Goal: Task Accomplishment & Management: Manage account settings

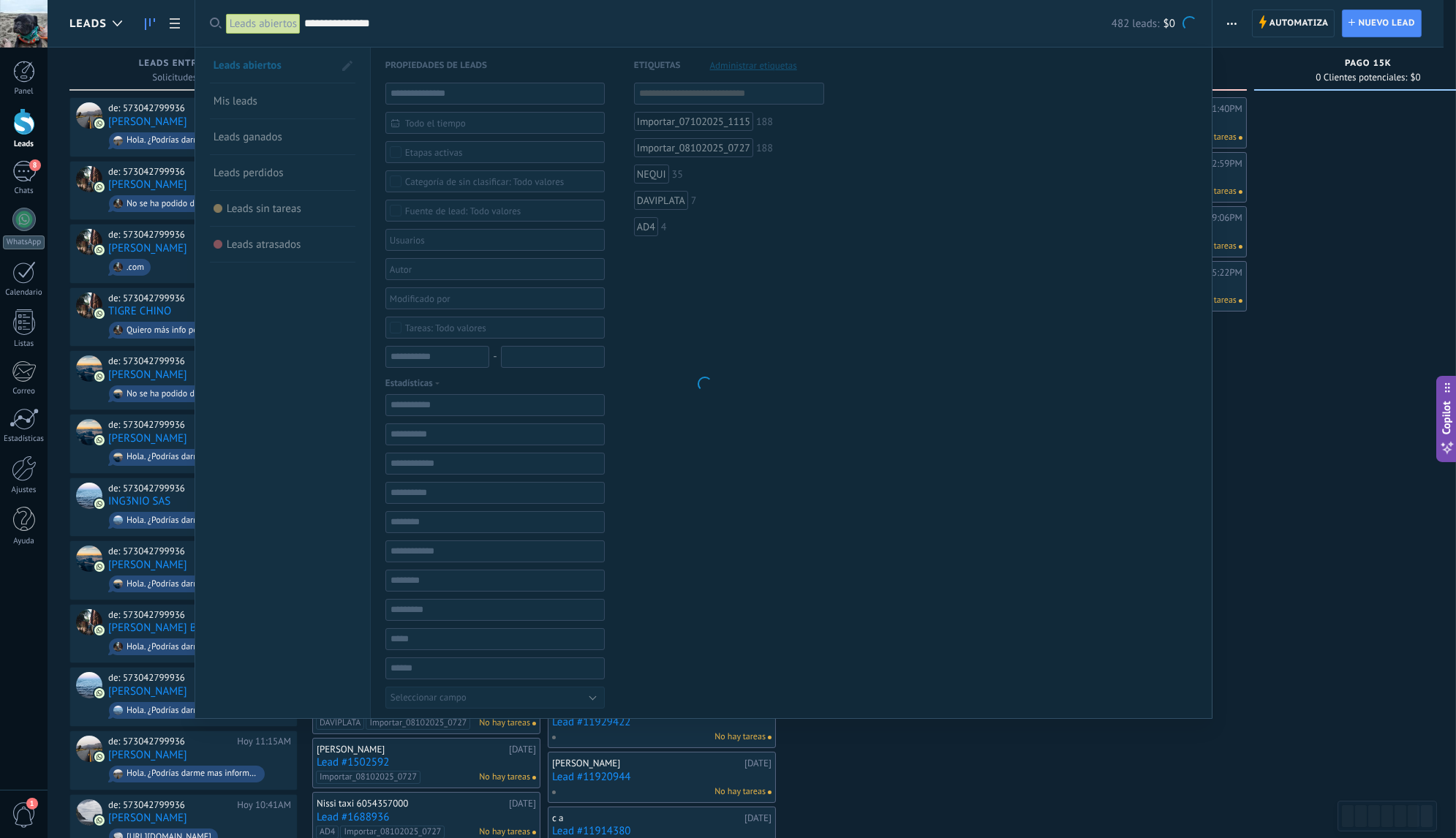
scroll to position [22, 0]
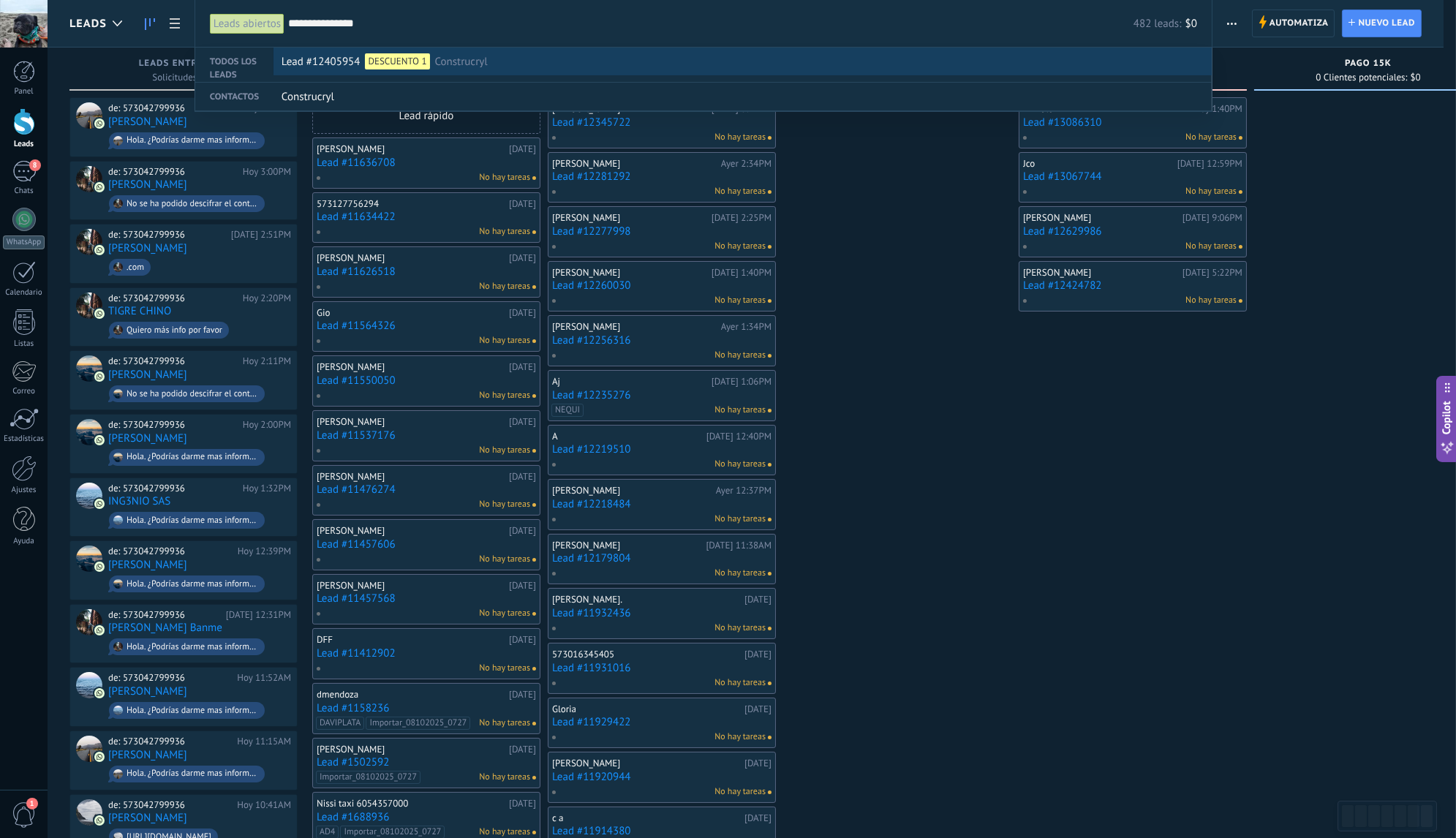
type input "**********"
click at [428, 64] on div "DESCUENTO 1" at bounding box center [398, 61] width 64 height 16
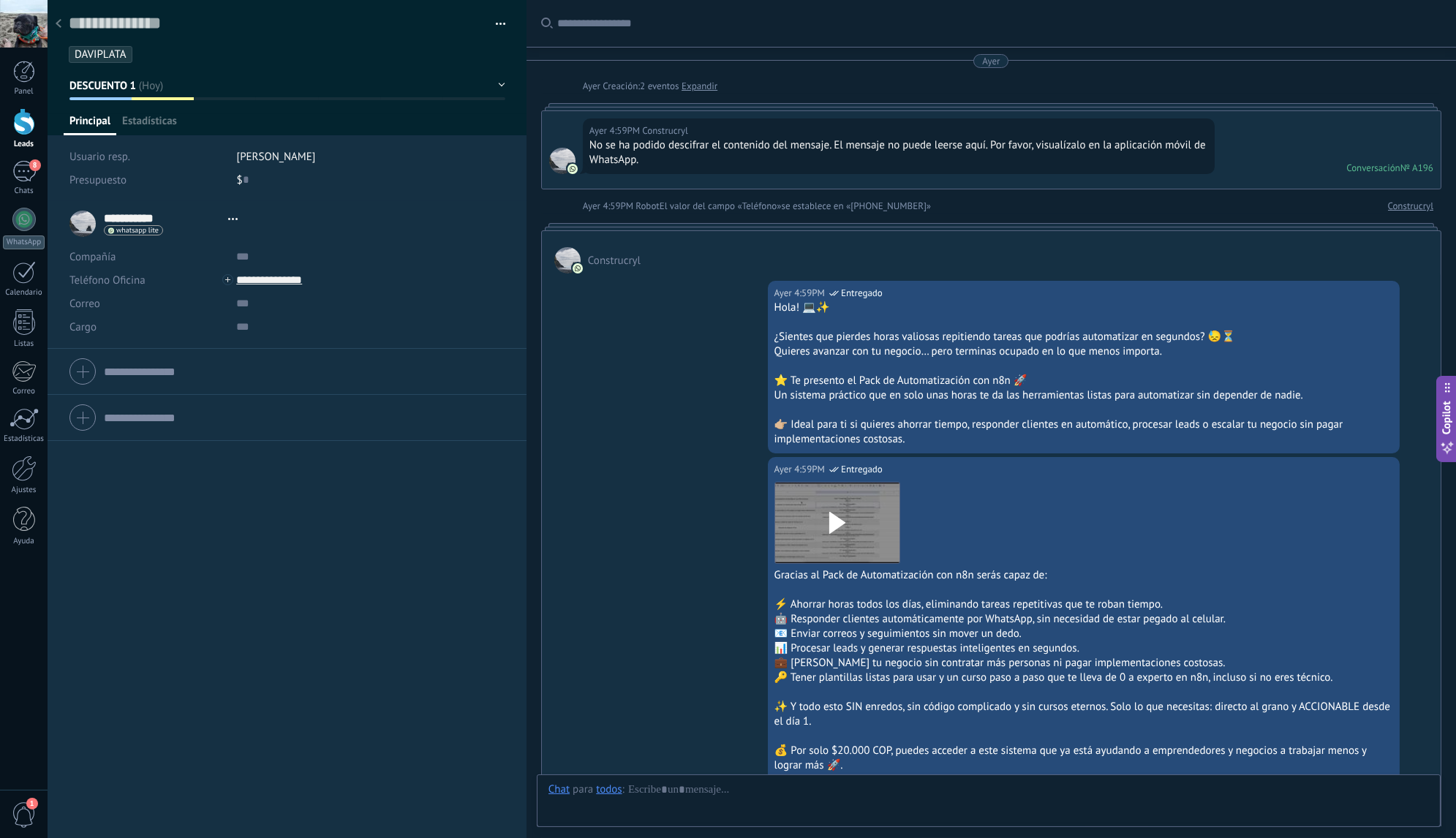
type textarea "**********"
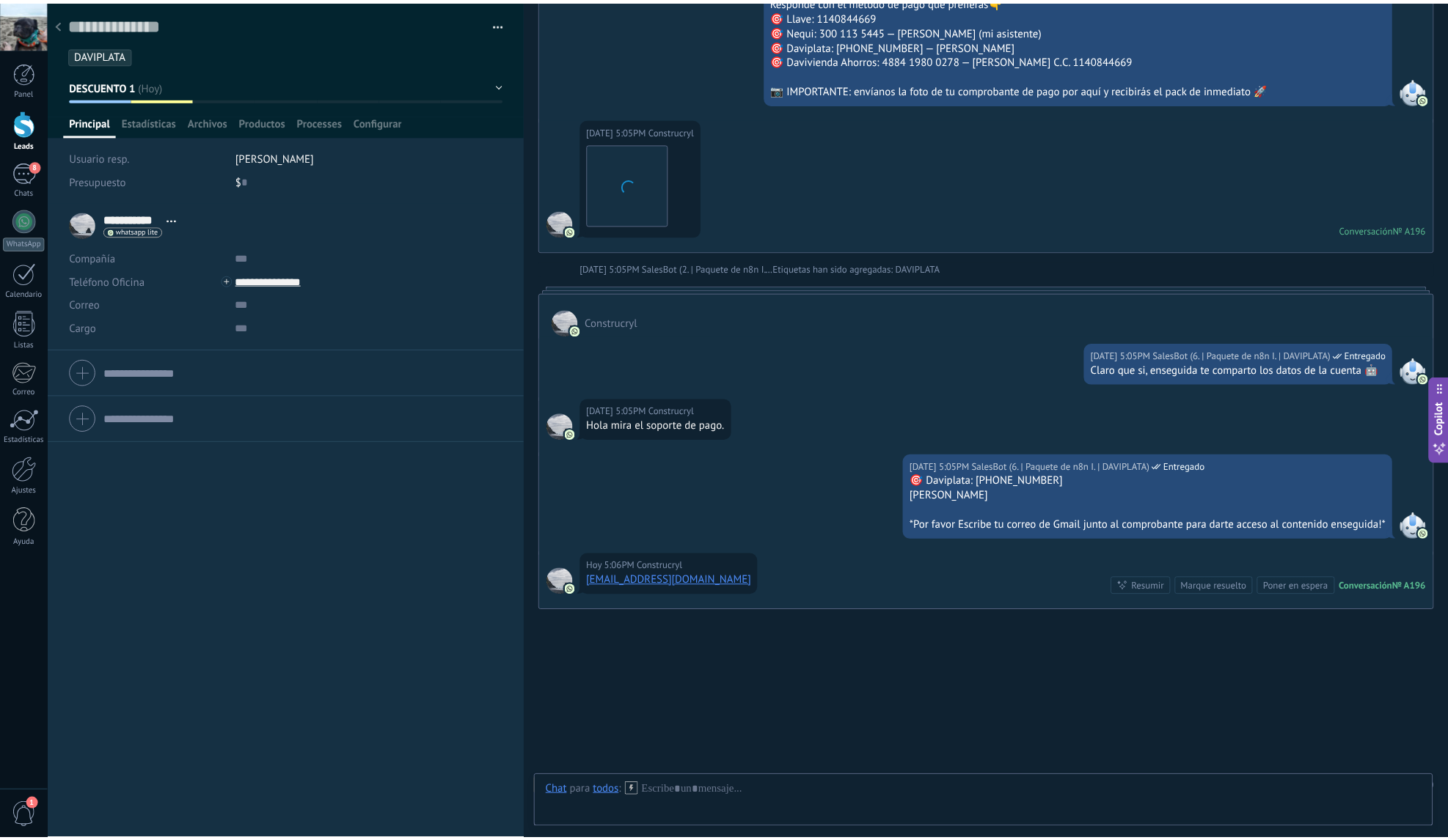
scroll to position [22, 0]
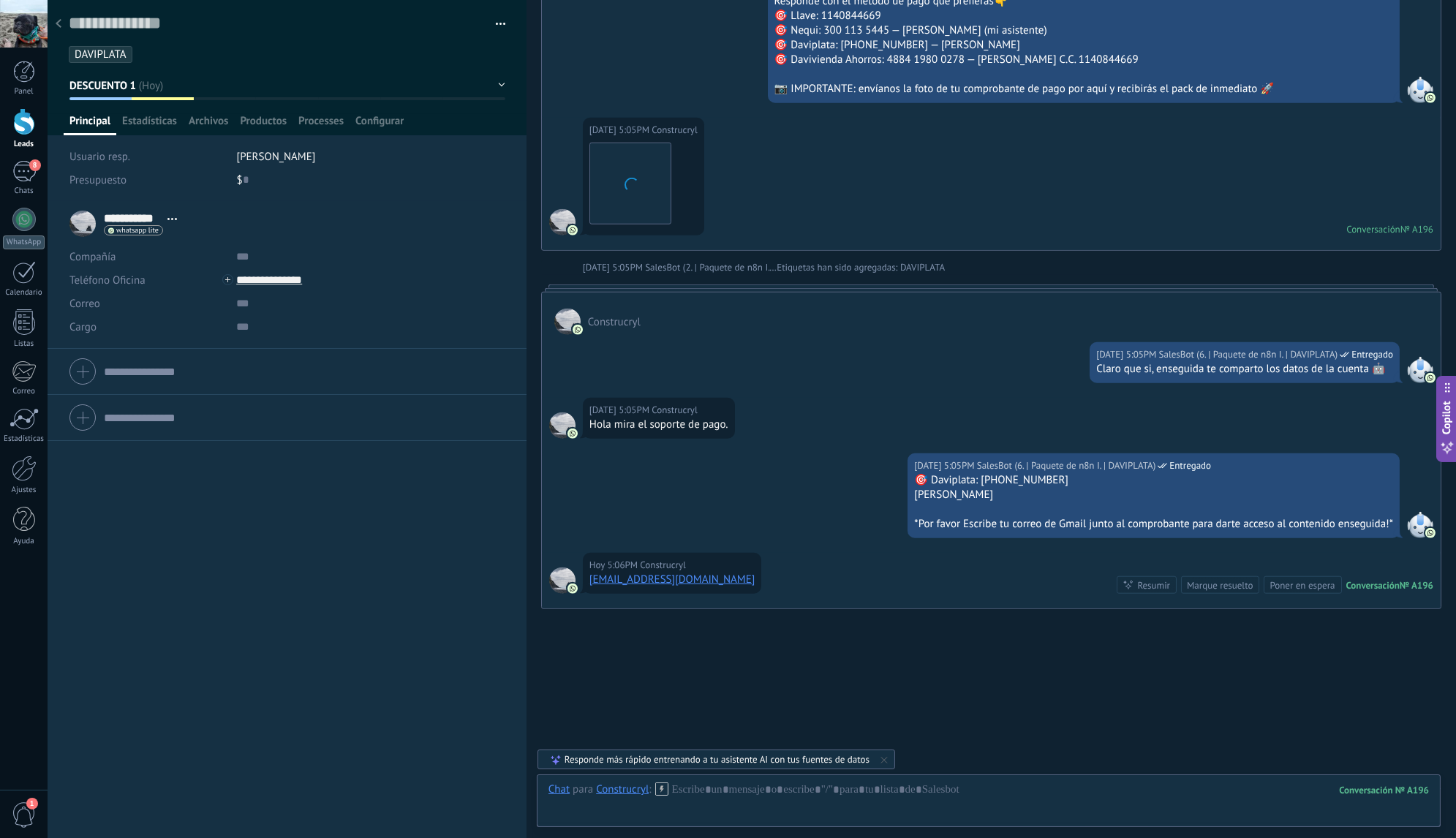
click at [65, 24] on div at bounding box center [59, 24] width 20 height 28
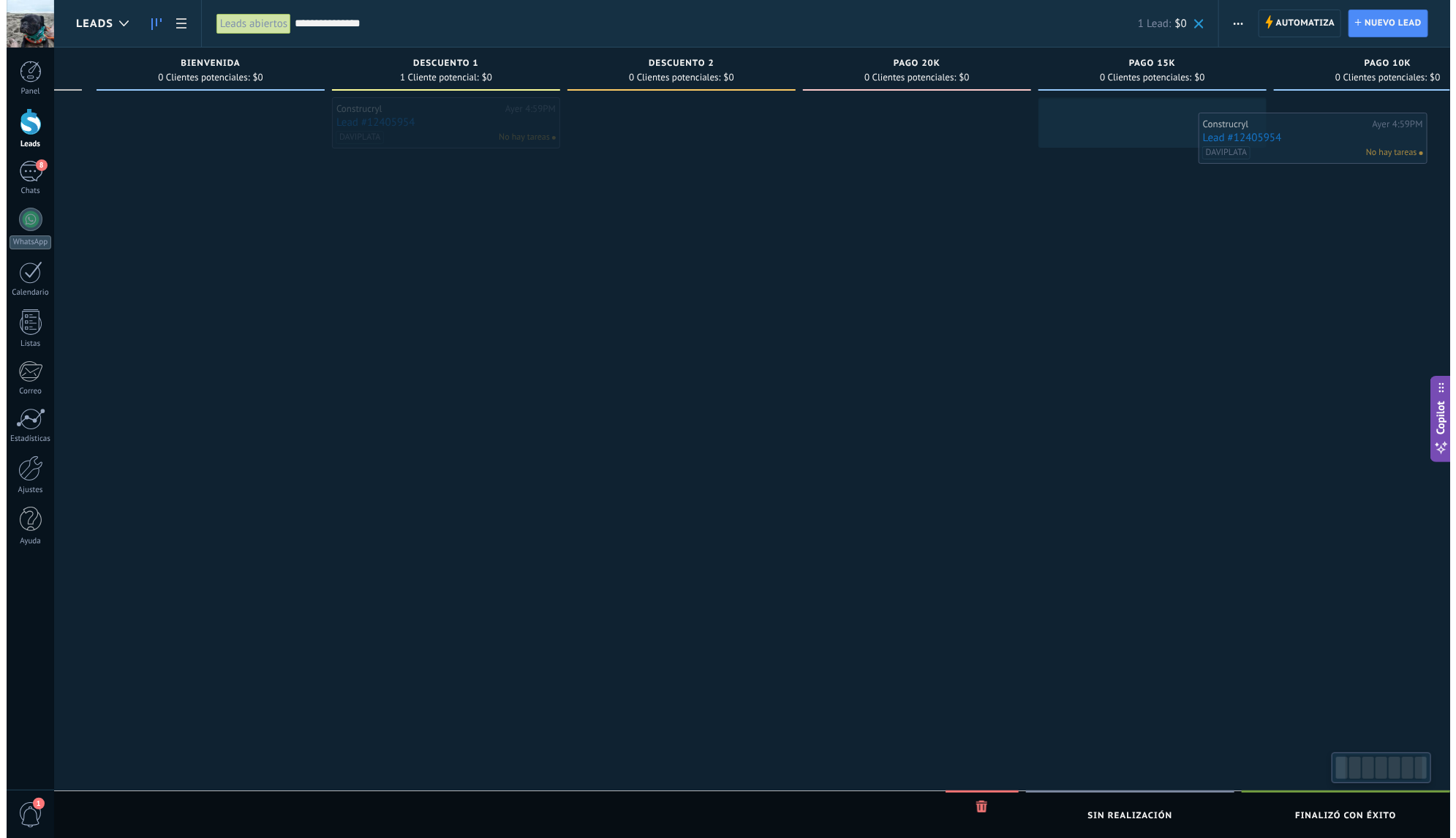
scroll to position [0, 231]
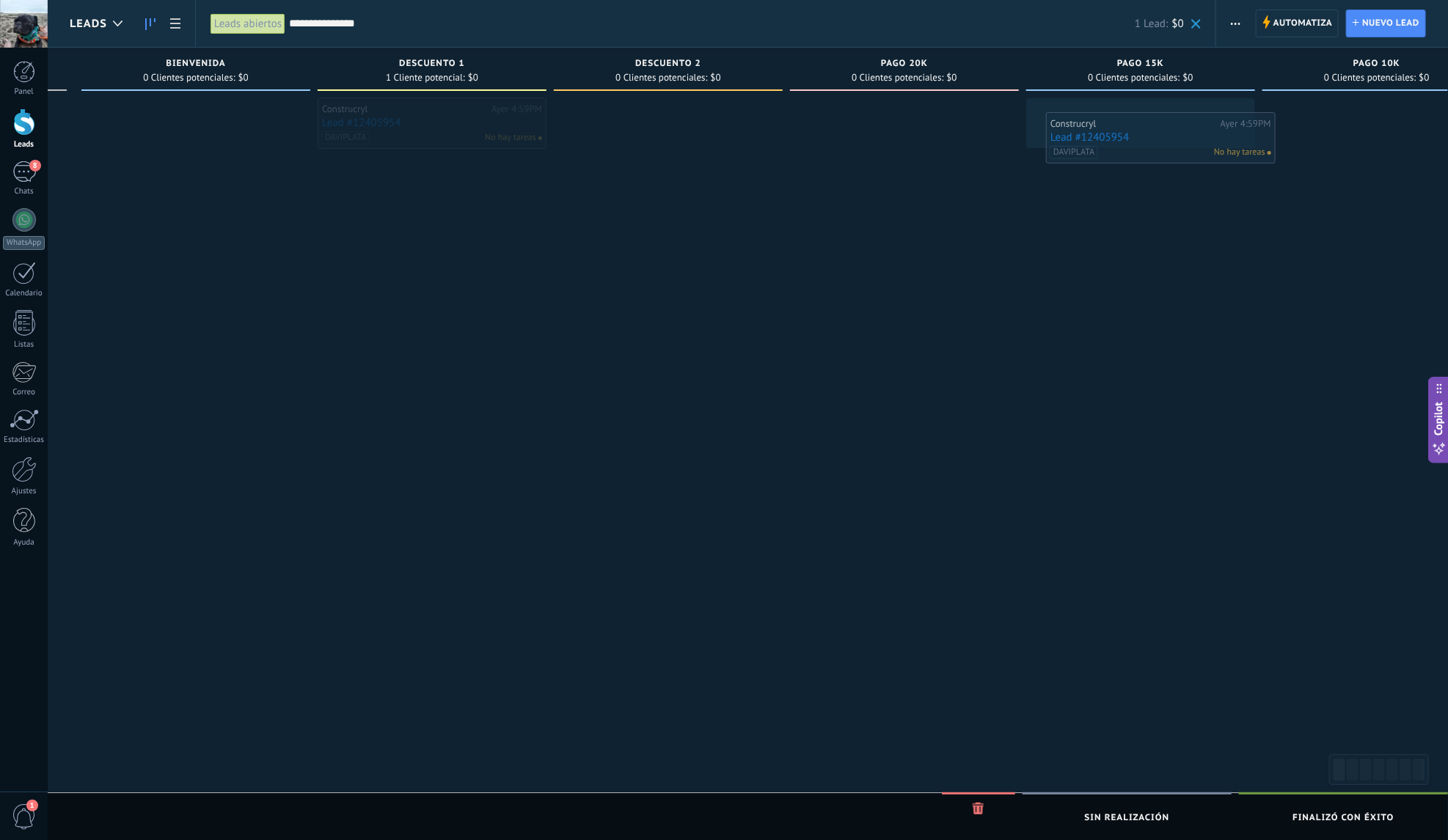
drag, startPoint x: 658, startPoint y: 120, endPoint x: 1154, endPoint y: 135, distance: 496.2
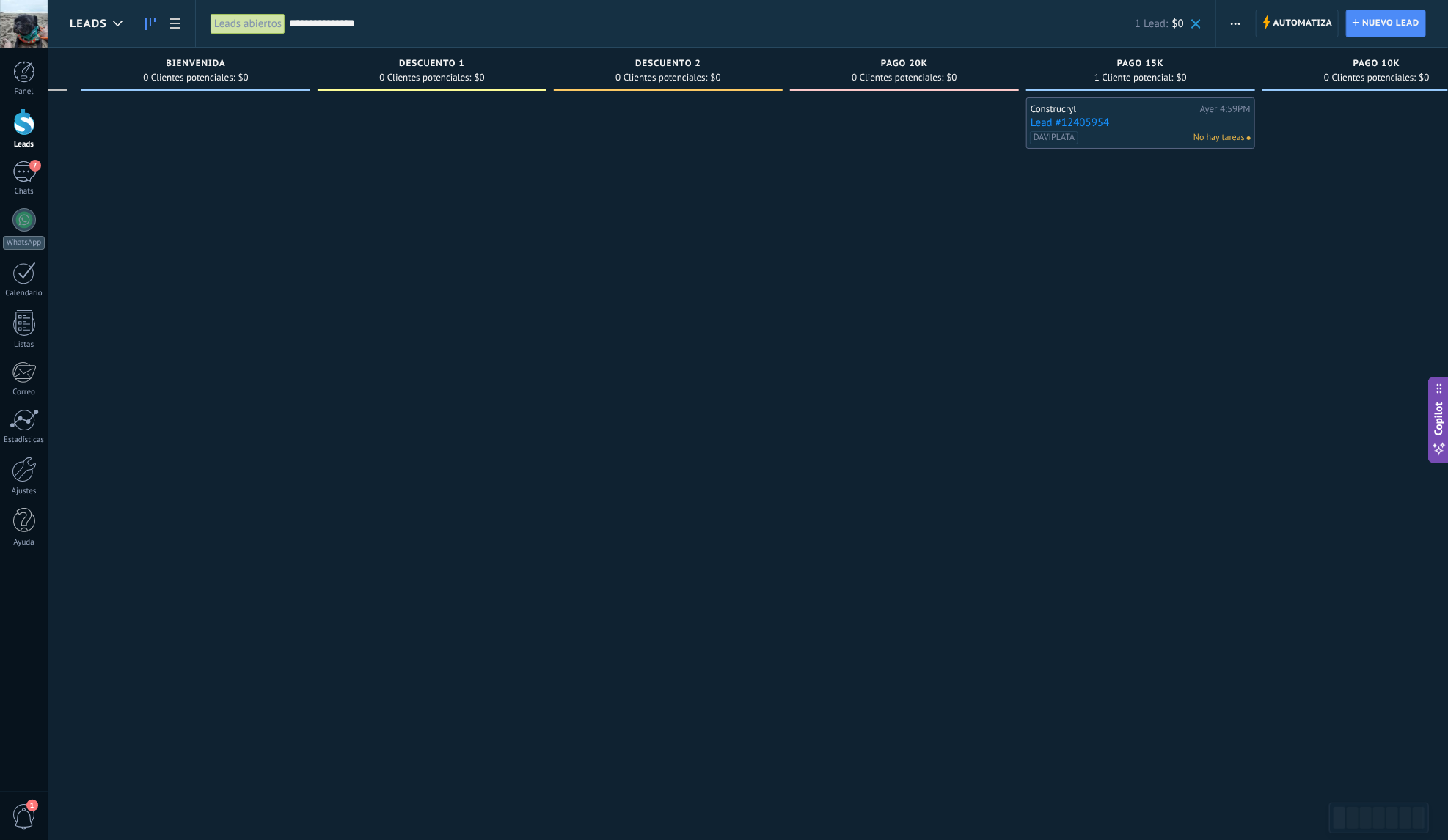
click at [1199, 28] on span at bounding box center [1196, 24] width 9 height 9
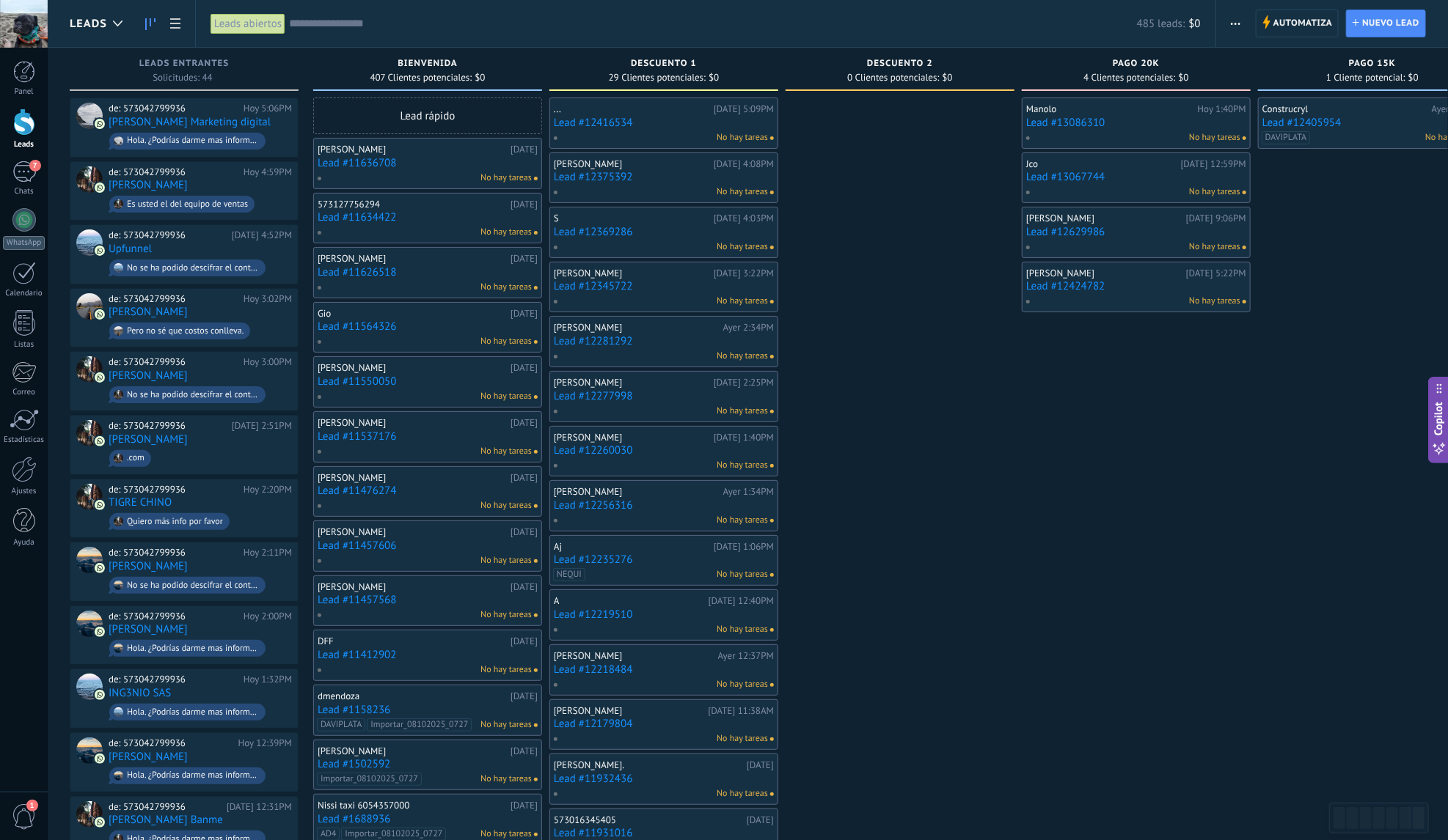
click at [1342, 118] on link "Lead #12405954" at bounding box center [1373, 123] width 220 height 13
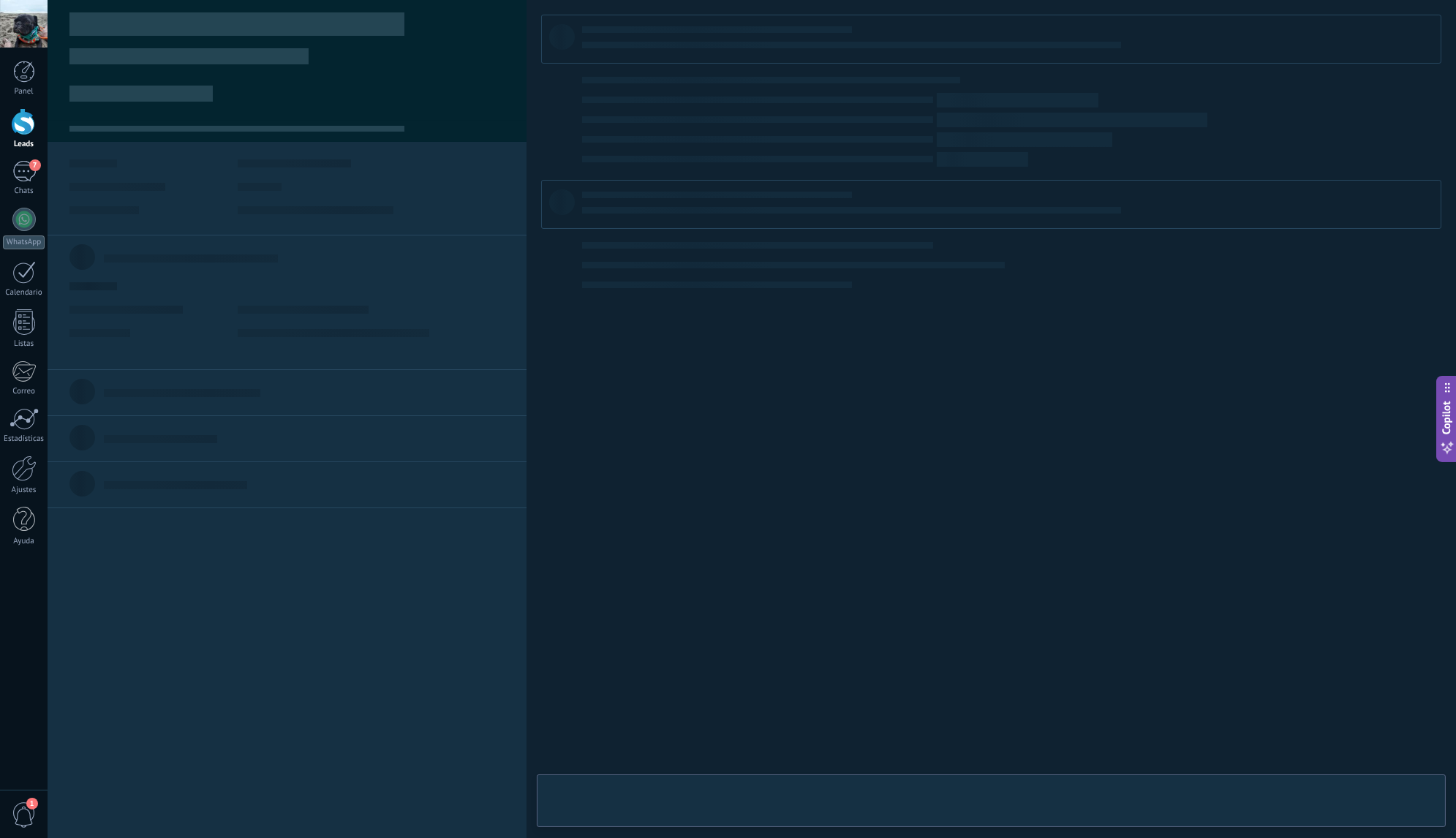
type textarea "**********"
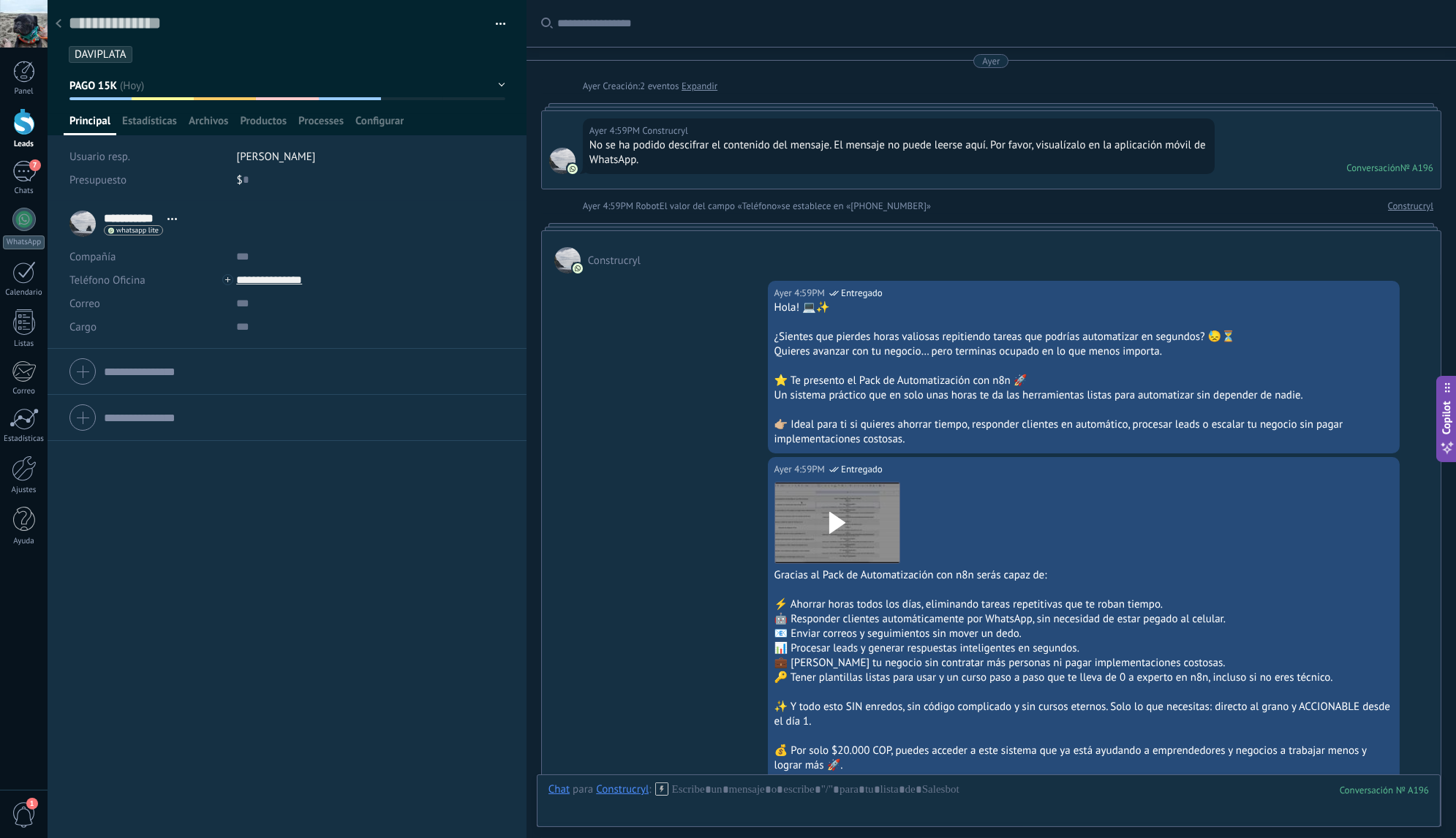
scroll to position [3517, 0]
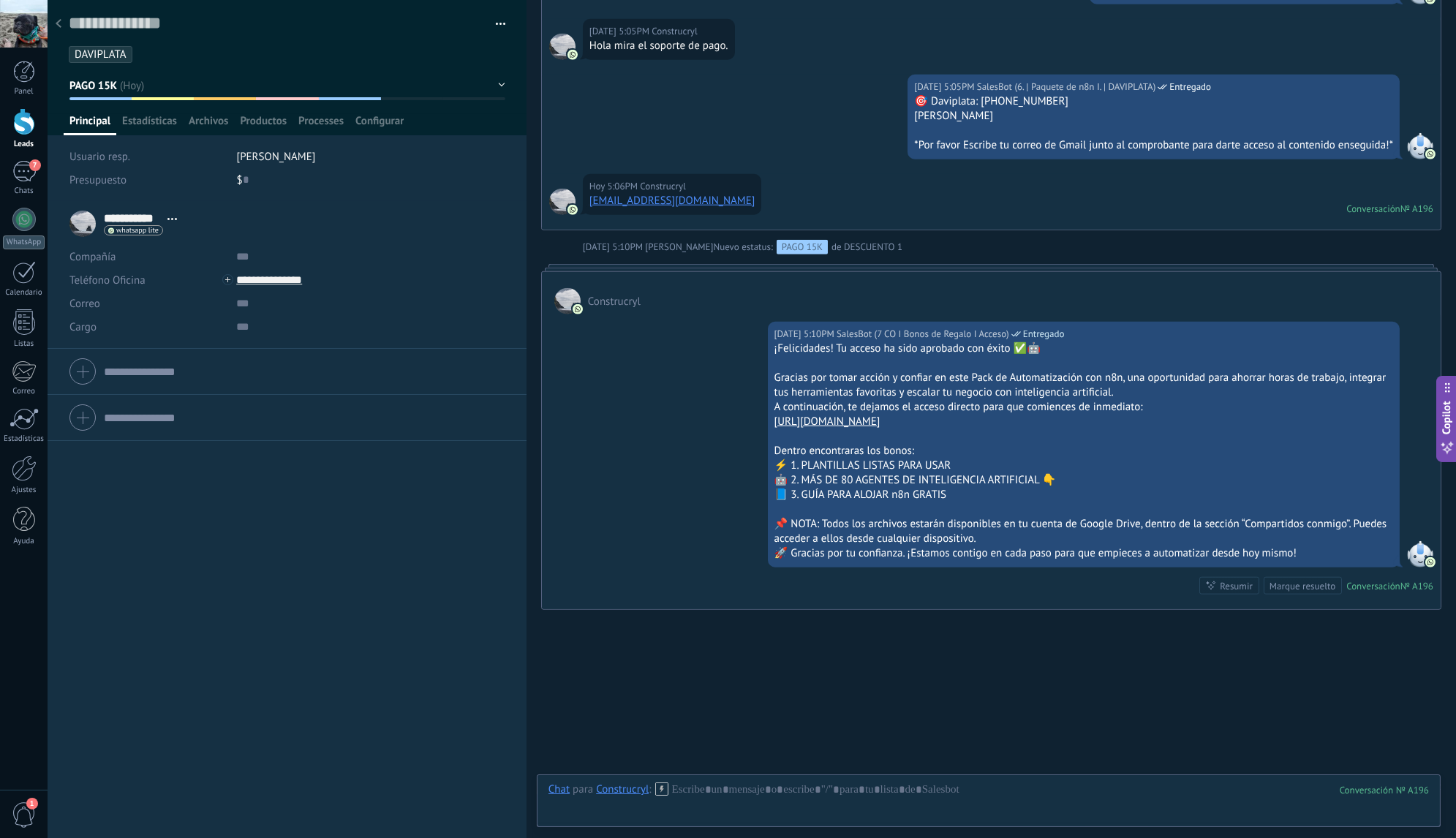
click at [1436, 780] on span "2" at bounding box center [1439, 786] width 5 height 13
click at [1421, 752] on icon at bounding box center [1425, 757] width 12 height 12
click at [1421, 753] on use at bounding box center [1425, 758] width 11 height 11
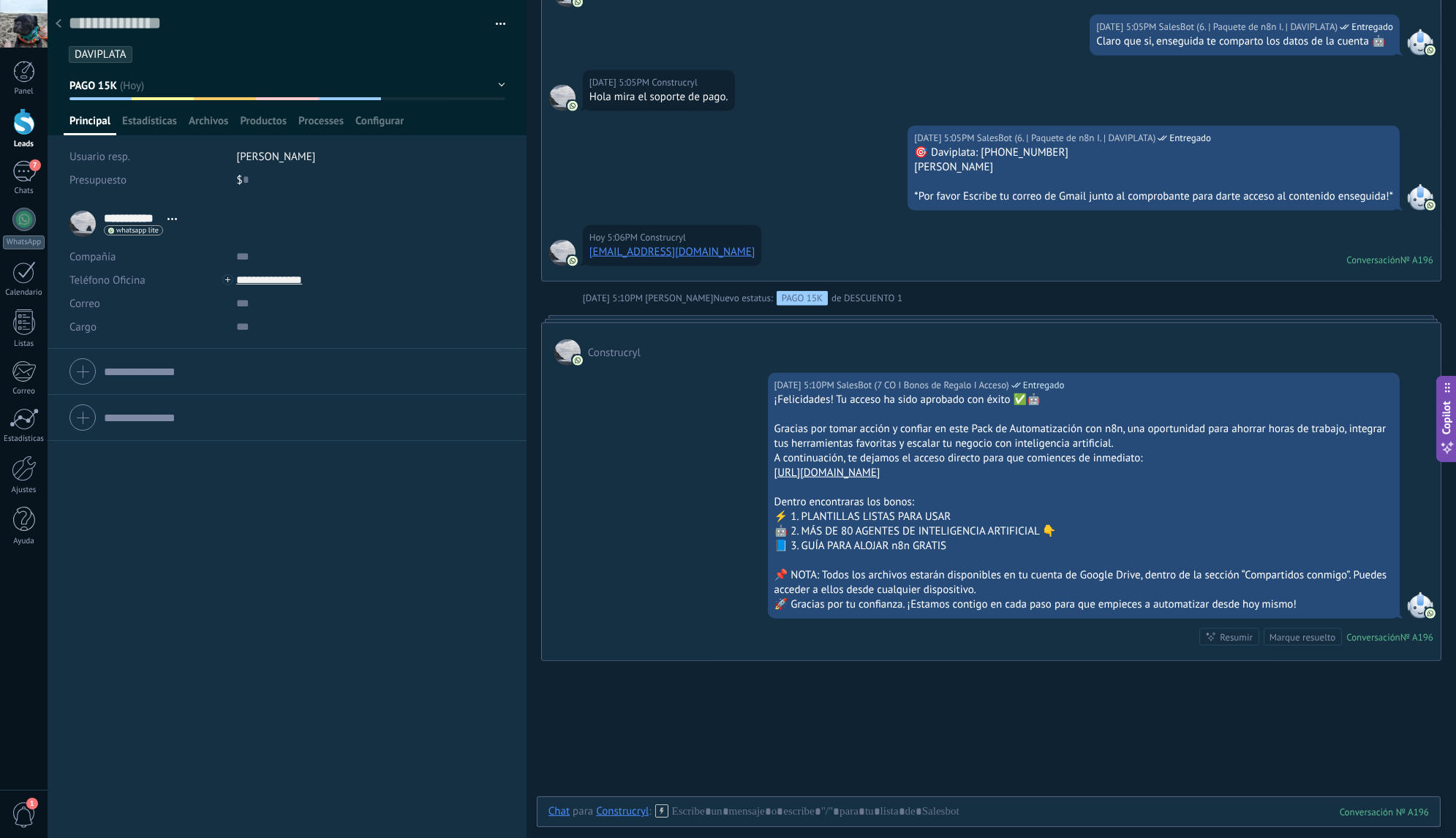
scroll to position [3150, 0]
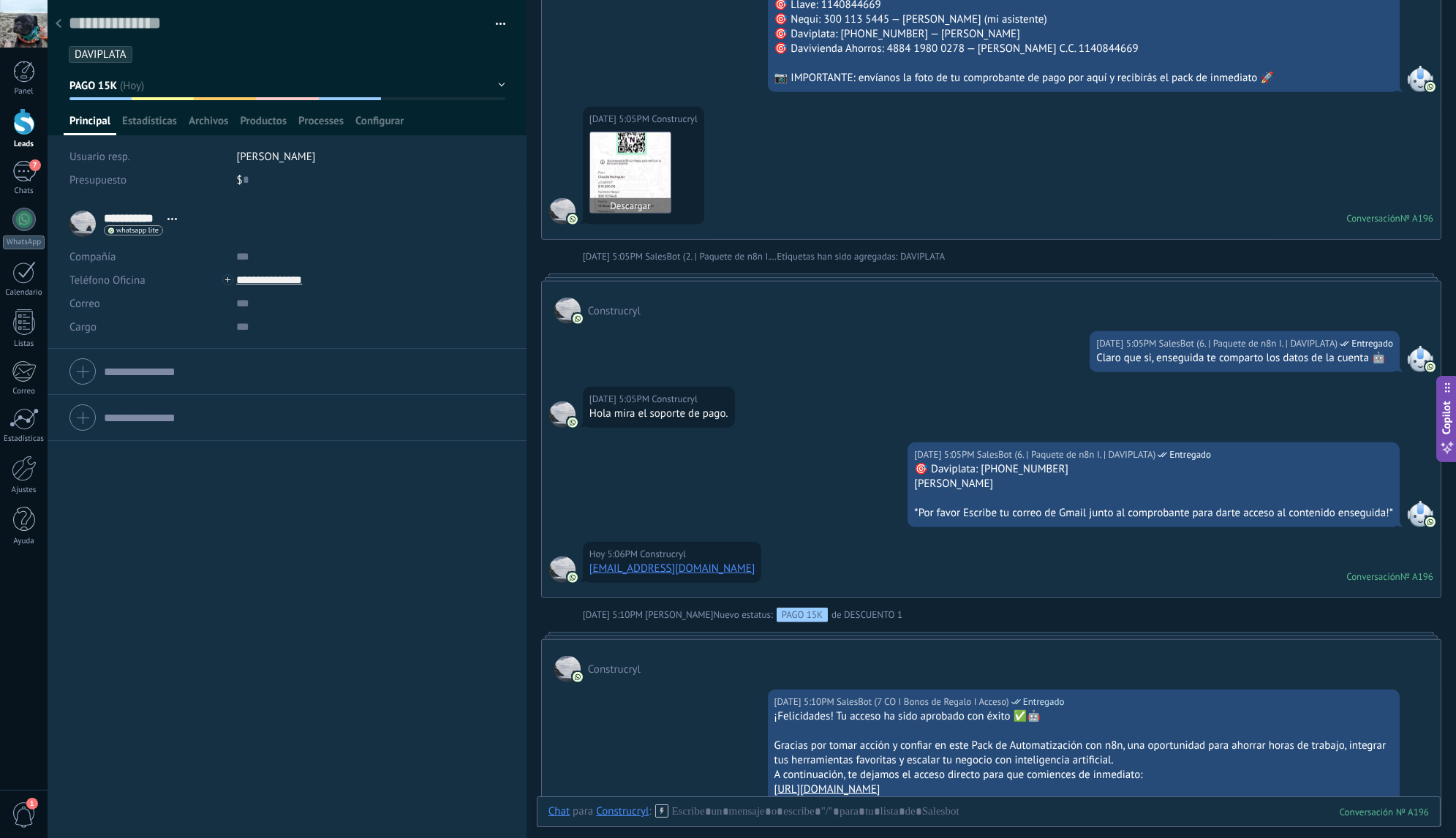
click at [637, 152] on img at bounding box center [630, 172] width 81 height 81
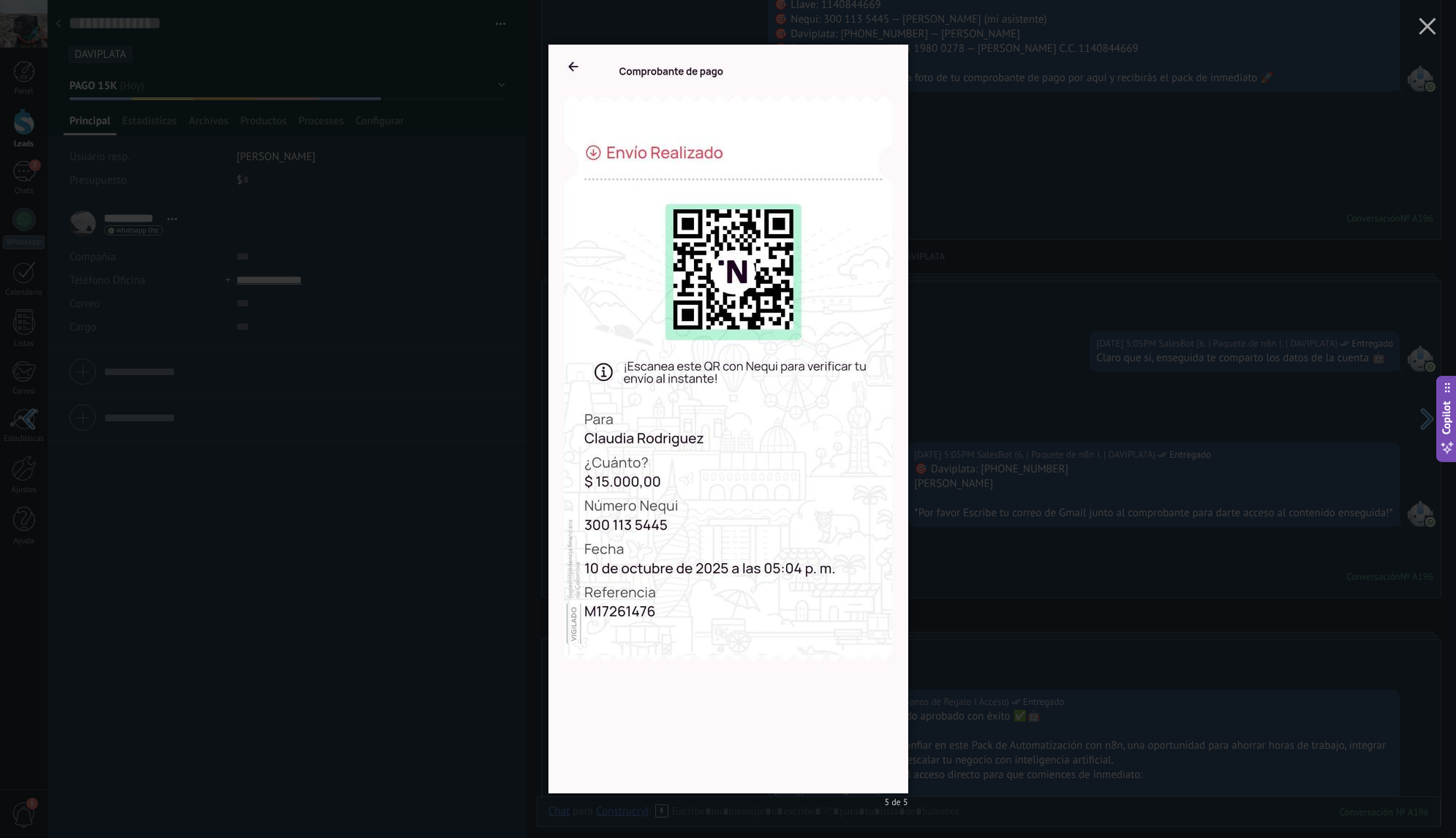
click at [1019, 216] on div "5 de 5" at bounding box center [728, 419] width 1456 height 838
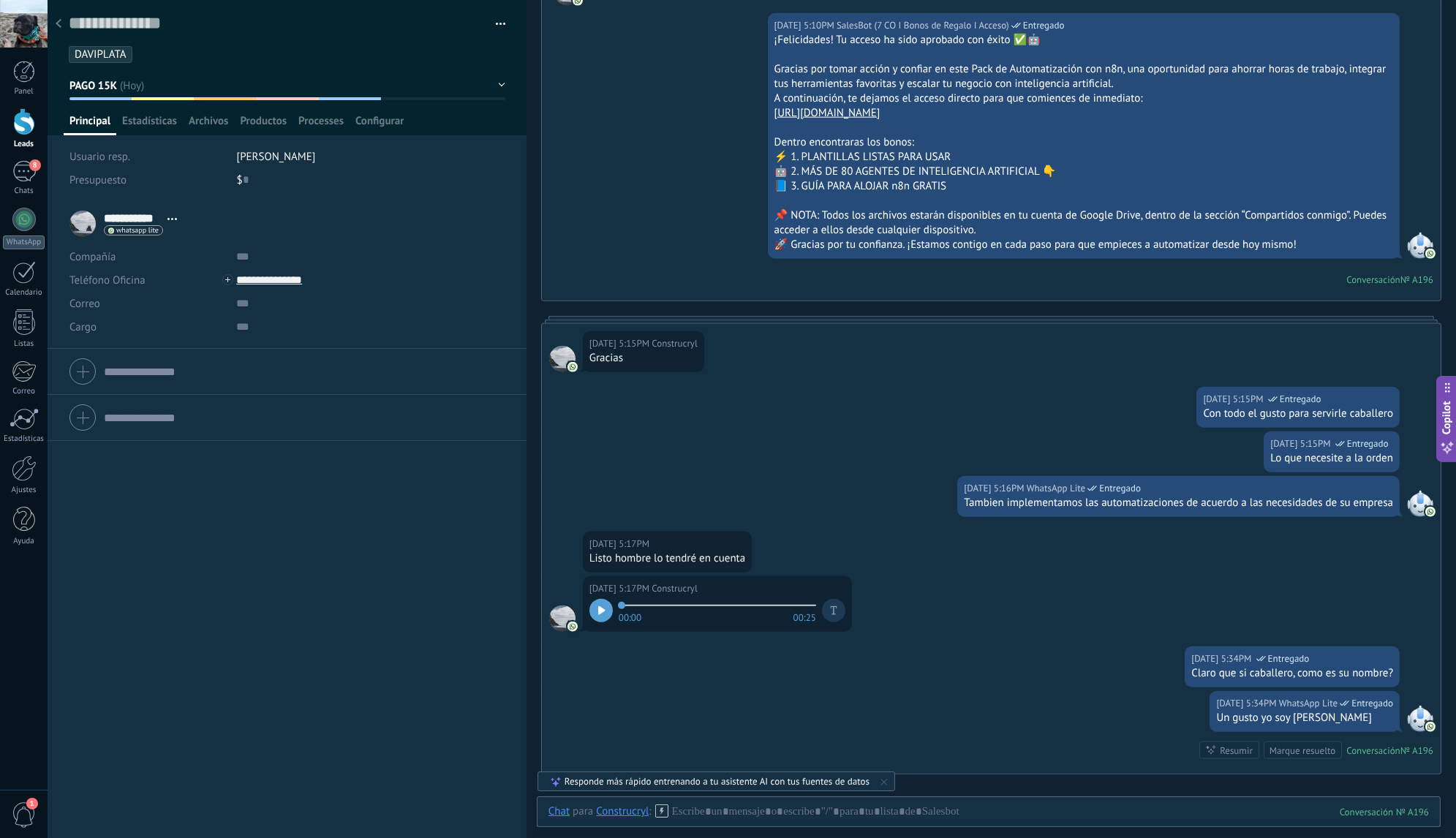
scroll to position [3989, 0]
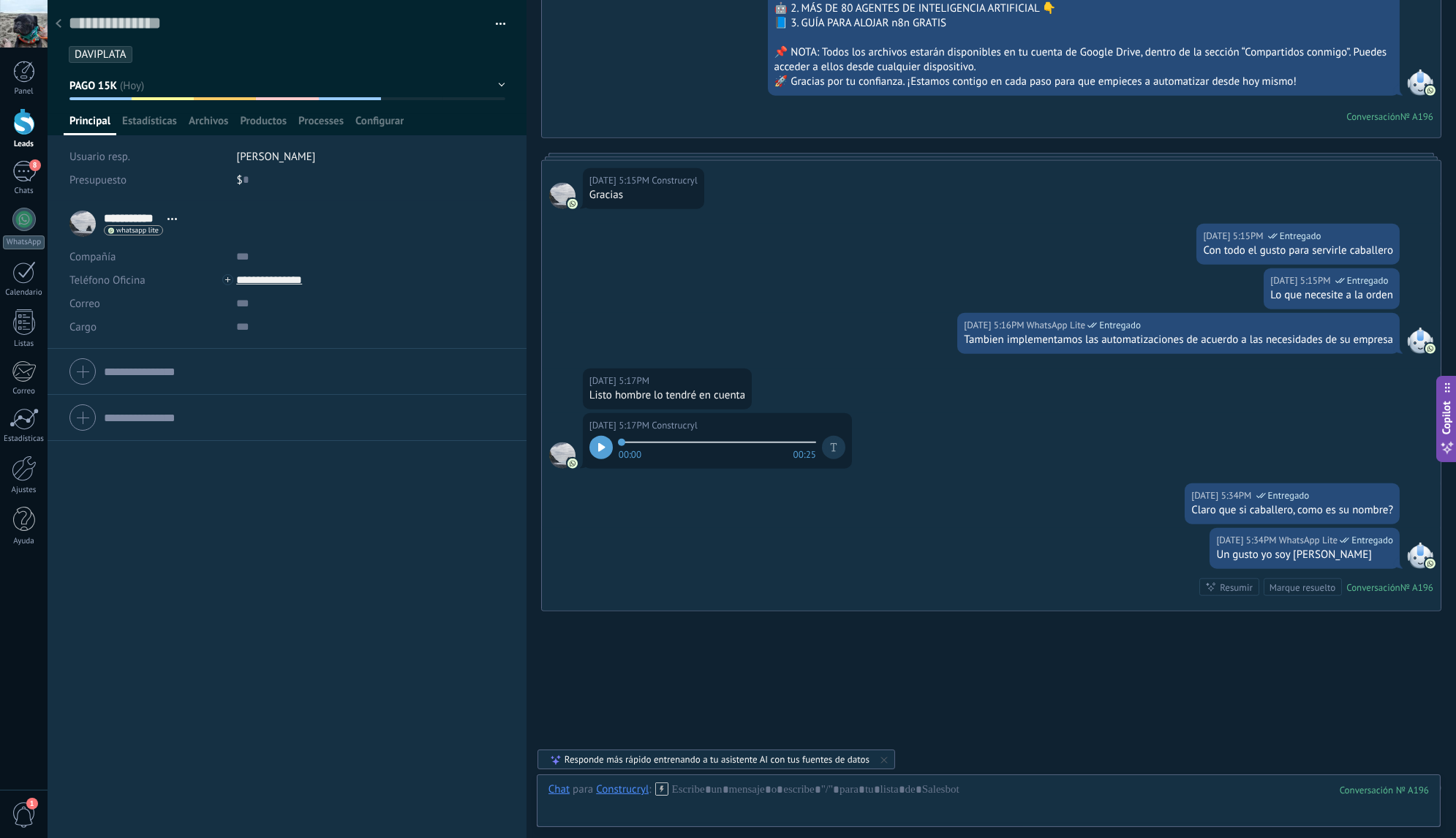
click at [60, 22] on icon at bounding box center [58, 23] width 5 height 9
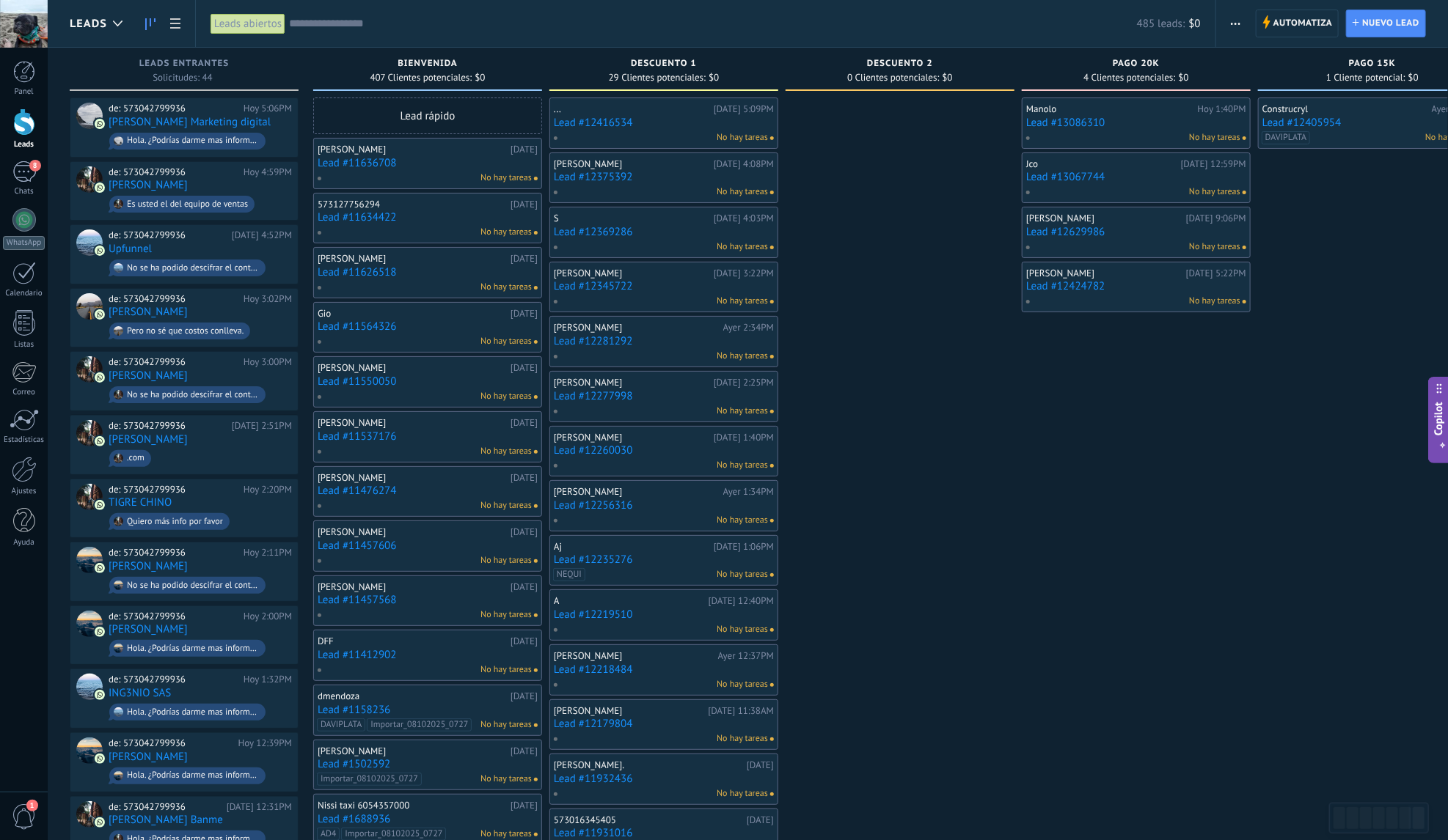
click at [399, 28] on input "text" at bounding box center [713, 24] width 847 height 16
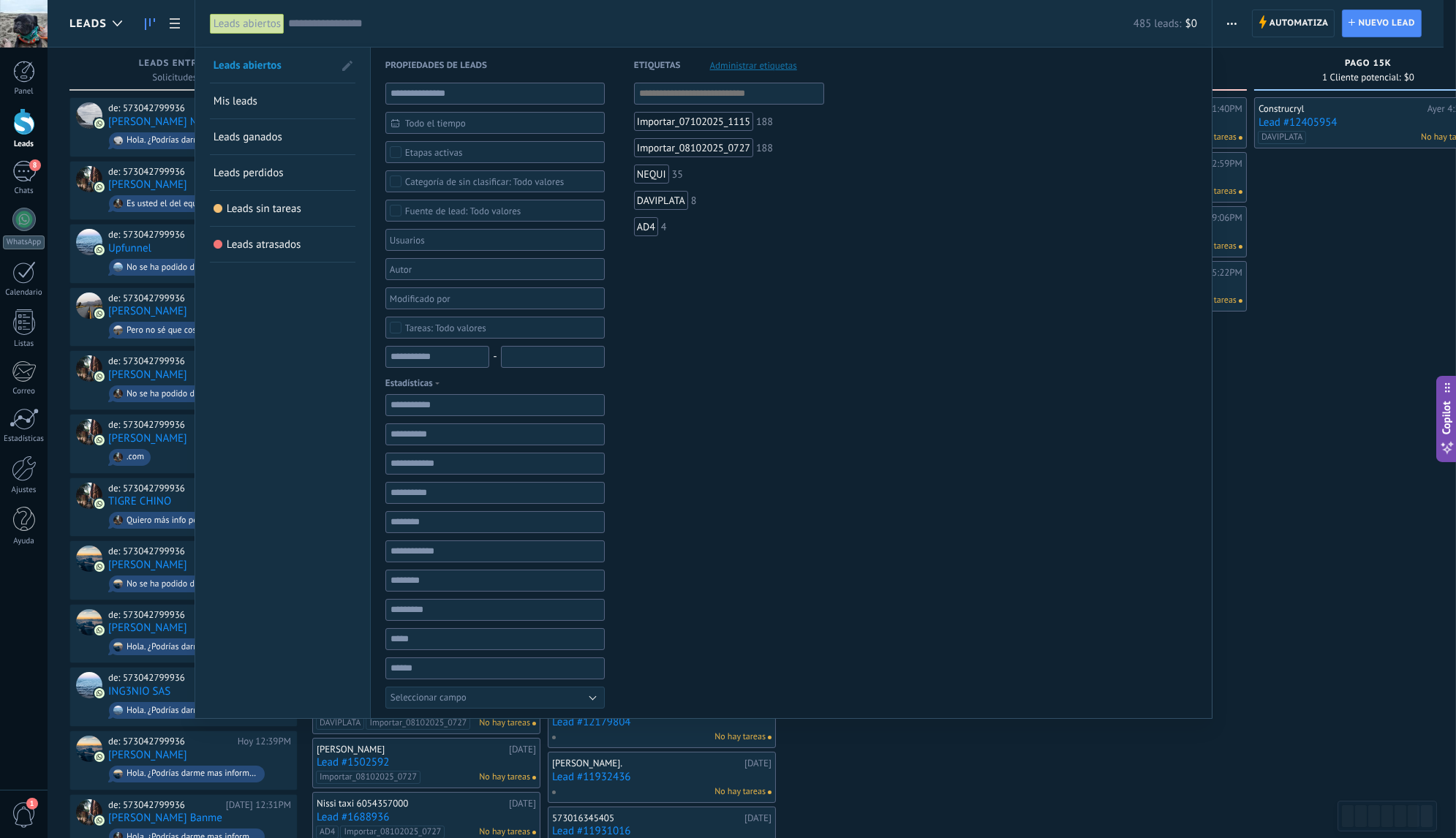
paste input "**********"
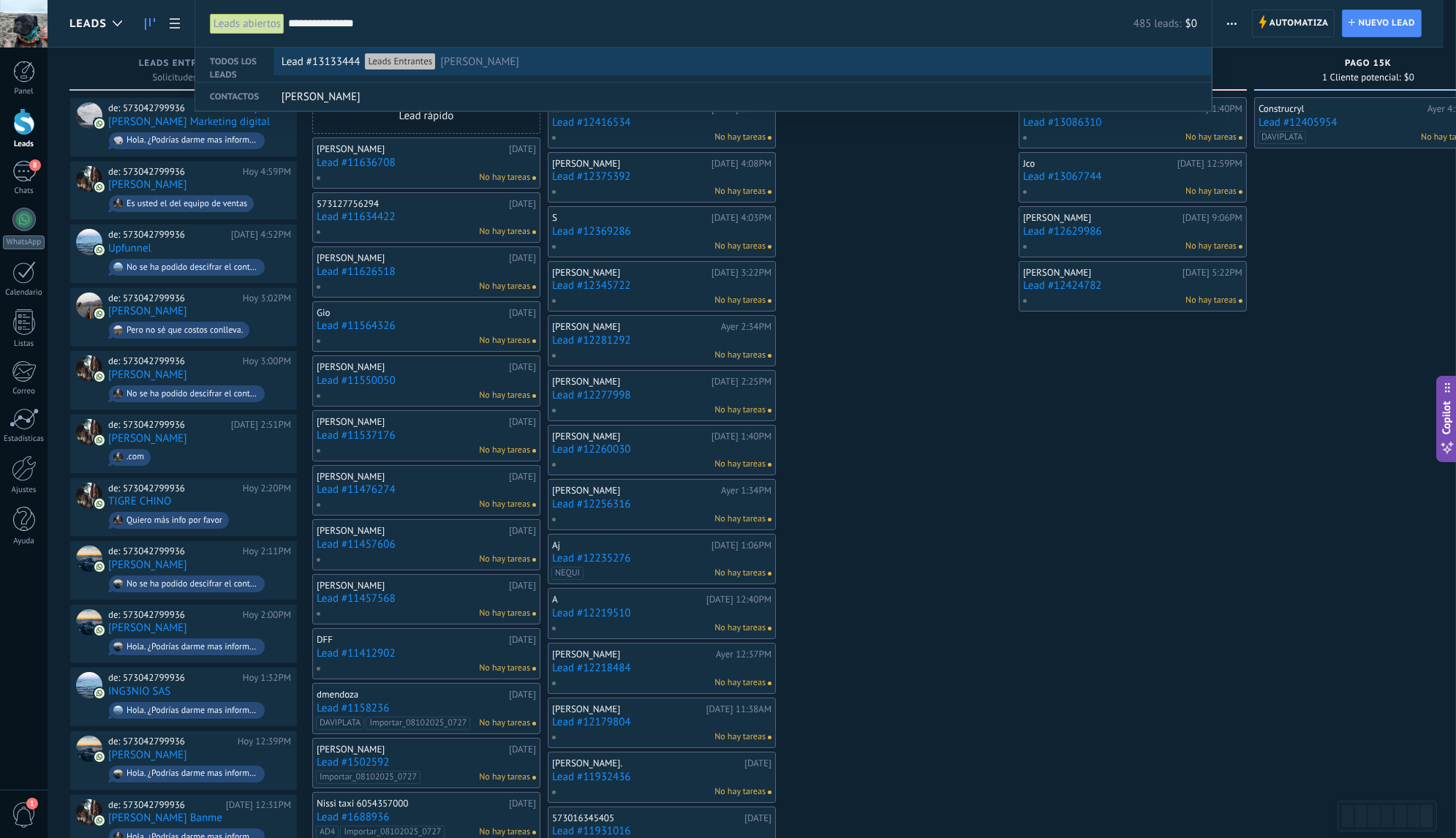
type input "**********"
click at [481, 67] on div "Lead #13133444 Leads Entrantes [PERSON_NAME]" at bounding box center [739, 62] width 916 height 27
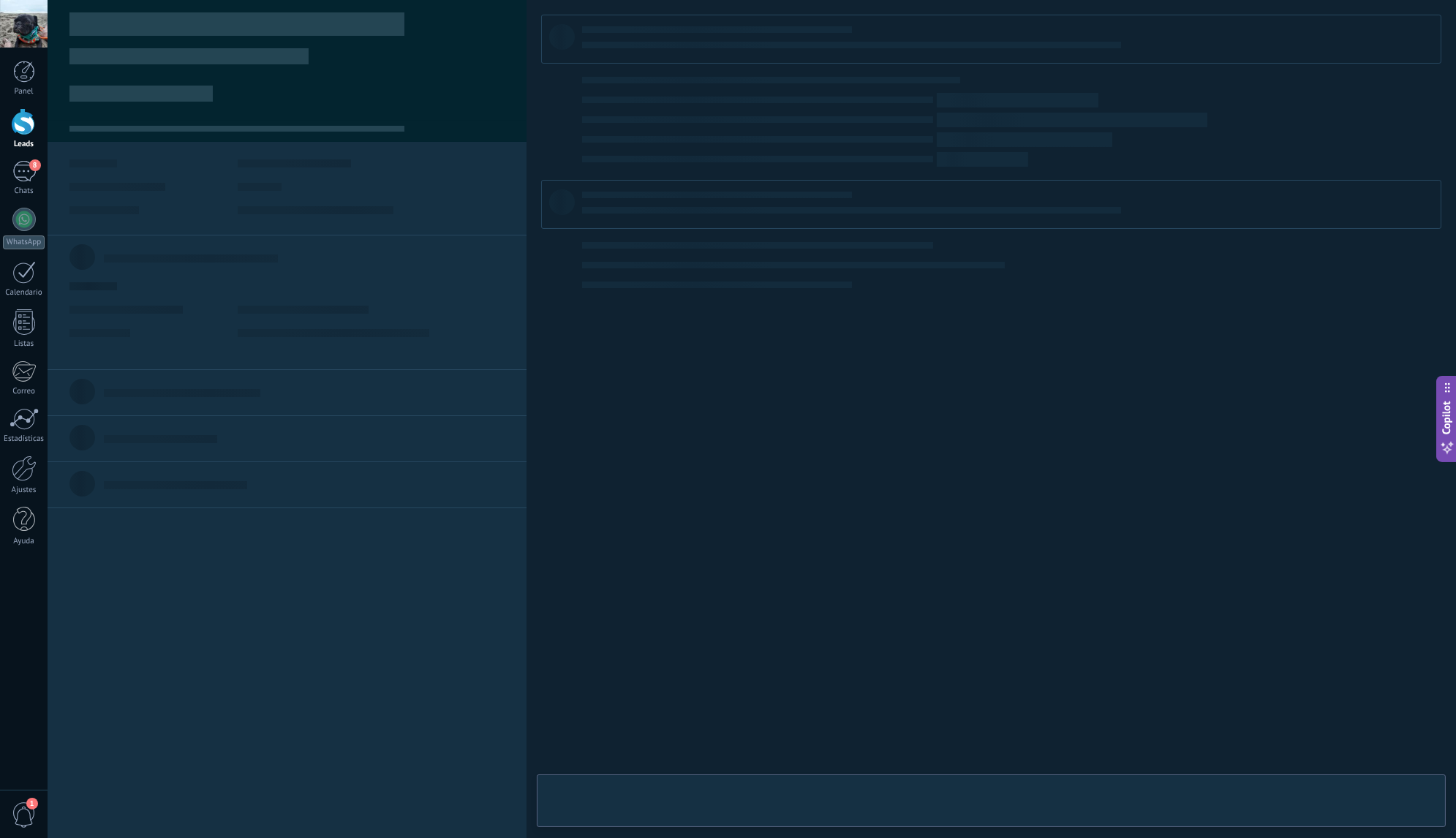
type textarea "**********"
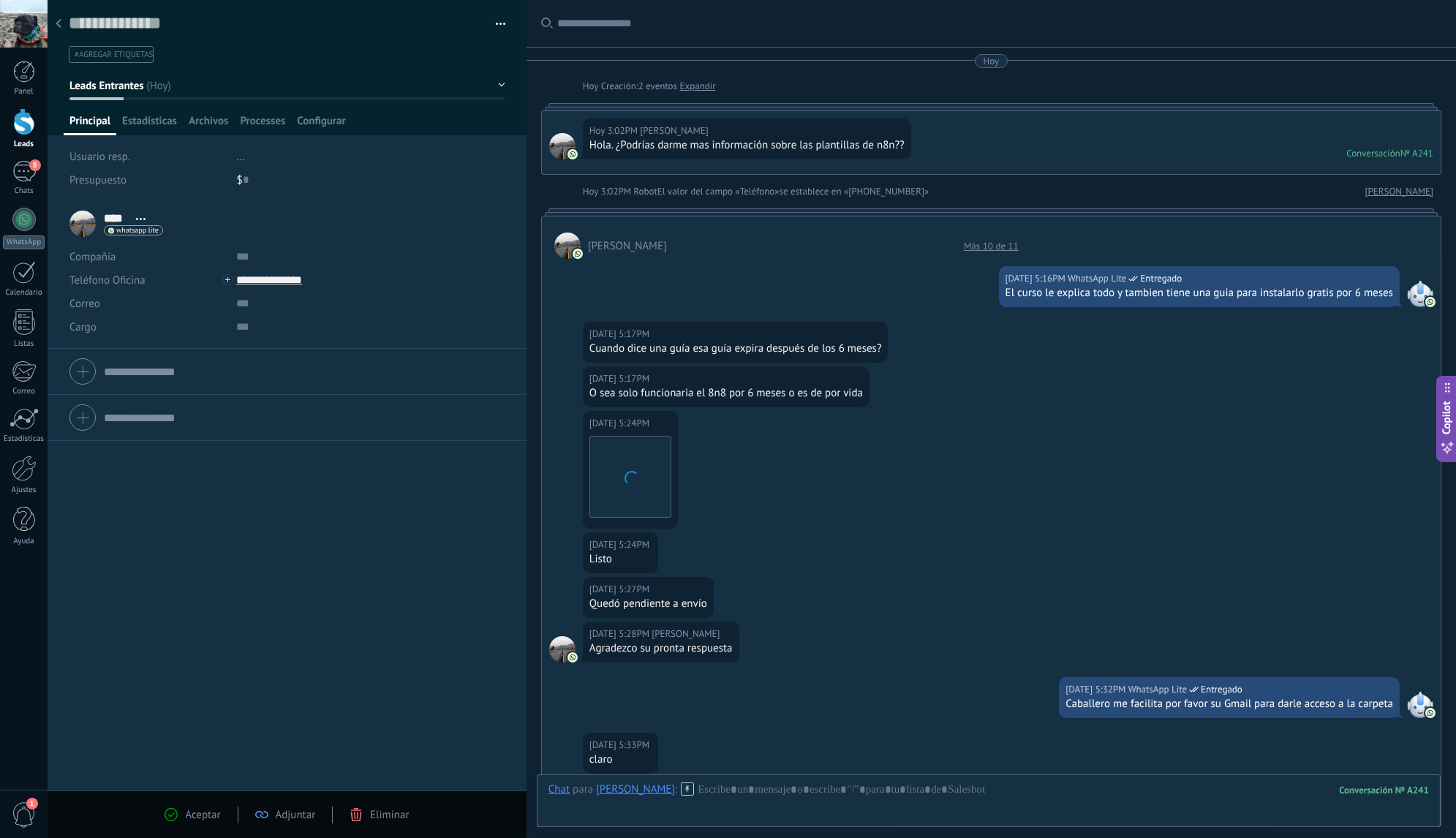
scroll to position [246, 0]
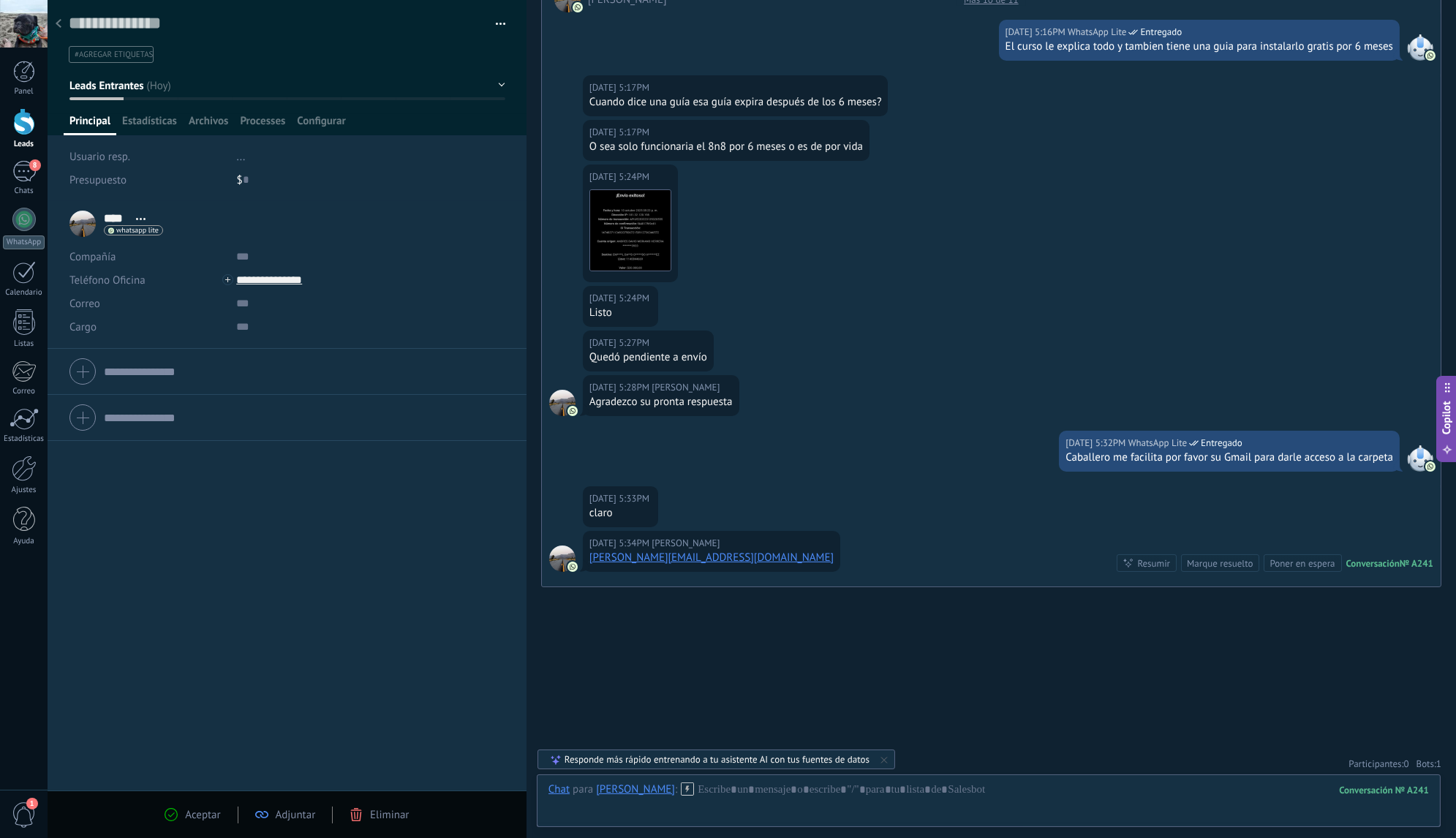
click at [1437, 764] on div "Buscar Carga más Hoy Hoy Creación: 2 eventos Expandir Hoy 3:02PM Dave Hola. ¿Po…" at bounding box center [992, 298] width 930 height 1089
click at [1436, 764] on span "1" at bounding box center [1439, 764] width 5 height 13
click at [1422, 733] on use at bounding box center [1425, 735] width 11 height 11
click at [834, 793] on div at bounding box center [989, 804] width 880 height 44
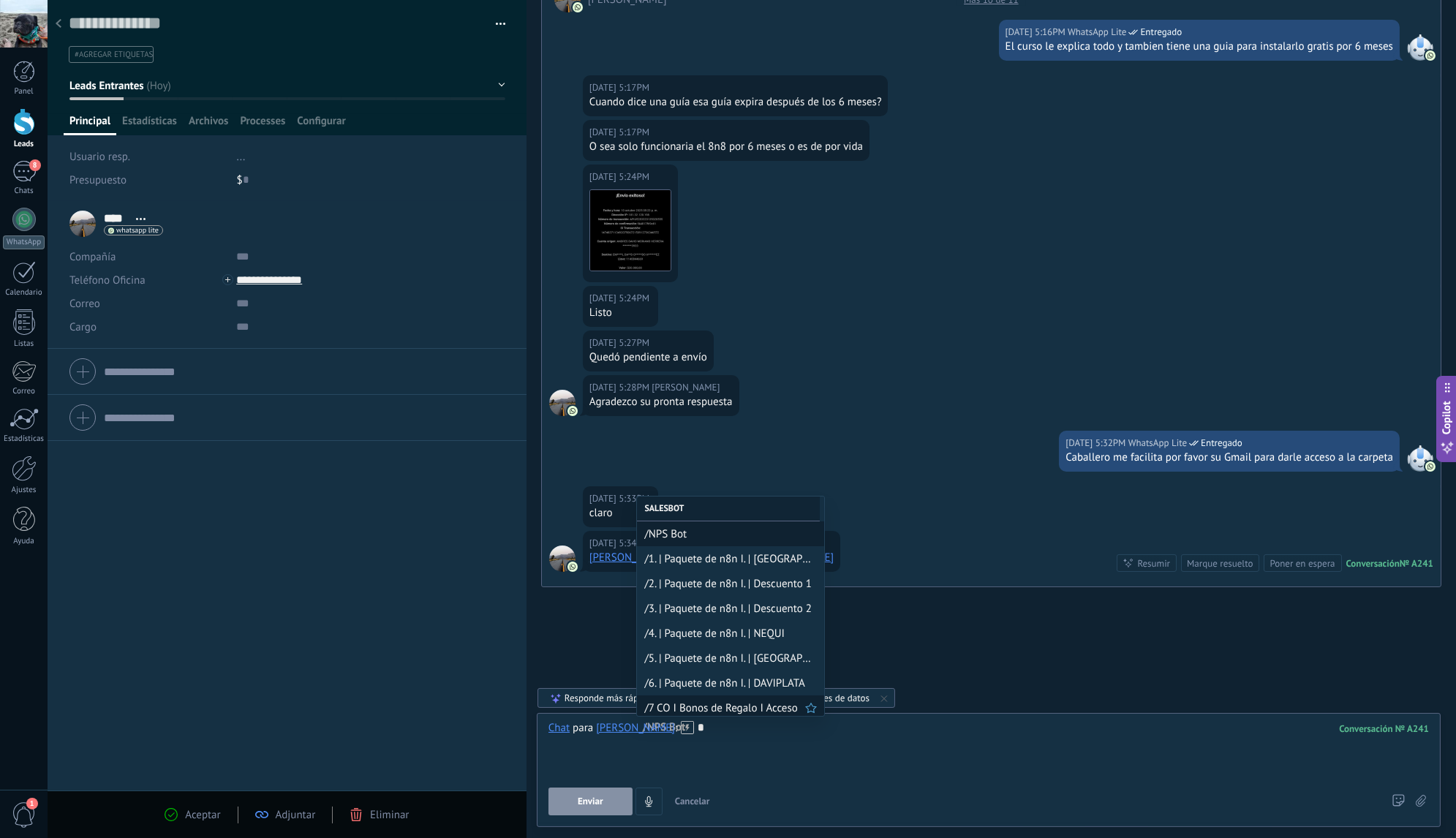
click at [769, 708] on span "/7 CO I Bonos de Regalo I Acceso" at bounding box center [724, 709] width 161 height 14
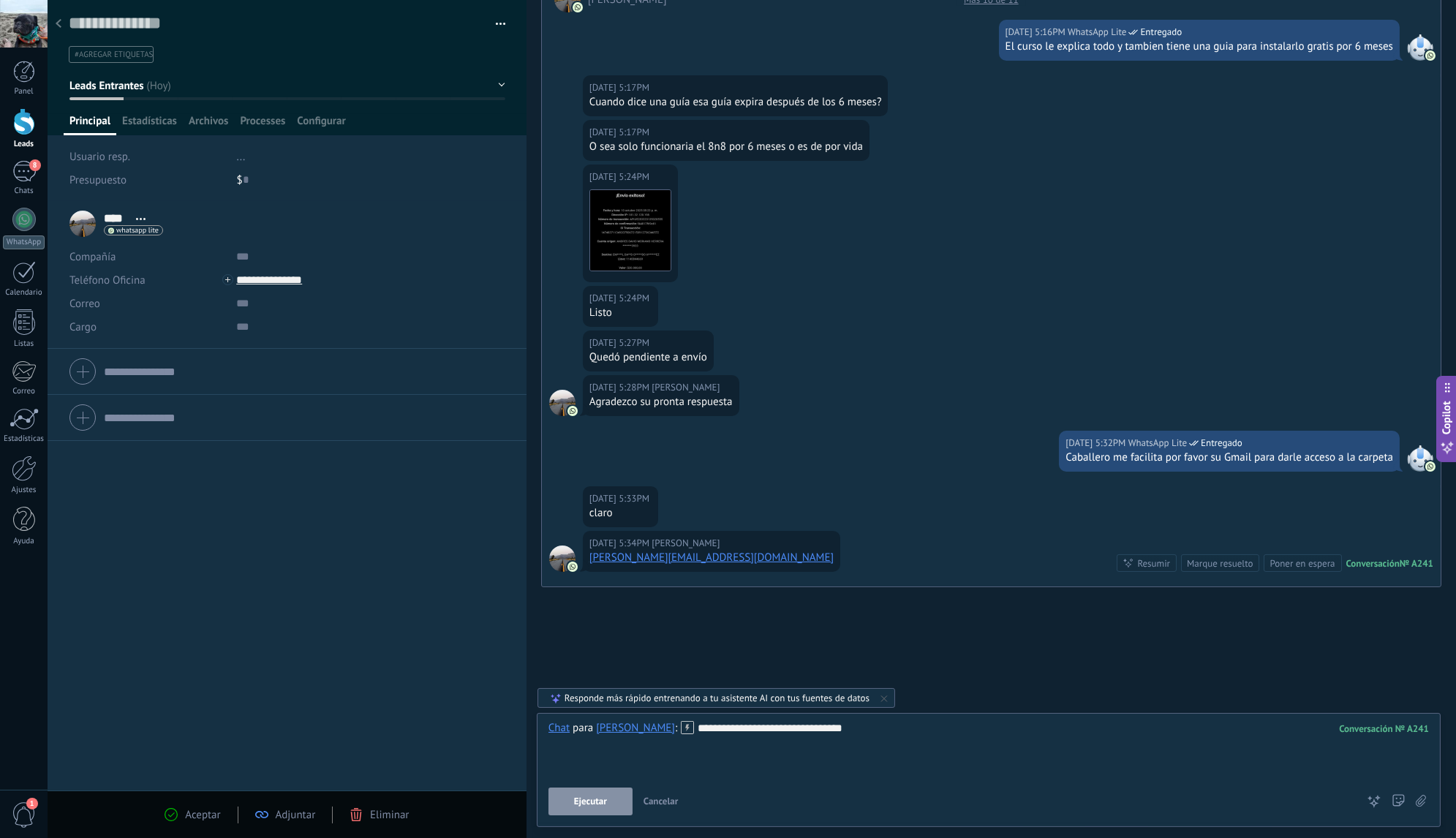
click at [594, 800] on span "Ejecutar" at bounding box center [590, 801] width 33 height 10
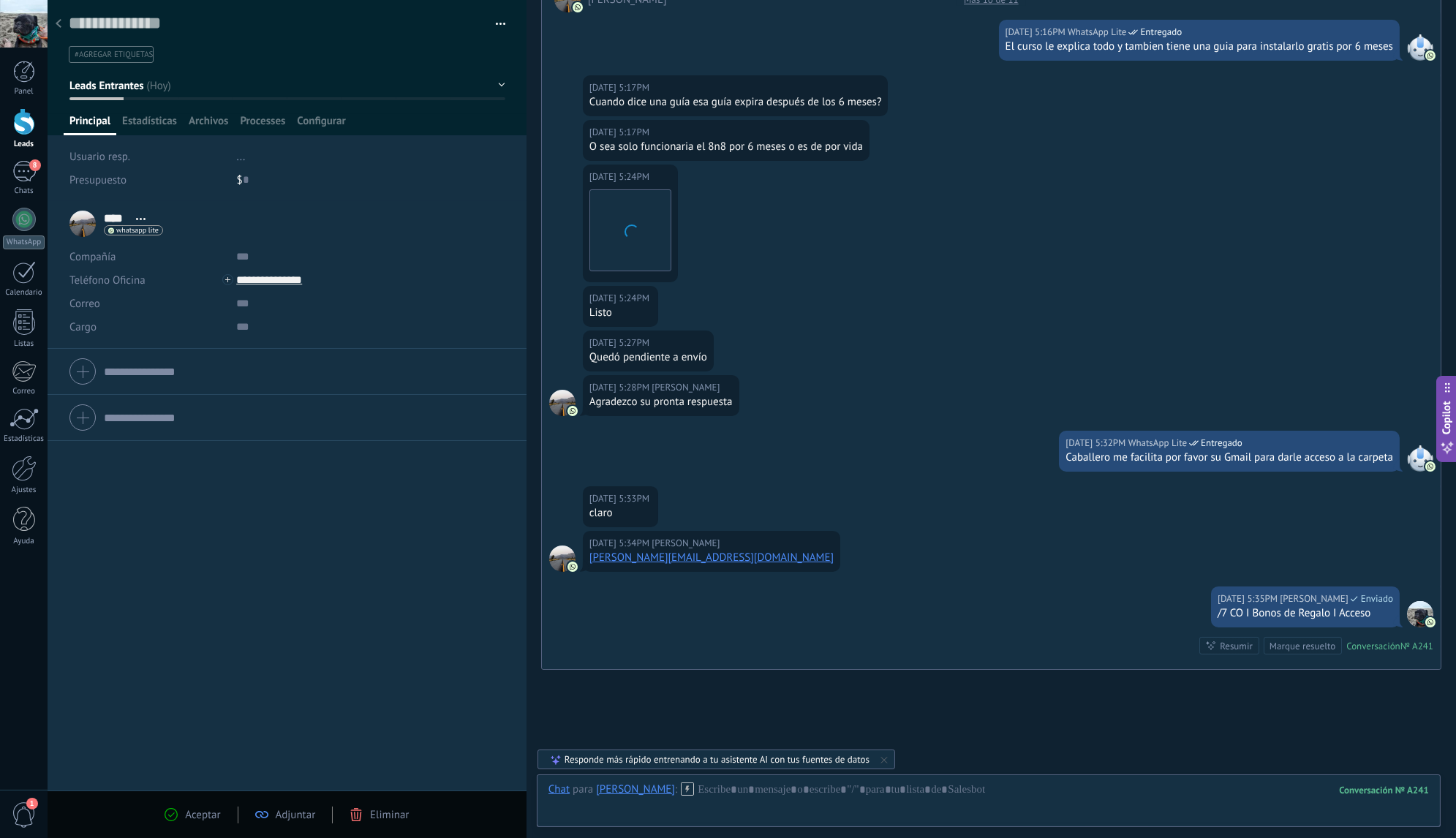
scroll to position [329, 0]
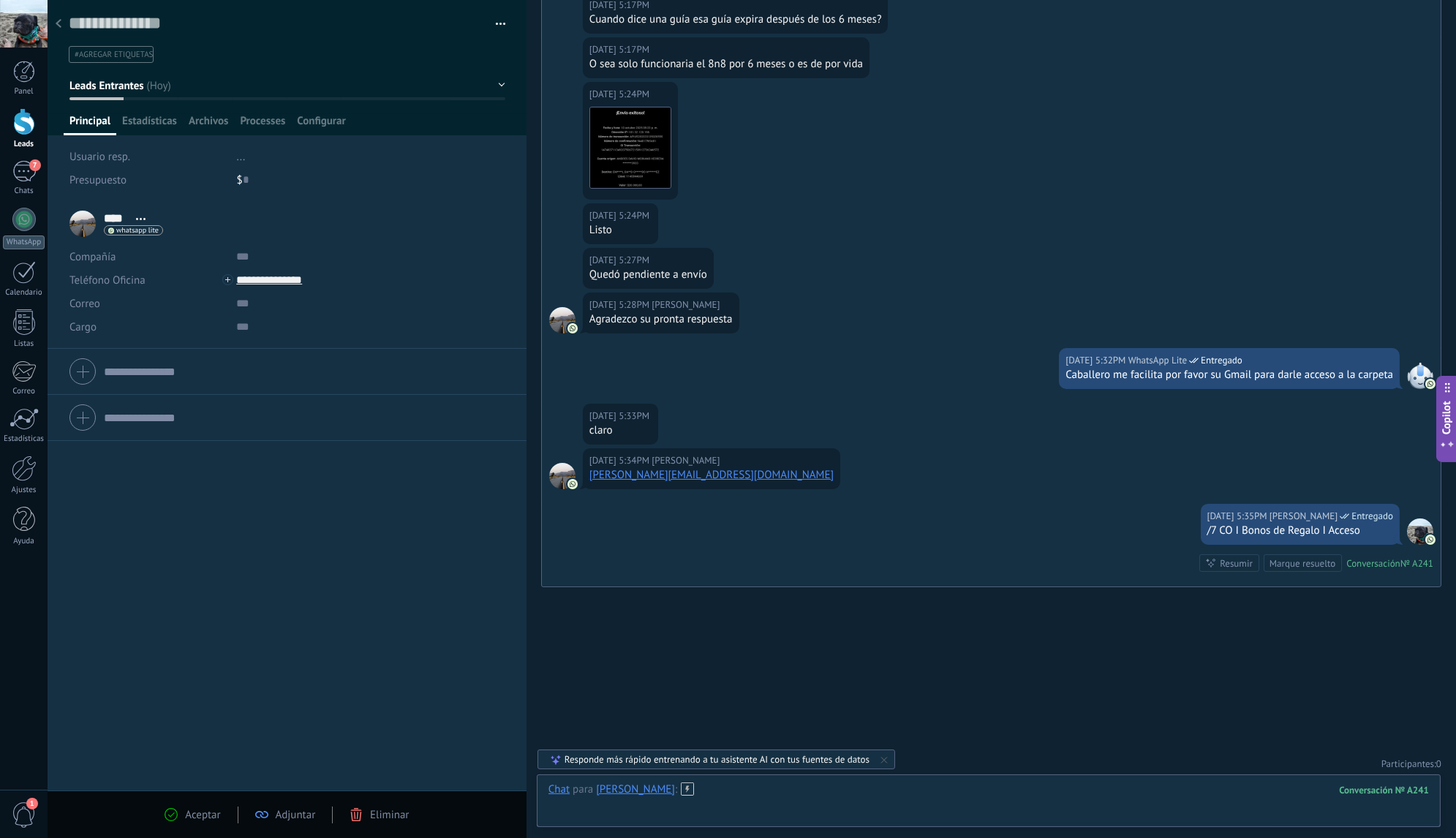
click at [837, 790] on div at bounding box center [989, 804] width 880 height 44
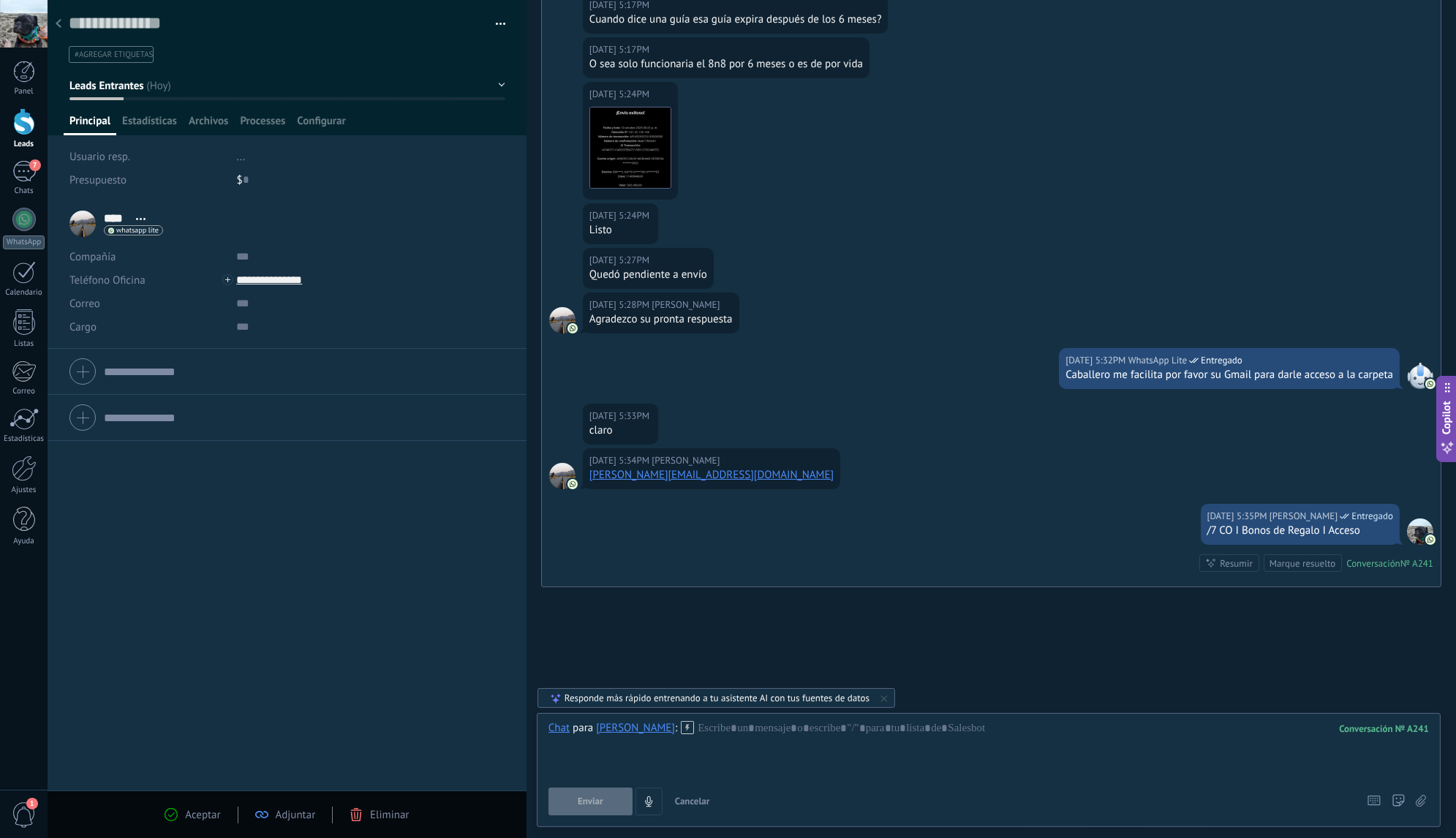
click at [681, 729] on icon at bounding box center [688, 727] width 13 height 13
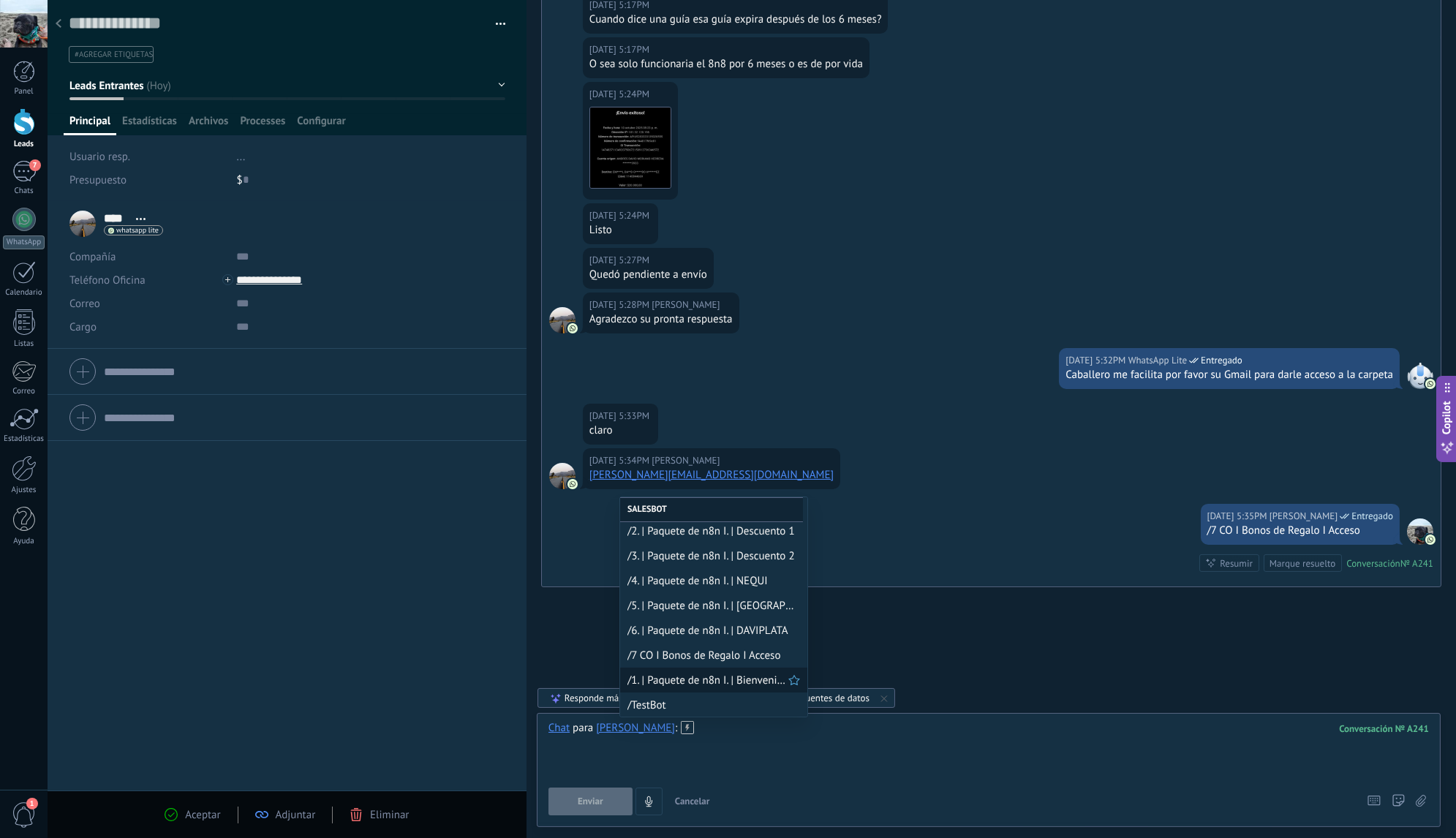
scroll to position [78, 0]
click at [711, 660] on span "/7 CO I Bonos de Regalo I Acceso" at bounding box center [707, 655] width 161 height 14
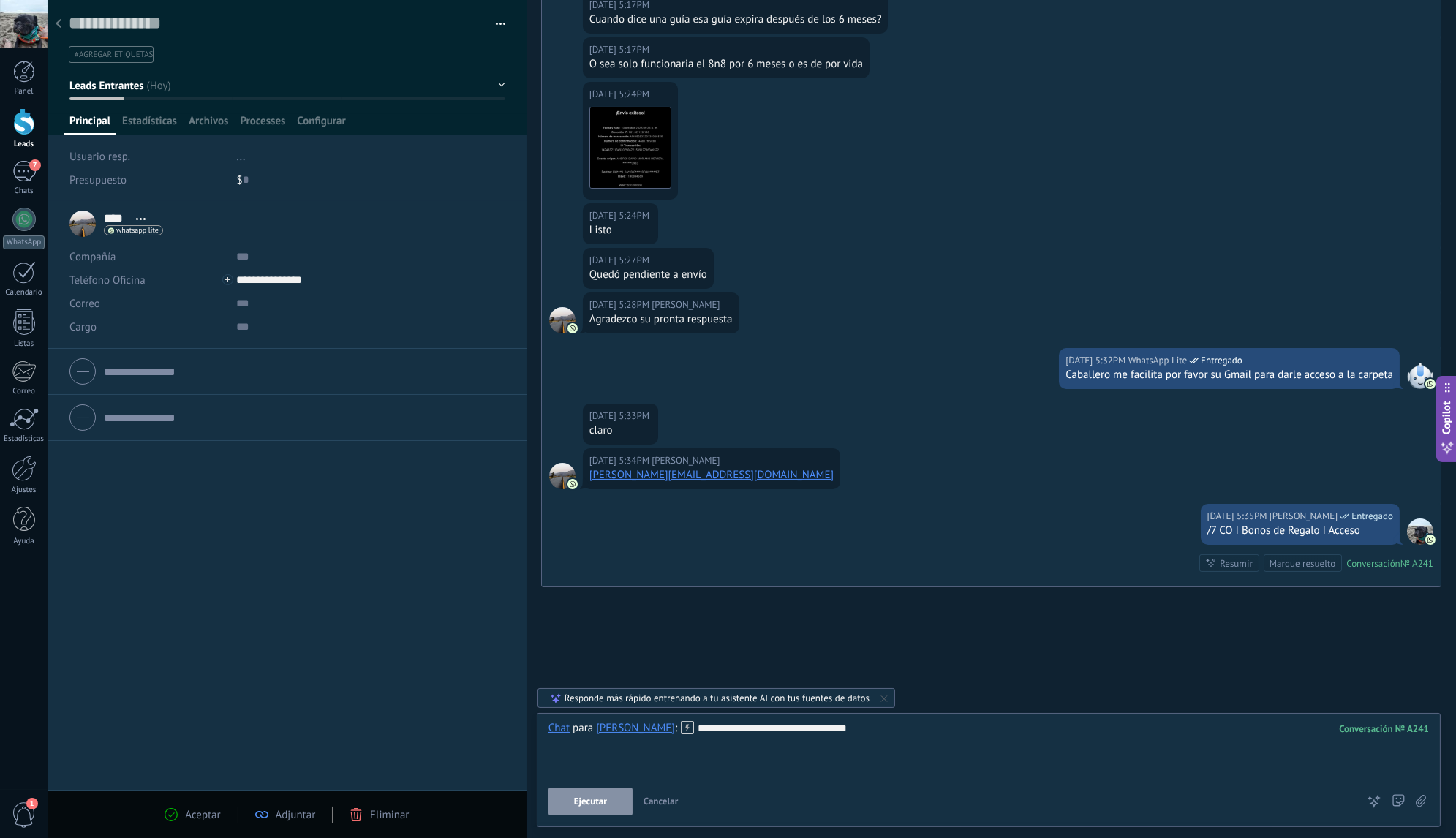
click at [604, 807] on span "Ejecutar" at bounding box center [590, 801] width 33 height 10
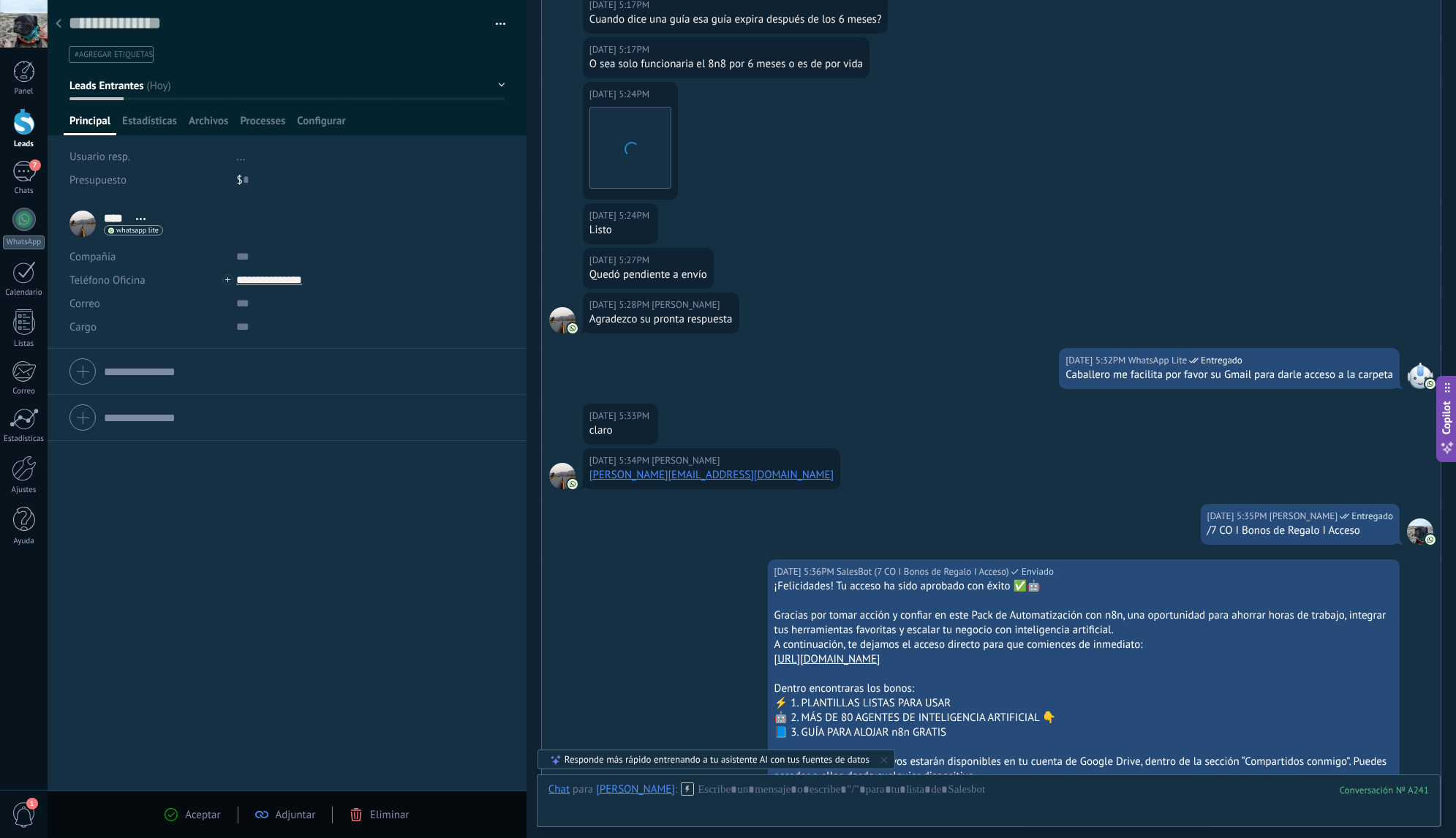
scroll to position [590, 0]
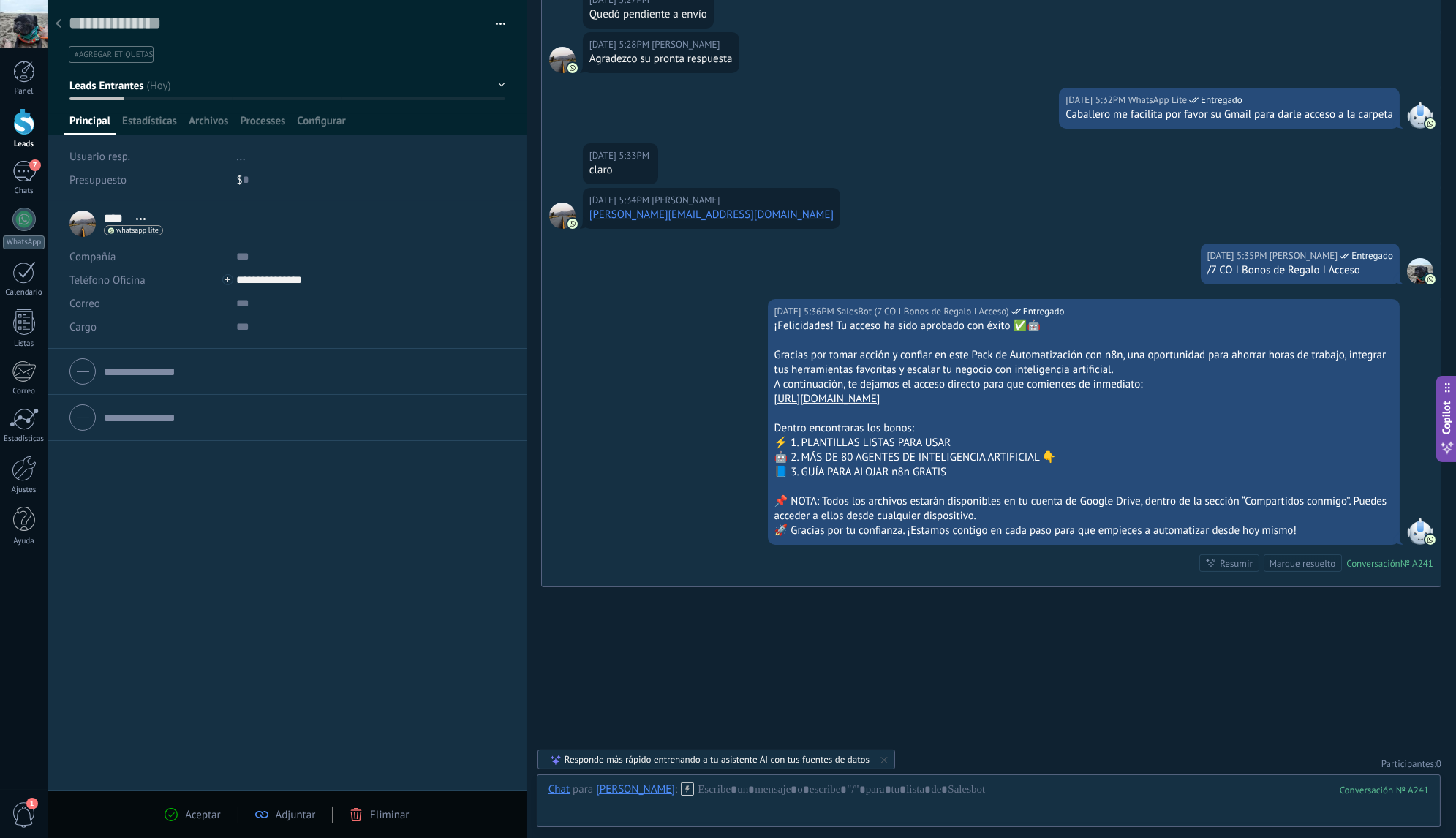
click at [571, 760] on div "Responde más rápido entrenando a tu asistente AI con tus fuentes de datos" at bounding box center [717, 760] width 305 height 13
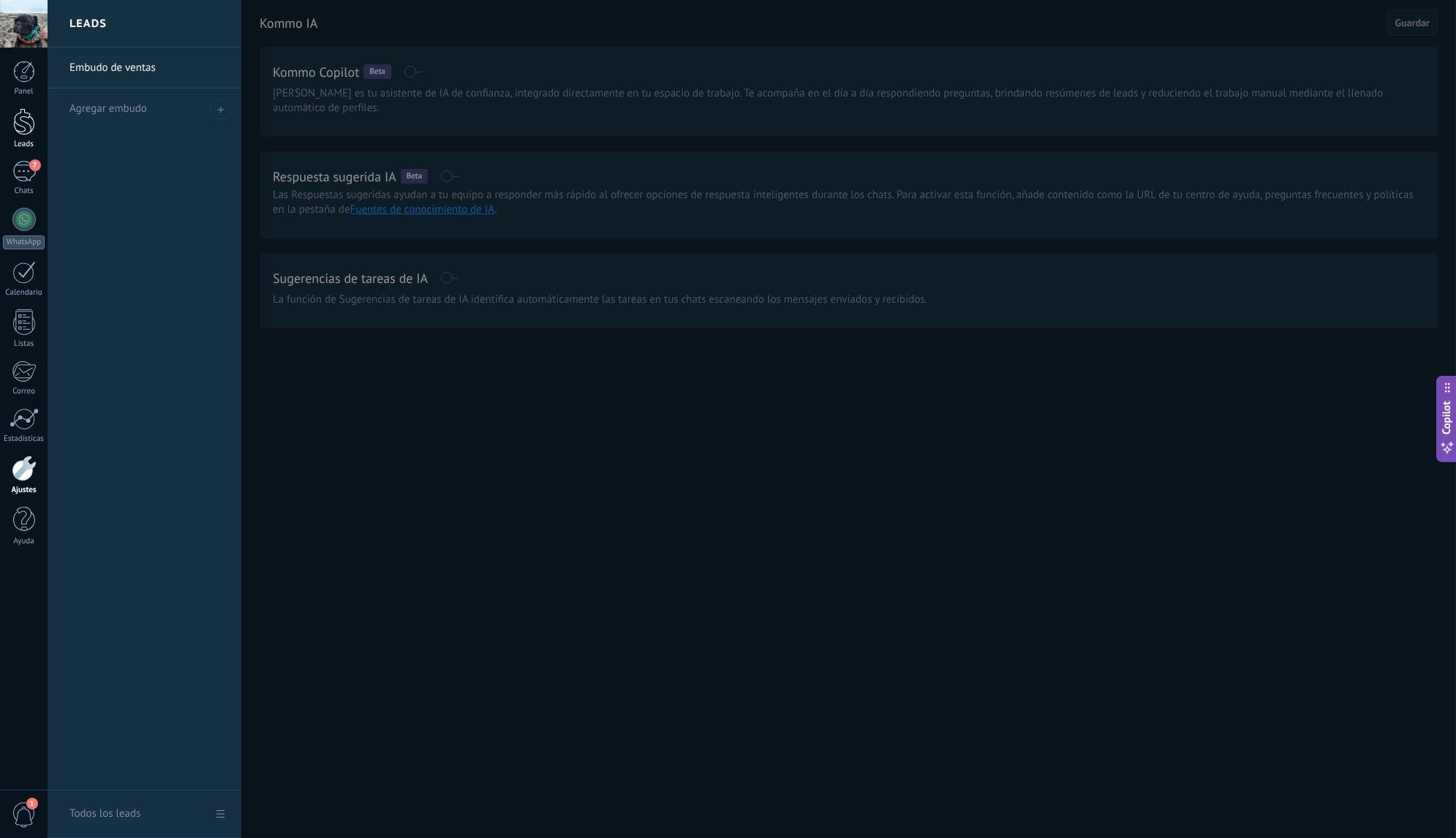
click at [23, 122] on div at bounding box center [24, 122] width 22 height 27
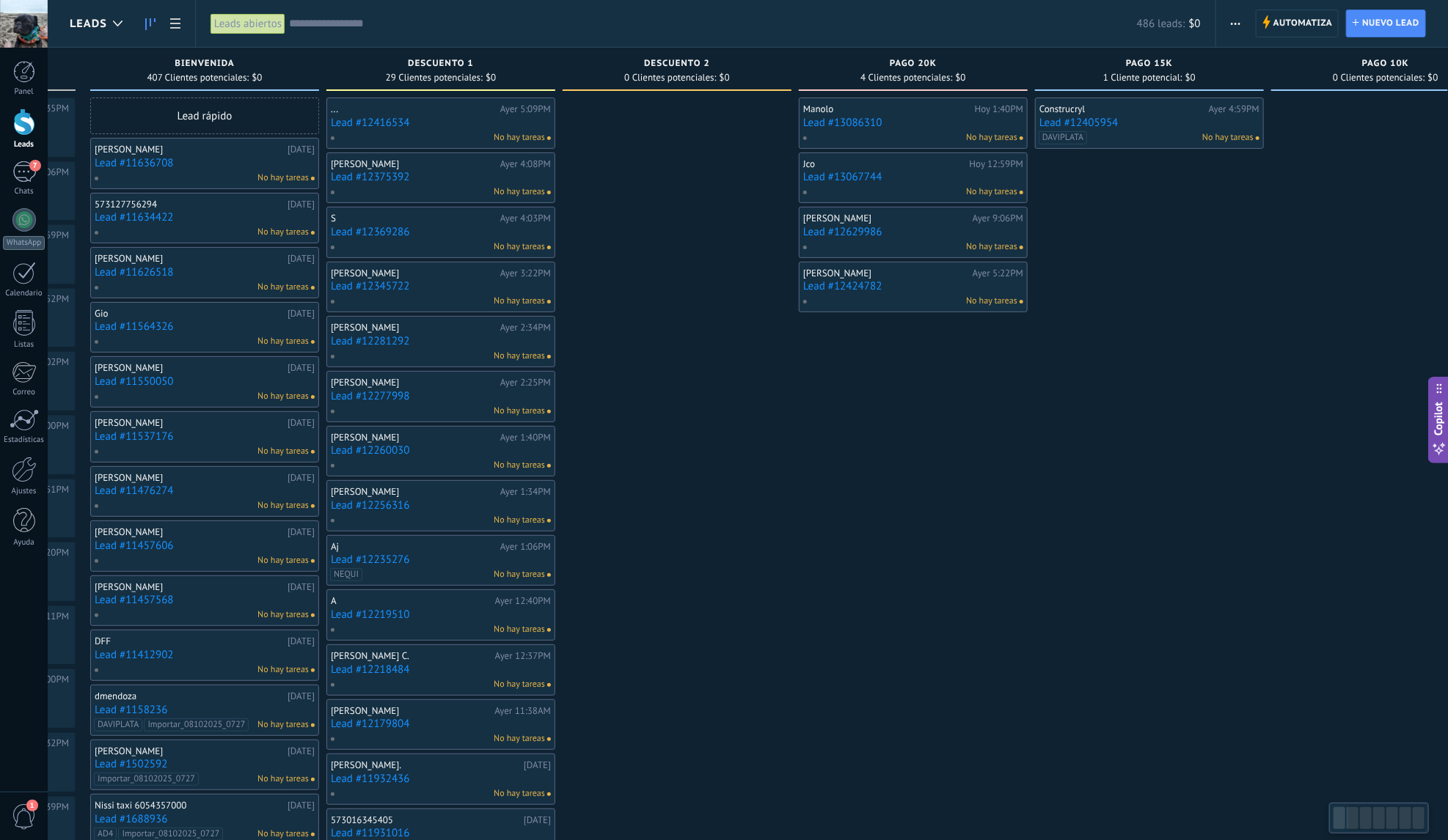
drag, startPoint x: 889, startPoint y: 284, endPoint x: 572, endPoint y: 251, distance: 318.7
click at [586, 254] on div at bounding box center [677, 730] width 229 height 1266
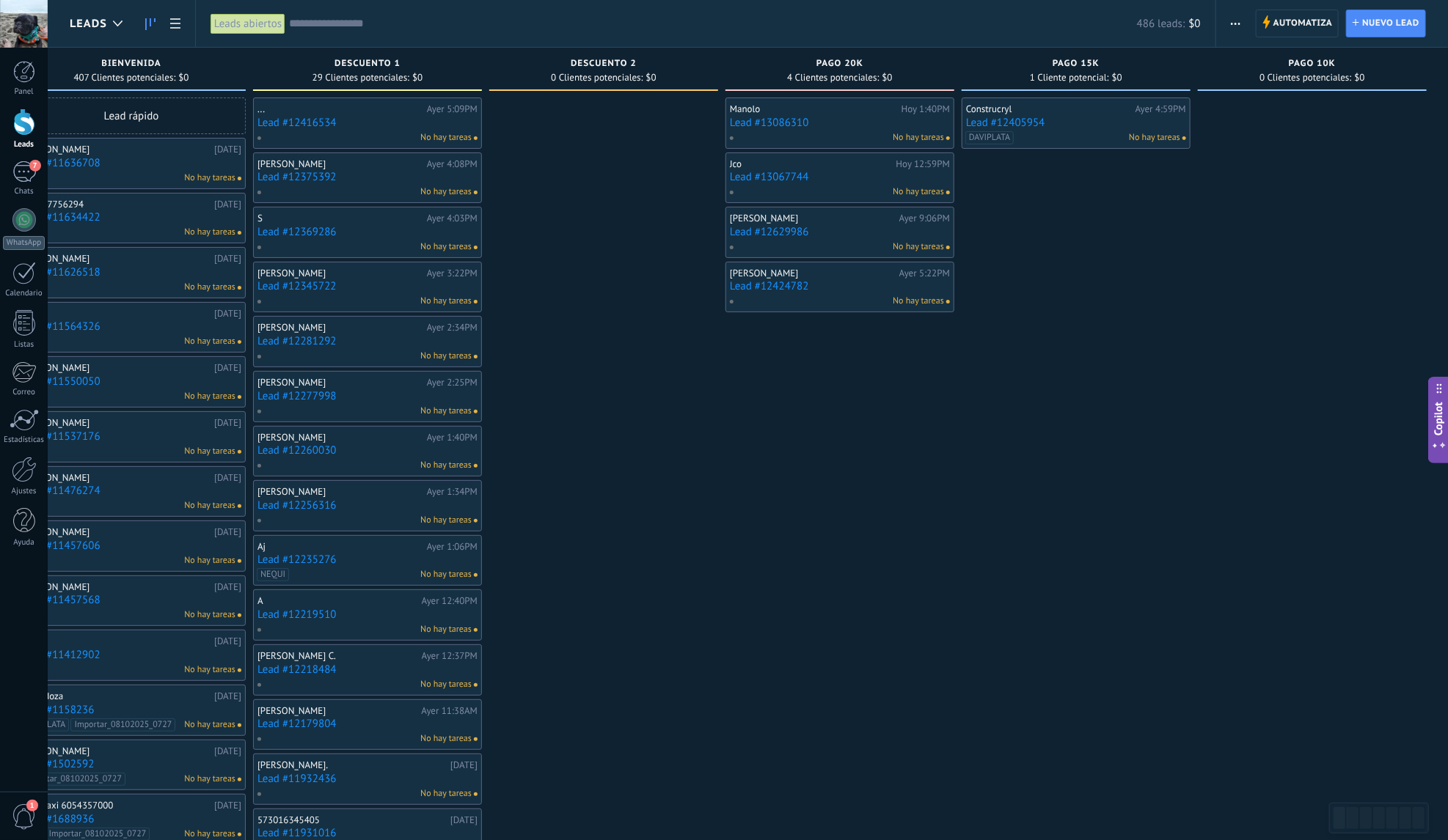
drag, startPoint x: 1060, startPoint y: 303, endPoint x: 805, endPoint y: 328, distance: 256.2
click at [817, 328] on div "Leads Entrantes Solicitudes: 45 0 0 0 45 0 0 0 45 de: 573042799936 Hoy 5:35PM […" at bounding box center [611, 706] width 1675 height 1316
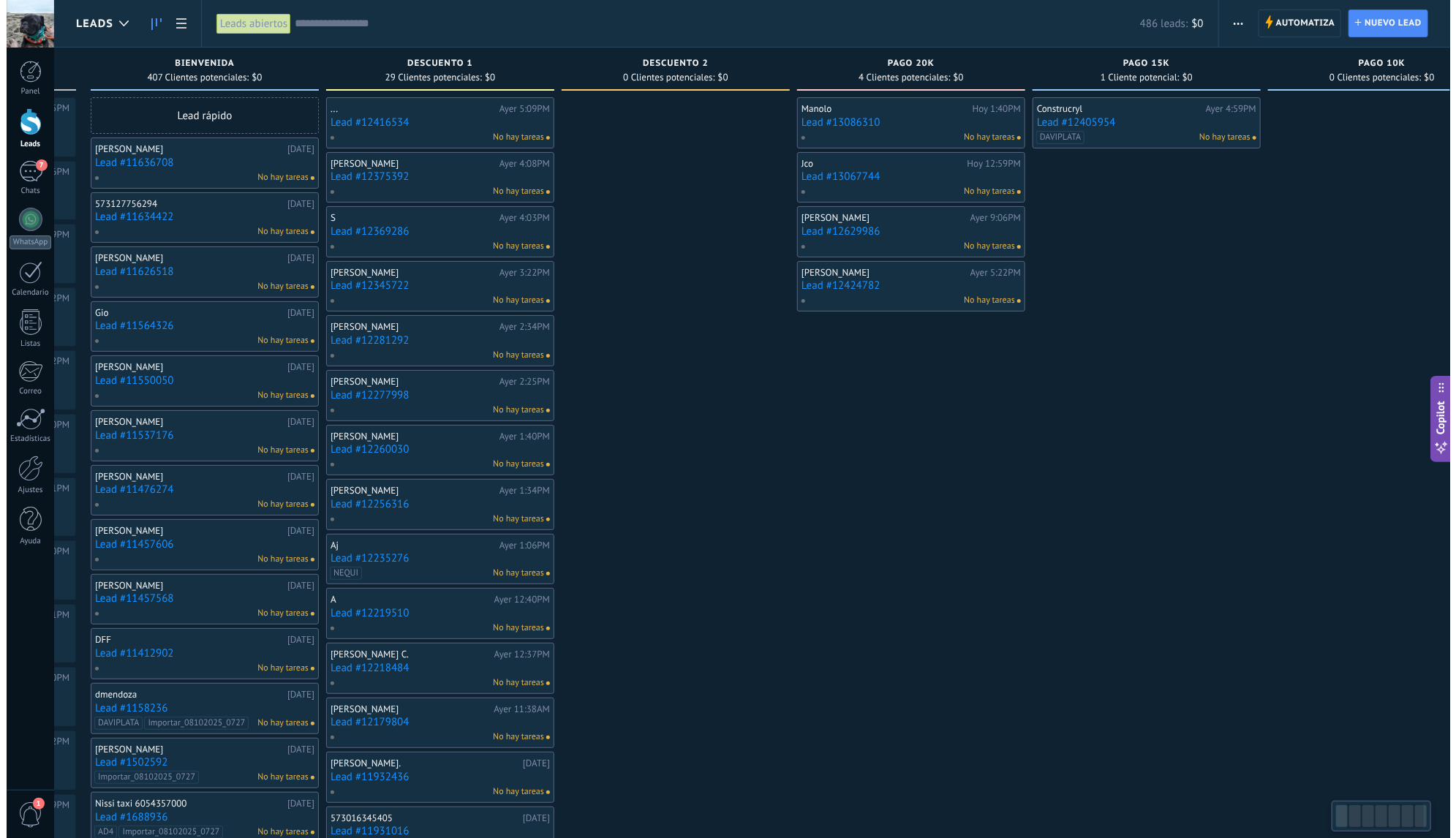
scroll to position [0, 226]
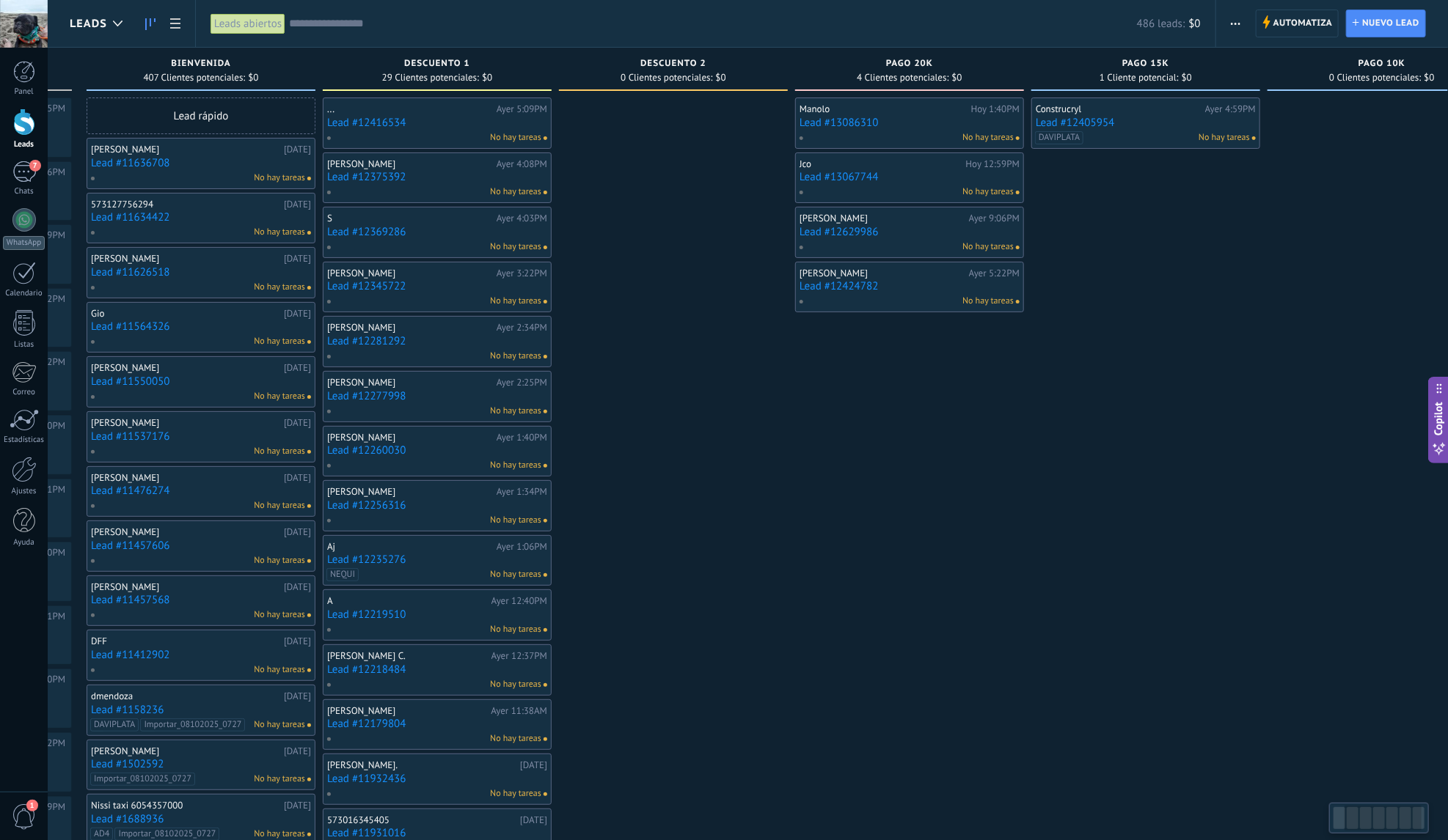
drag, startPoint x: 573, startPoint y: 207, endPoint x: 642, endPoint y: 211, distance: 69.1
click at [642, 211] on div at bounding box center [673, 730] width 229 height 1266
click at [412, 33] on div "486 leads: $0" at bounding box center [745, 24] width 912 height 47
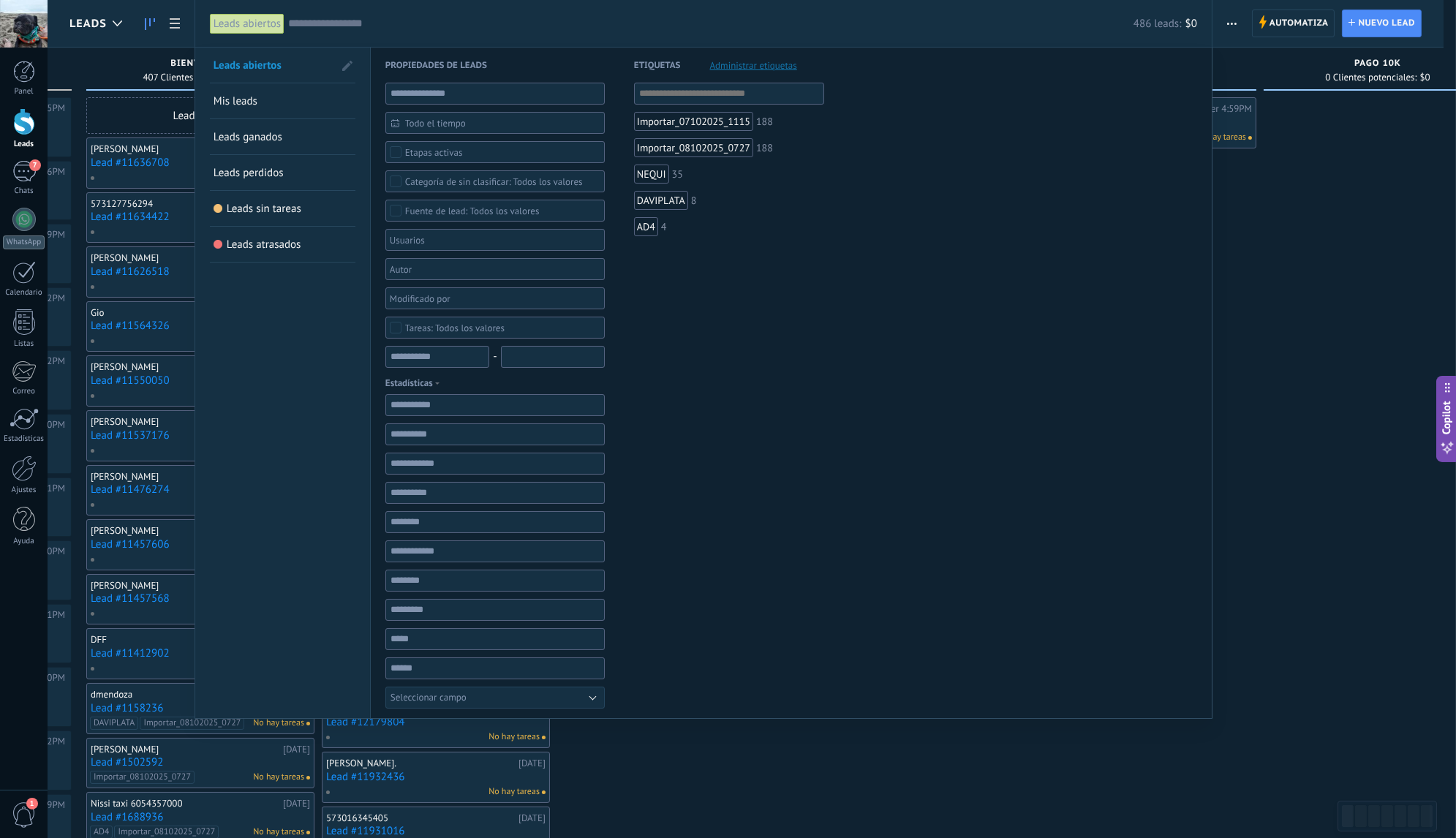
click at [419, 27] on input "text" at bounding box center [711, 24] width 845 height 16
paste input "**********"
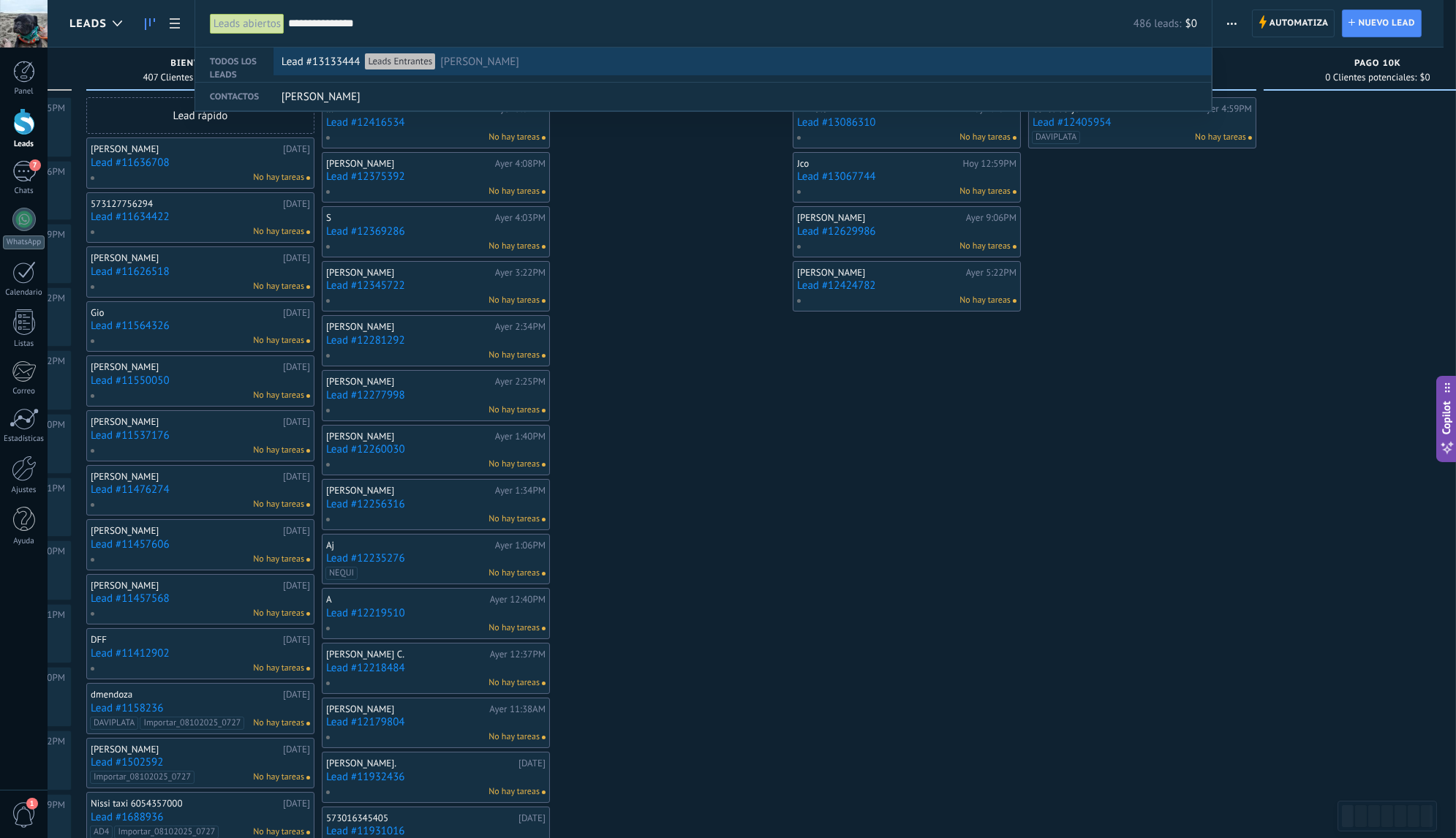
type input "**********"
click at [403, 61] on div "Leads Entrantes" at bounding box center [401, 61] width 71 height 16
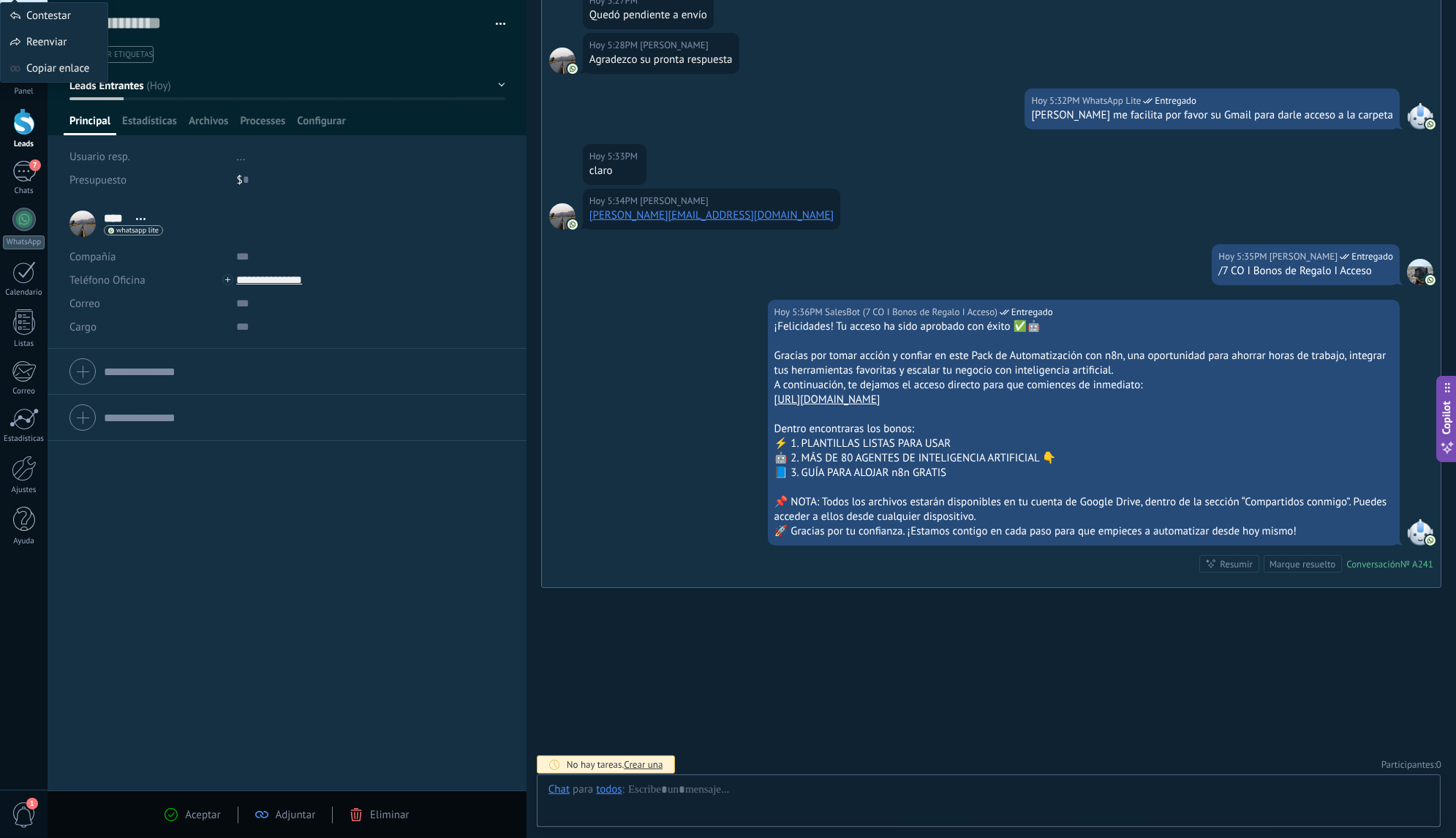
scroll to position [22, 0]
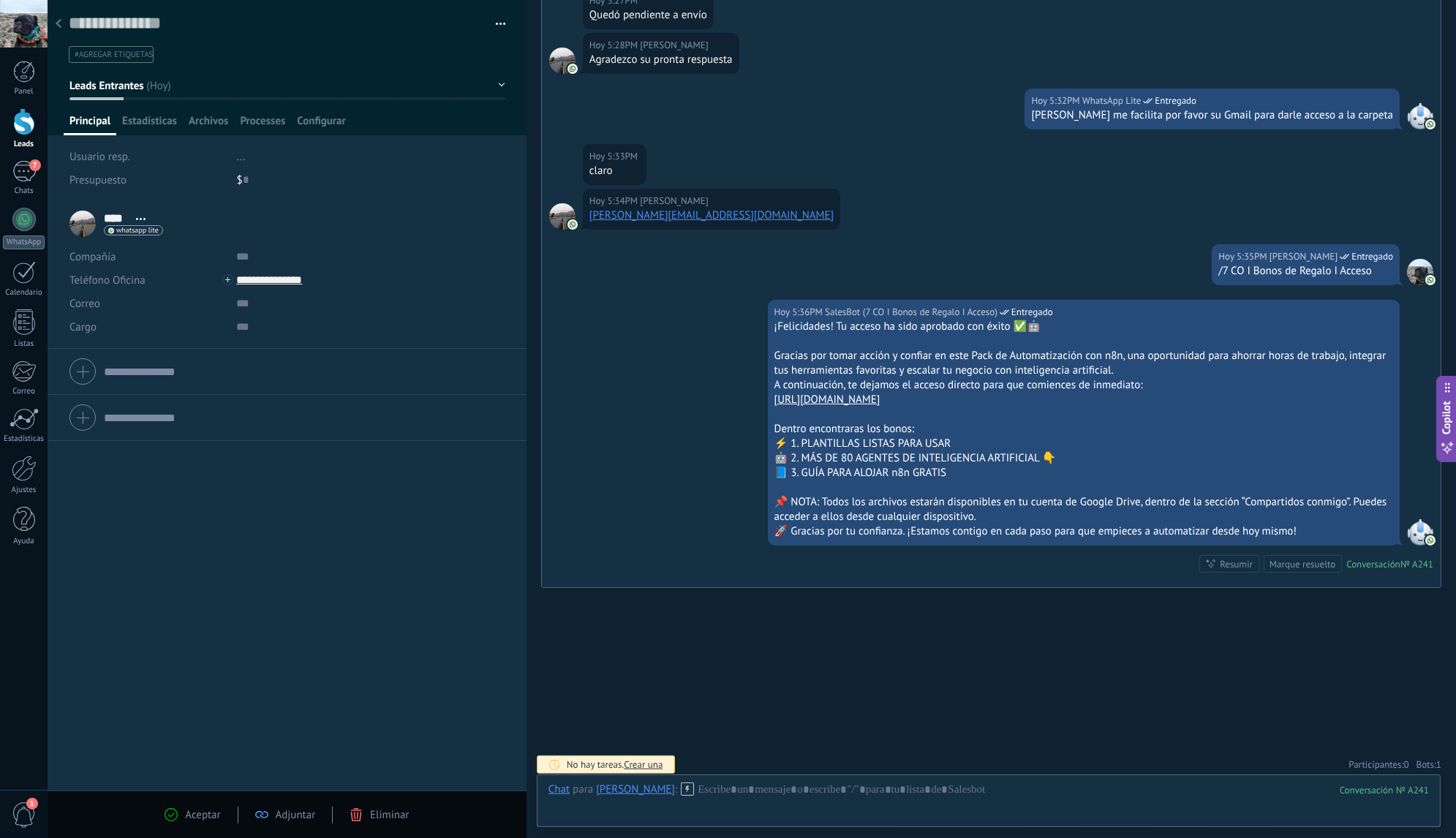
click at [60, 27] on use at bounding box center [58, 23] width 5 height 9
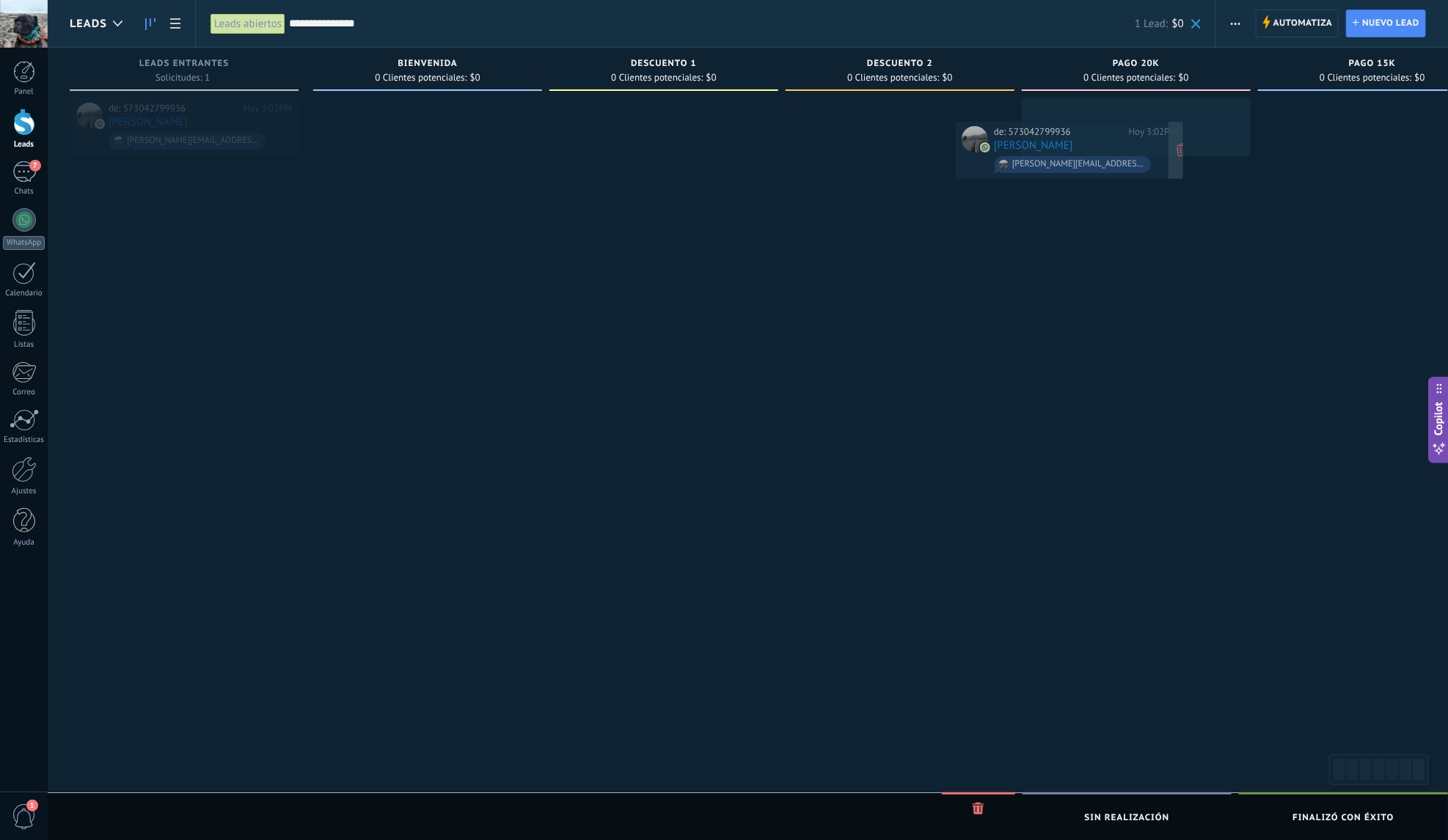
drag, startPoint x: 198, startPoint y: 118, endPoint x: 1086, endPoint y: 141, distance: 888.3
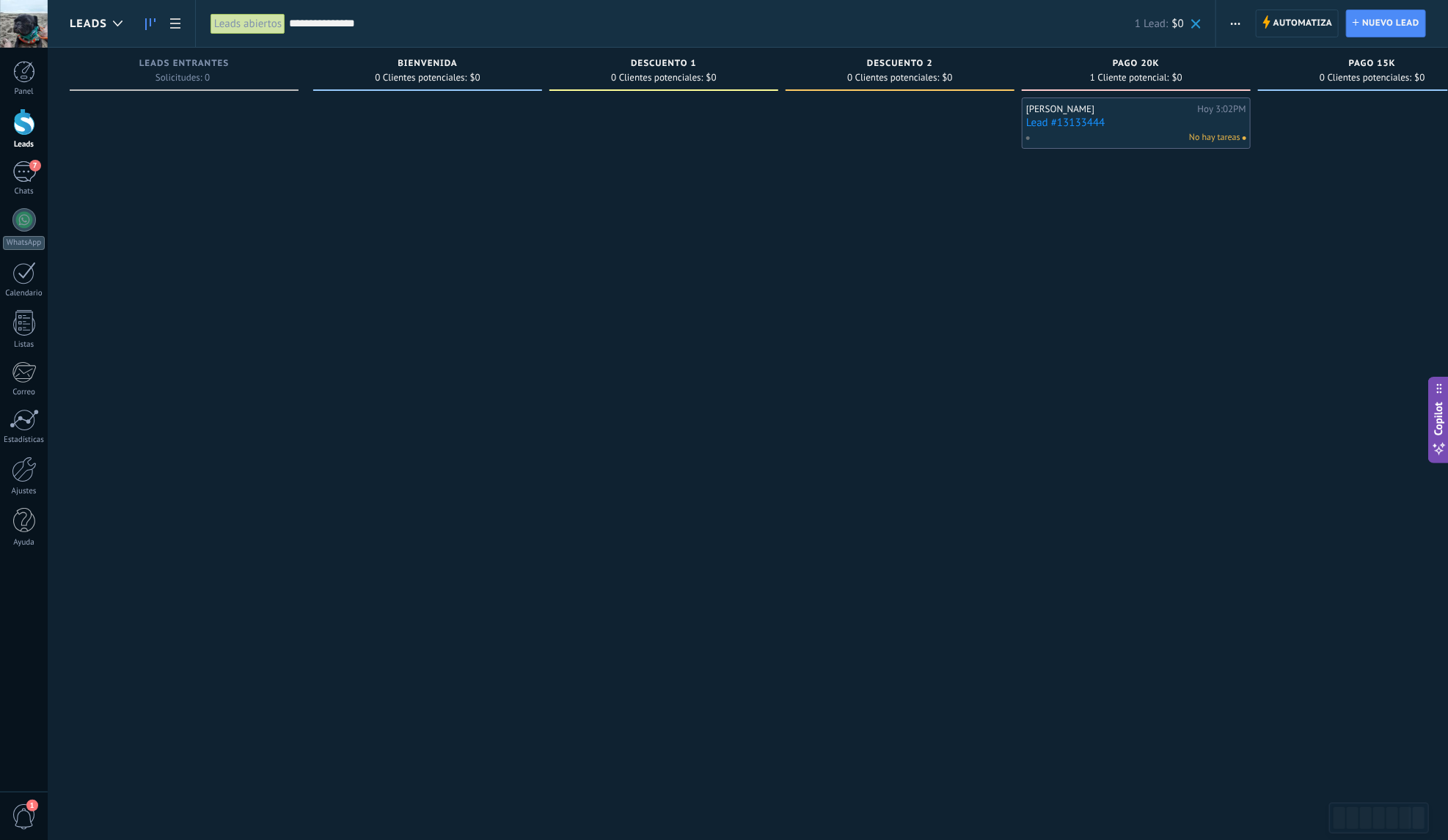
click at [1130, 119] on link "Lead #13133444" at bounding box center [1136, 123] width 220 height 13
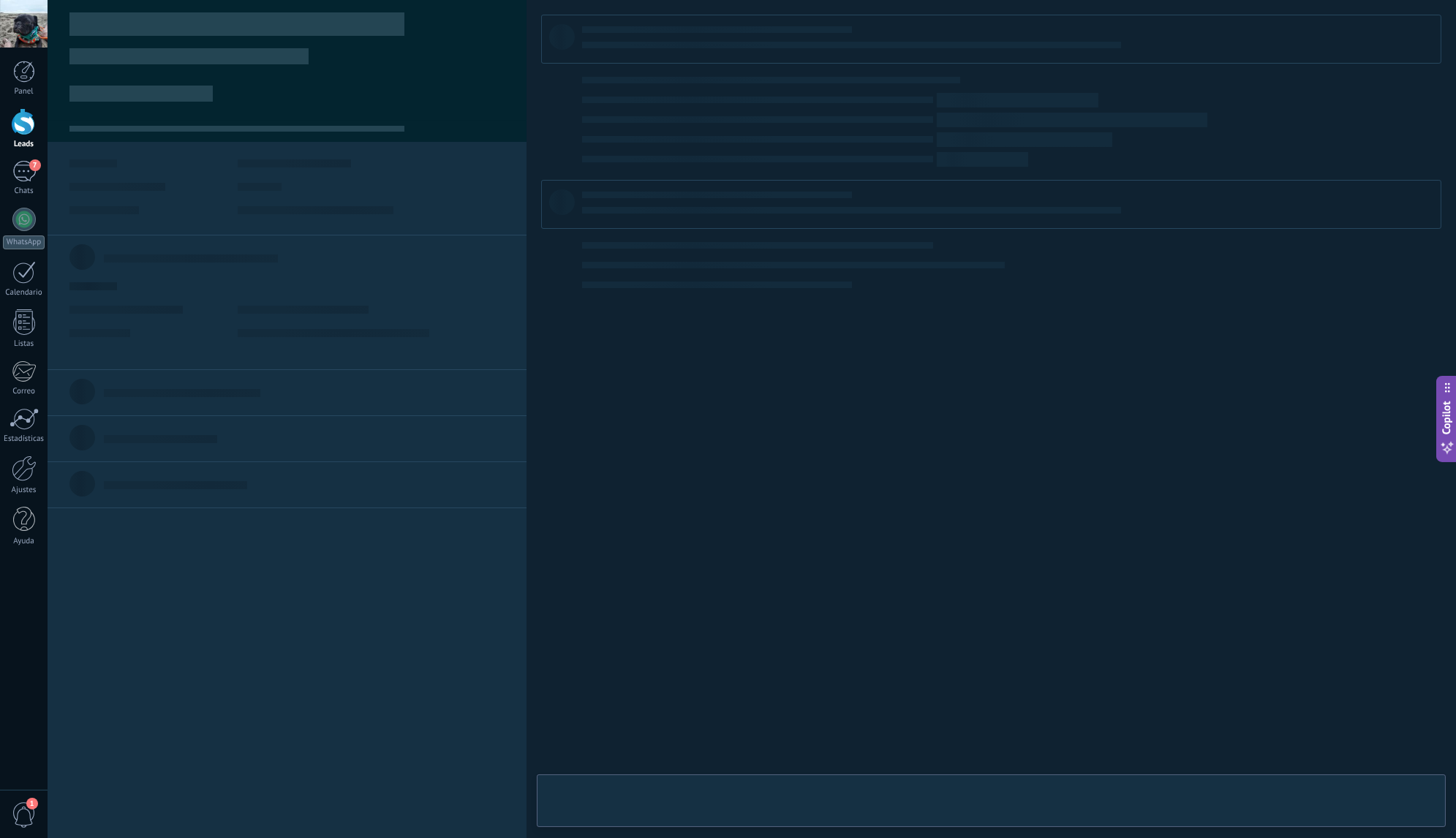
type textarea "**********"
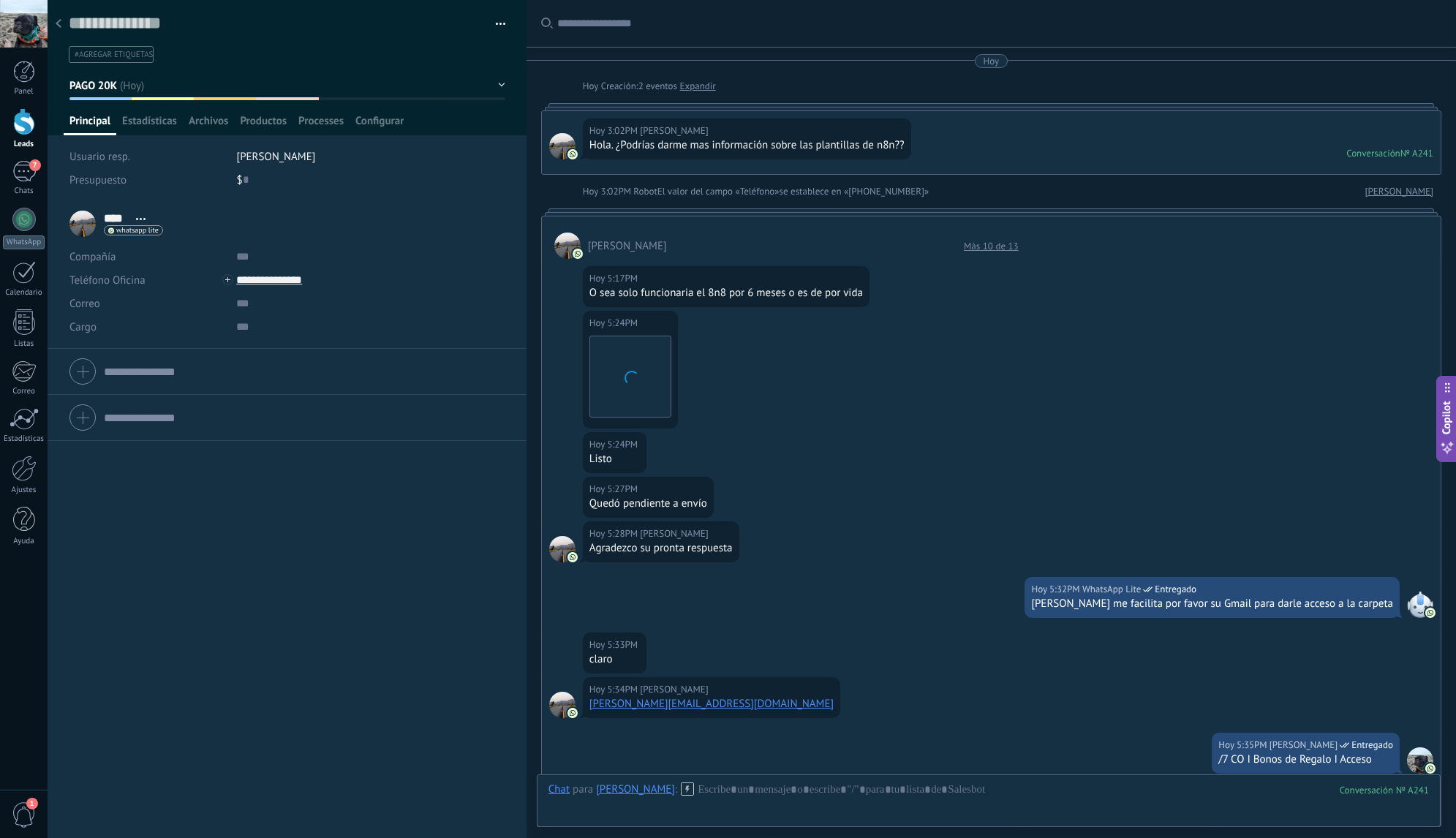
scroll to position [887, 0]
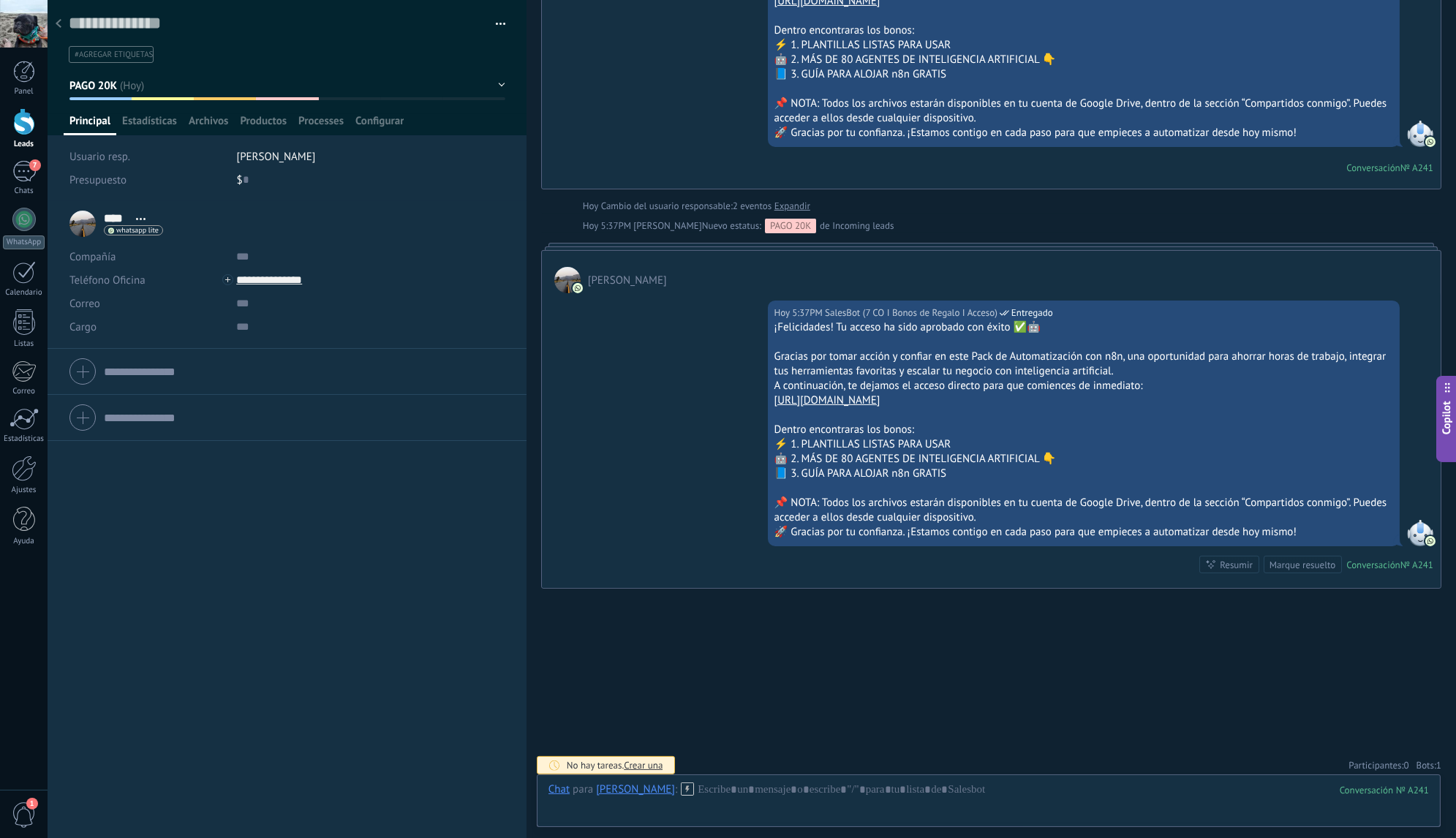
click at [1436, 760] on span "1" at bounding box center [1439, 765] width 5 height 13
click at [1423, 735] on icon at bounding box center [1425, 736] width 12 height 12
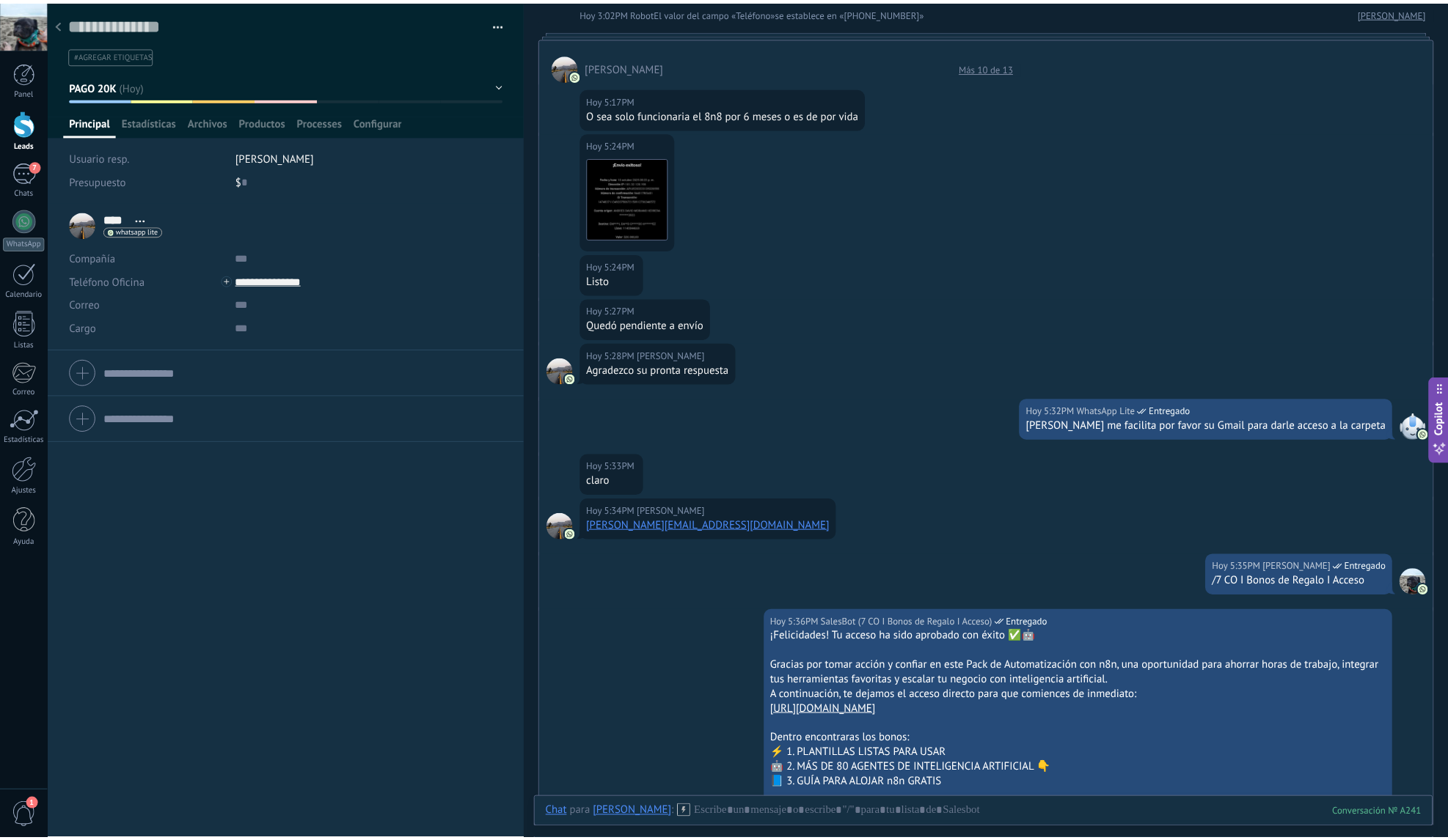
scroll to position [0, 0]
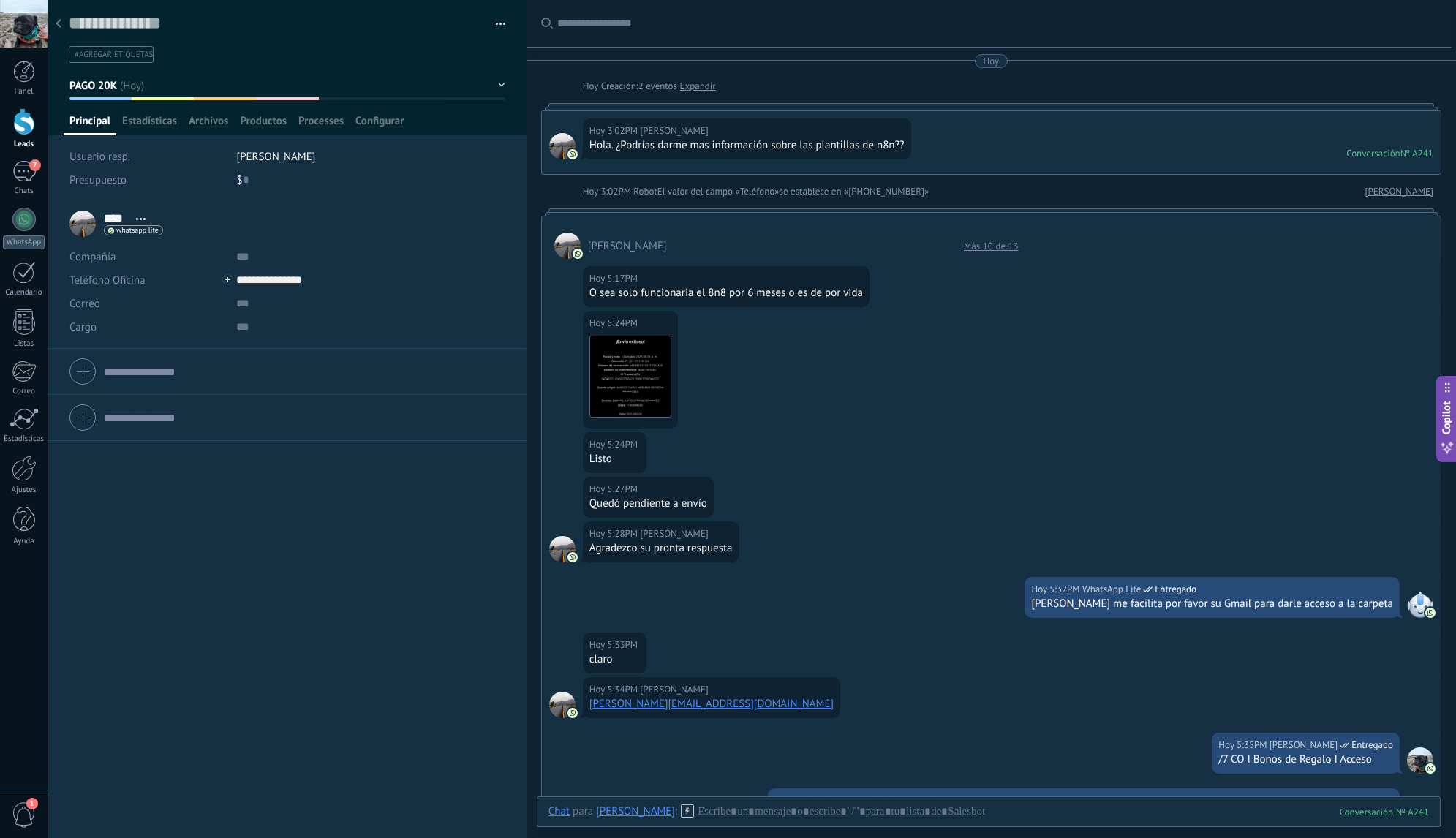
click at [65, 28] on div at bounding box center [59, 24] width 20 height 28
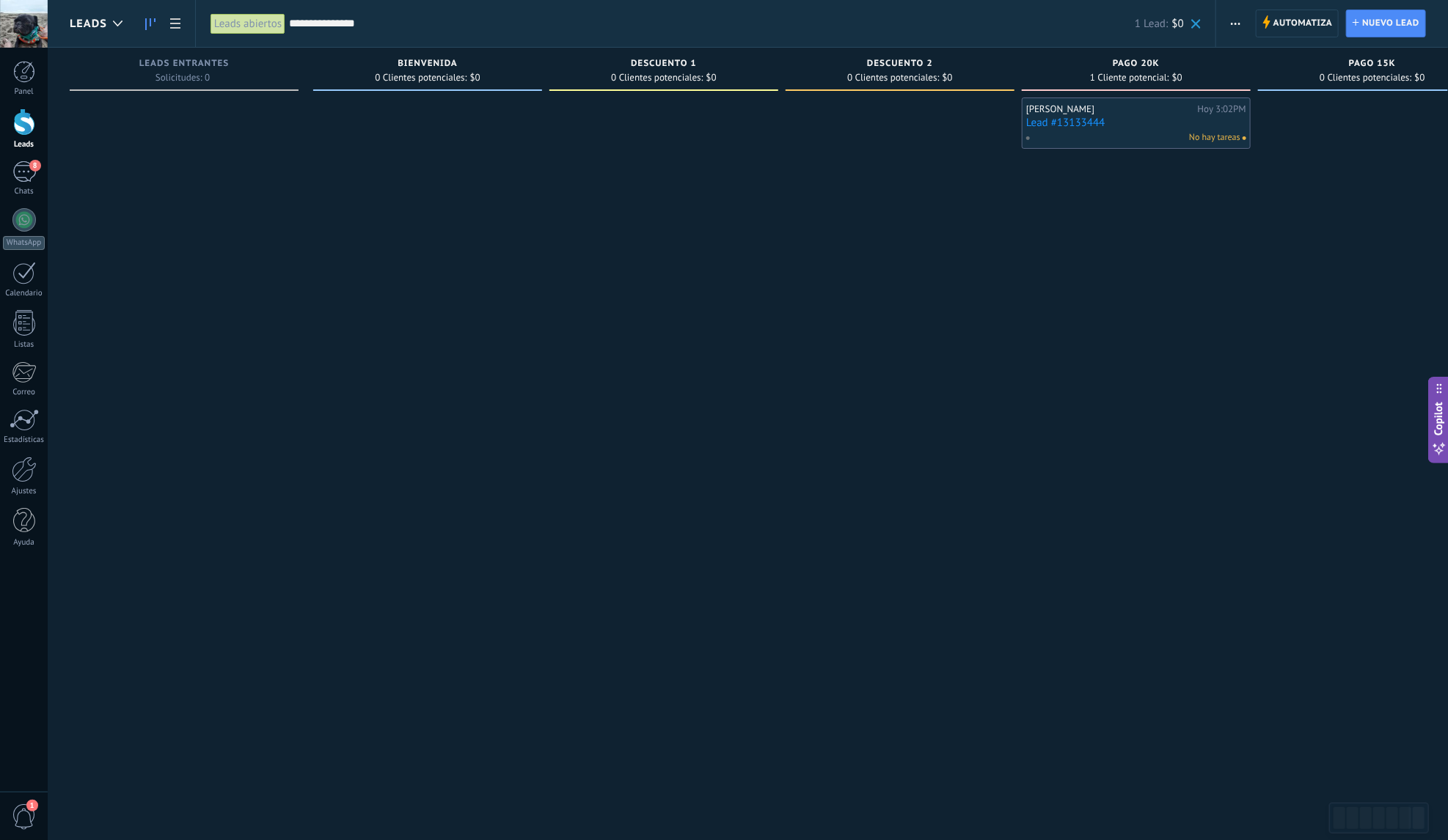
click at [387, 24] on input "**********" at bounding box center [712, 24] width 846 height 16
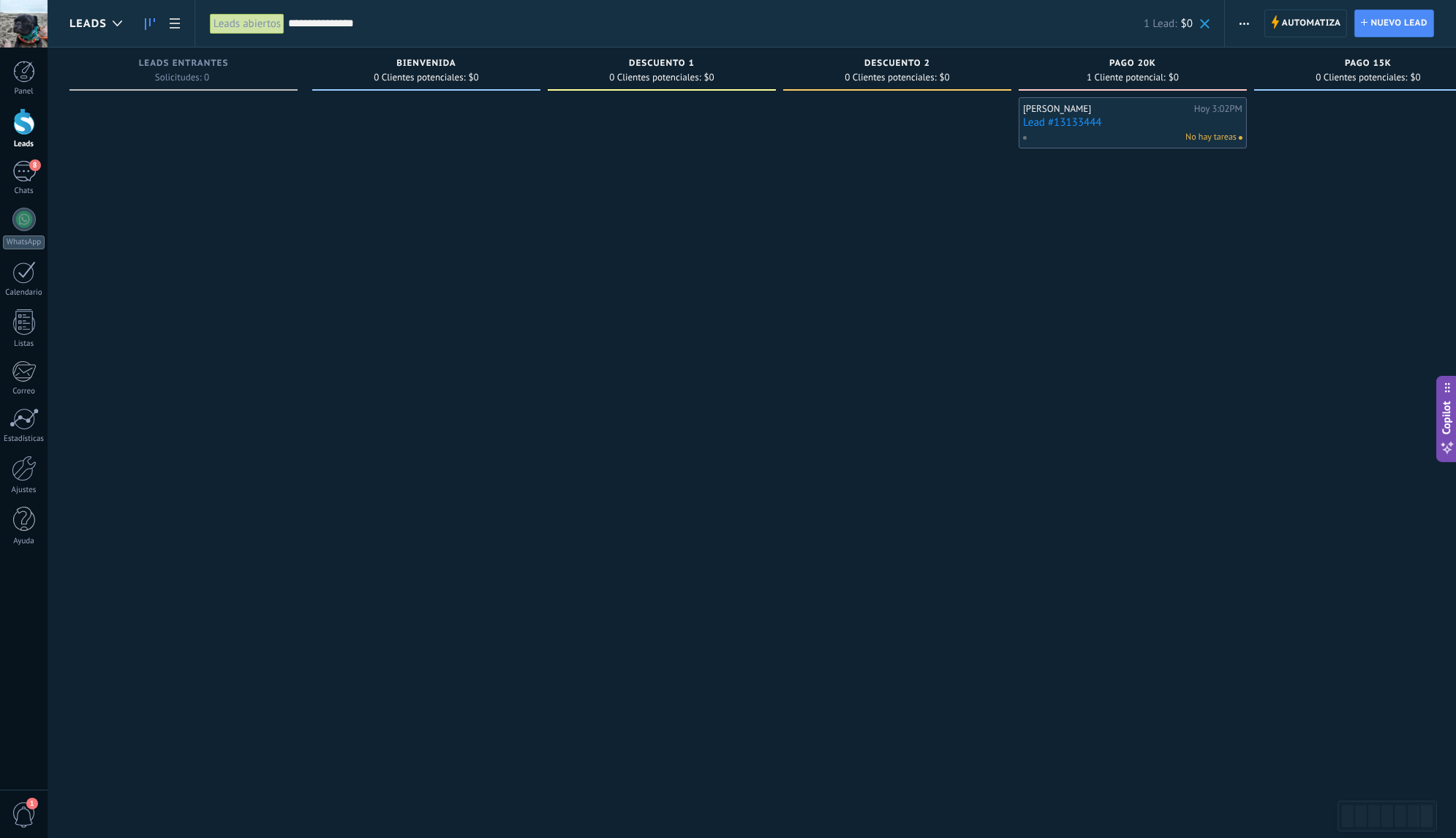
click at [386, 24] on input "**********" at bounding box center [717, 24] width 856 height 16
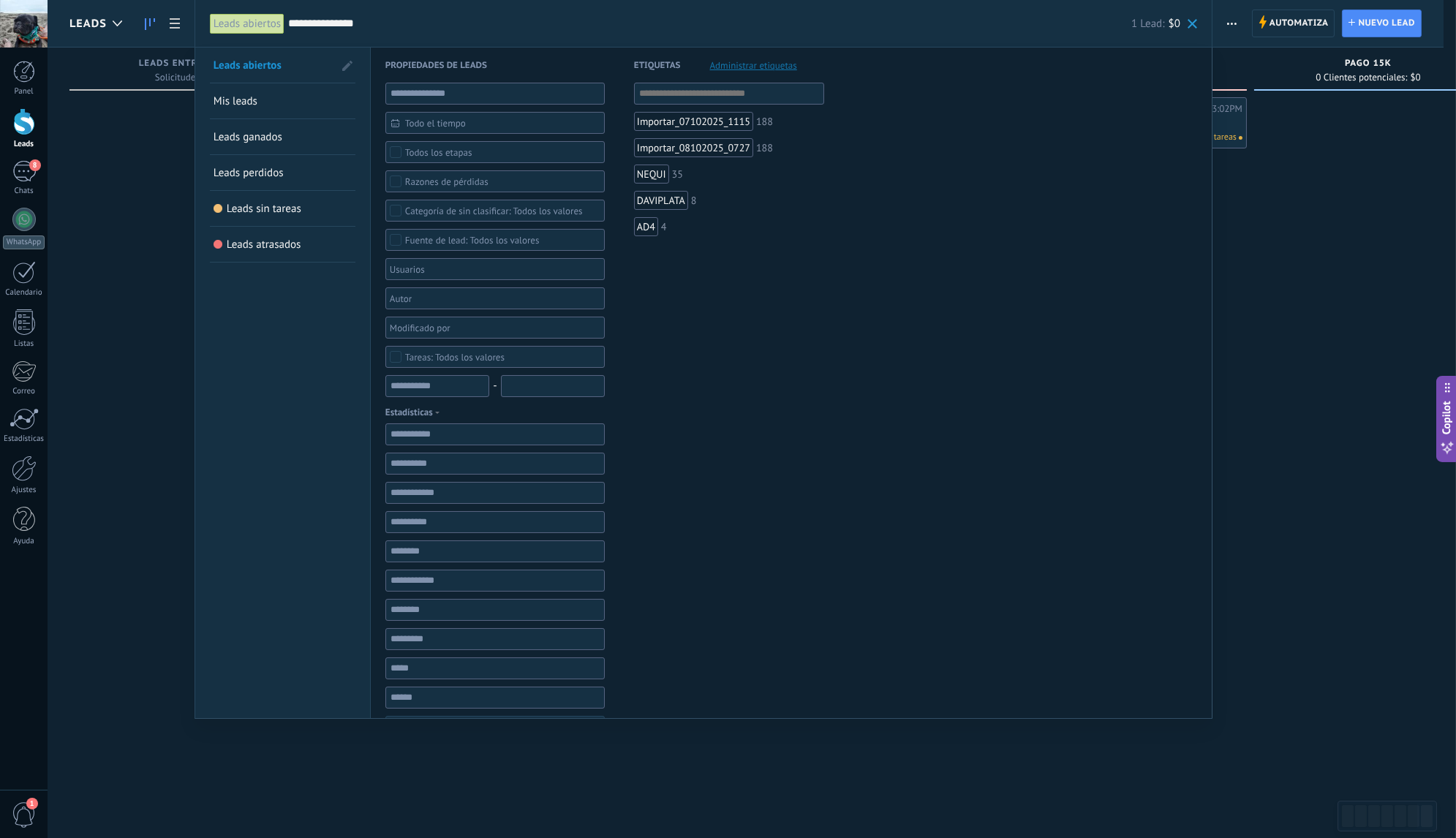
click at [386, 24] on input "**********" at bounding box center [710, 24] width 844 height 16
paste input "text"
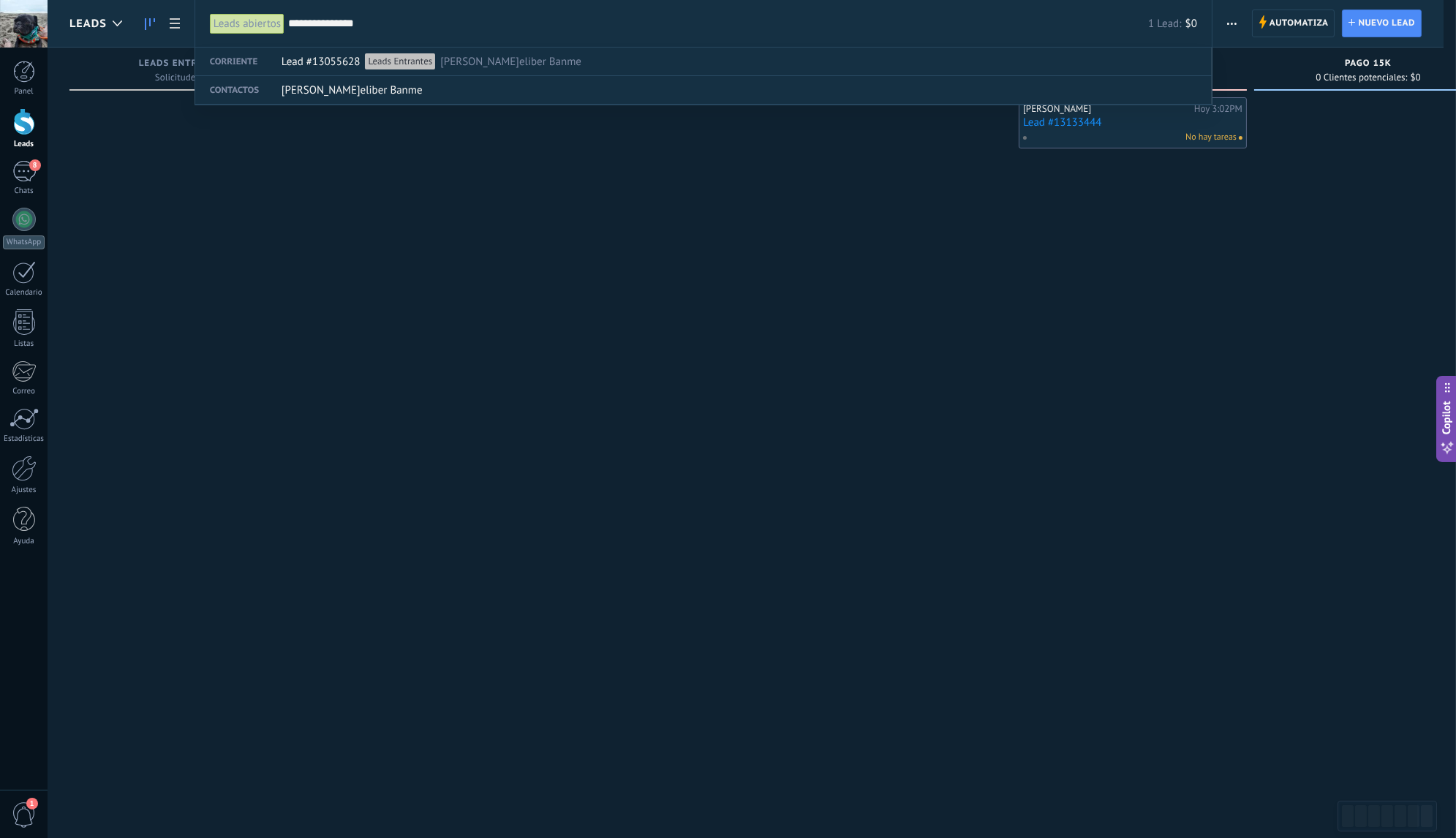
type input "**********"
click at [464, 169] on div at bounding box center [728, 419] width 1456 height 838
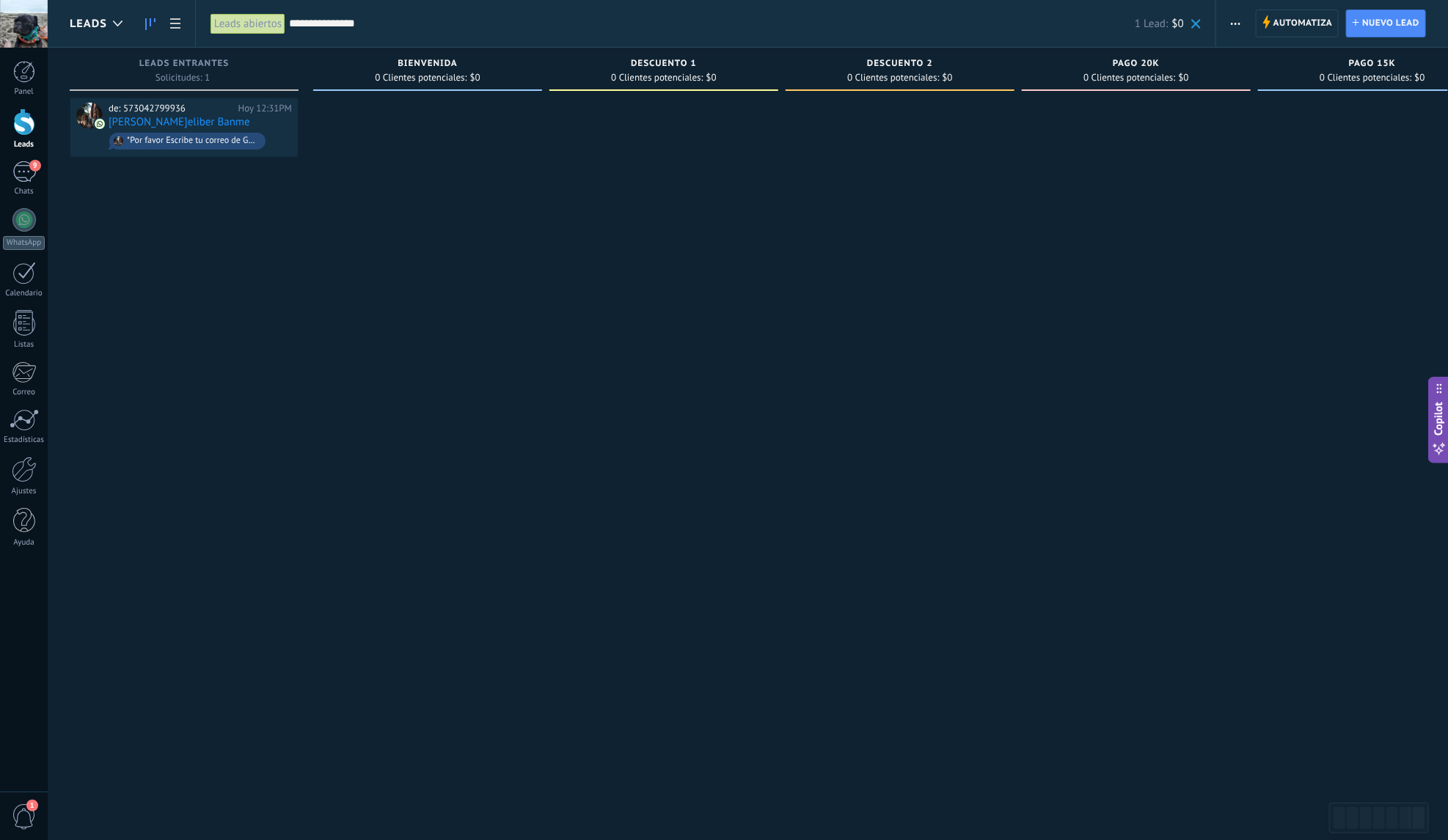
click at [1197, 25] on span at bounding box center [1196, 24] width 9 height 9
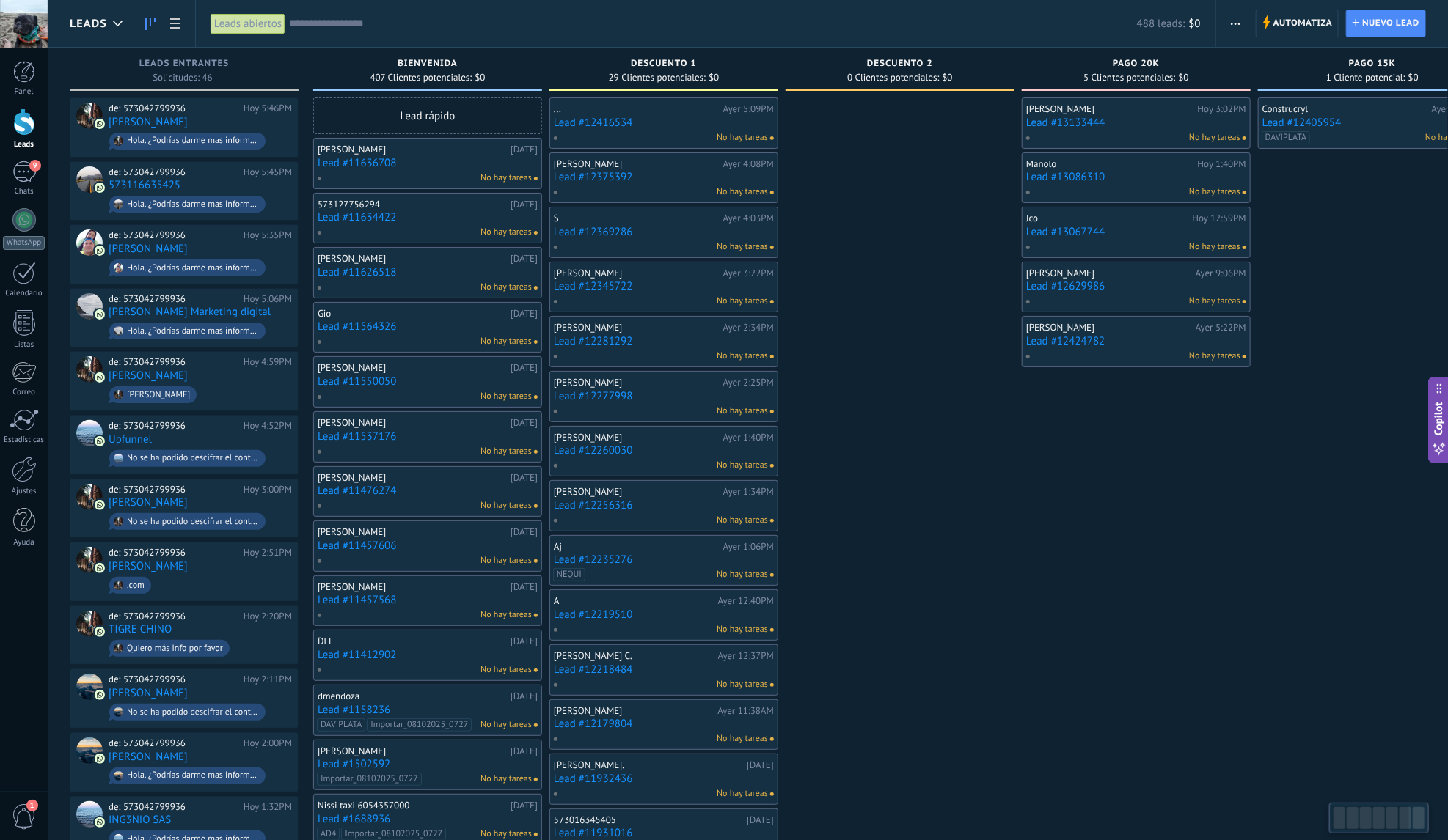
drag, startPoint x: 1273, startPoint y: 442, endPoint x: 1262, endPoint y: 487, distance: 46.3
click at [1262, 487] on div "Construcryl Ayer 4:59PM Lead #12405954 DAVIPLATA No hay tareas" at bounding box center [1372, 730] width 229 height 1266
click at [493, 25] on input "text" at bounding box center [713, 24] width 847 height 16
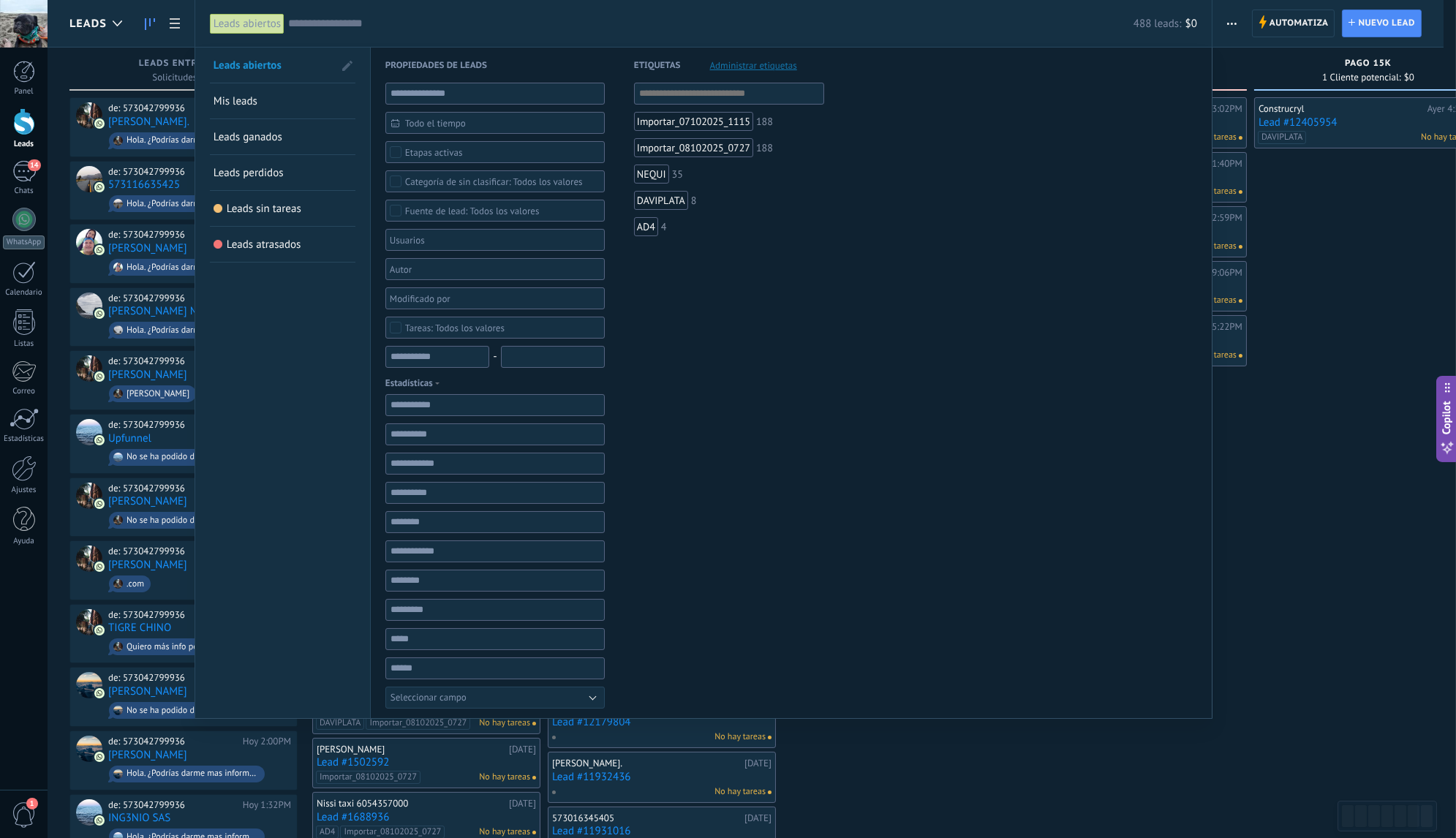
paste input "**********"
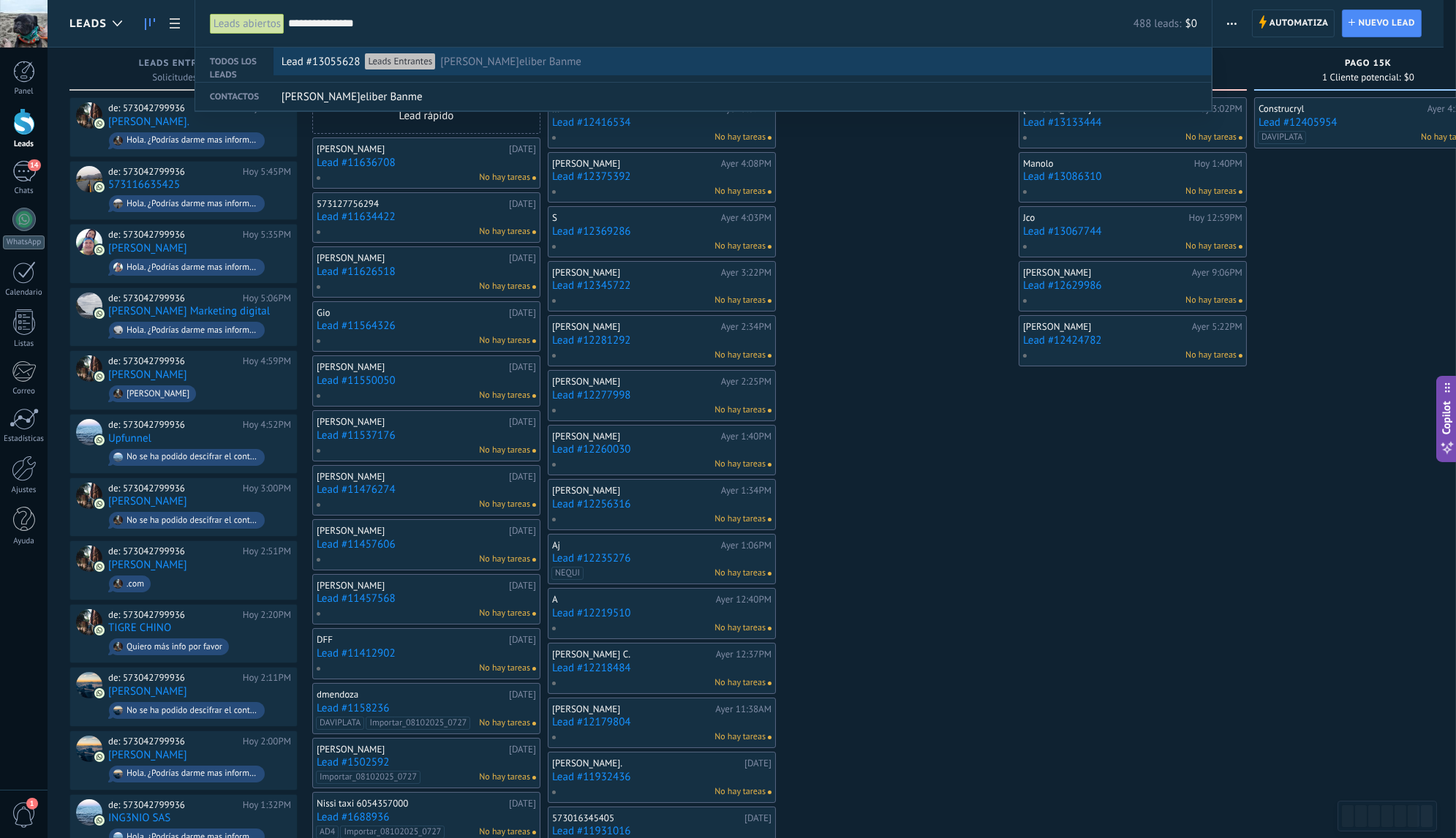
type input "**********"
click at [517, 60] on div "Lead #13055628 Leads Entrantes J.eliber Banme" at bounding box center [739, 62] width 916 height 27
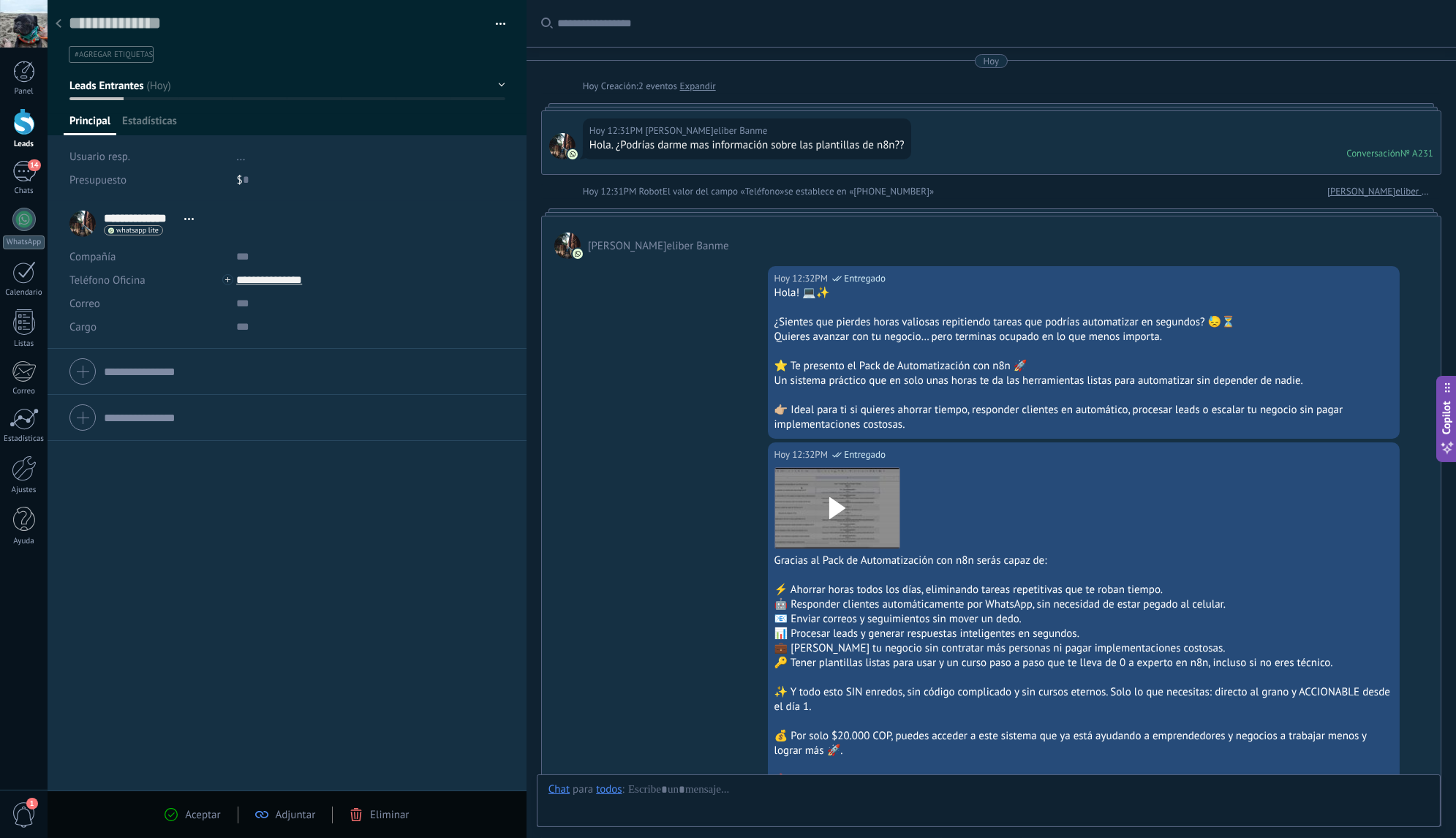
scroll to position [1744, 0]
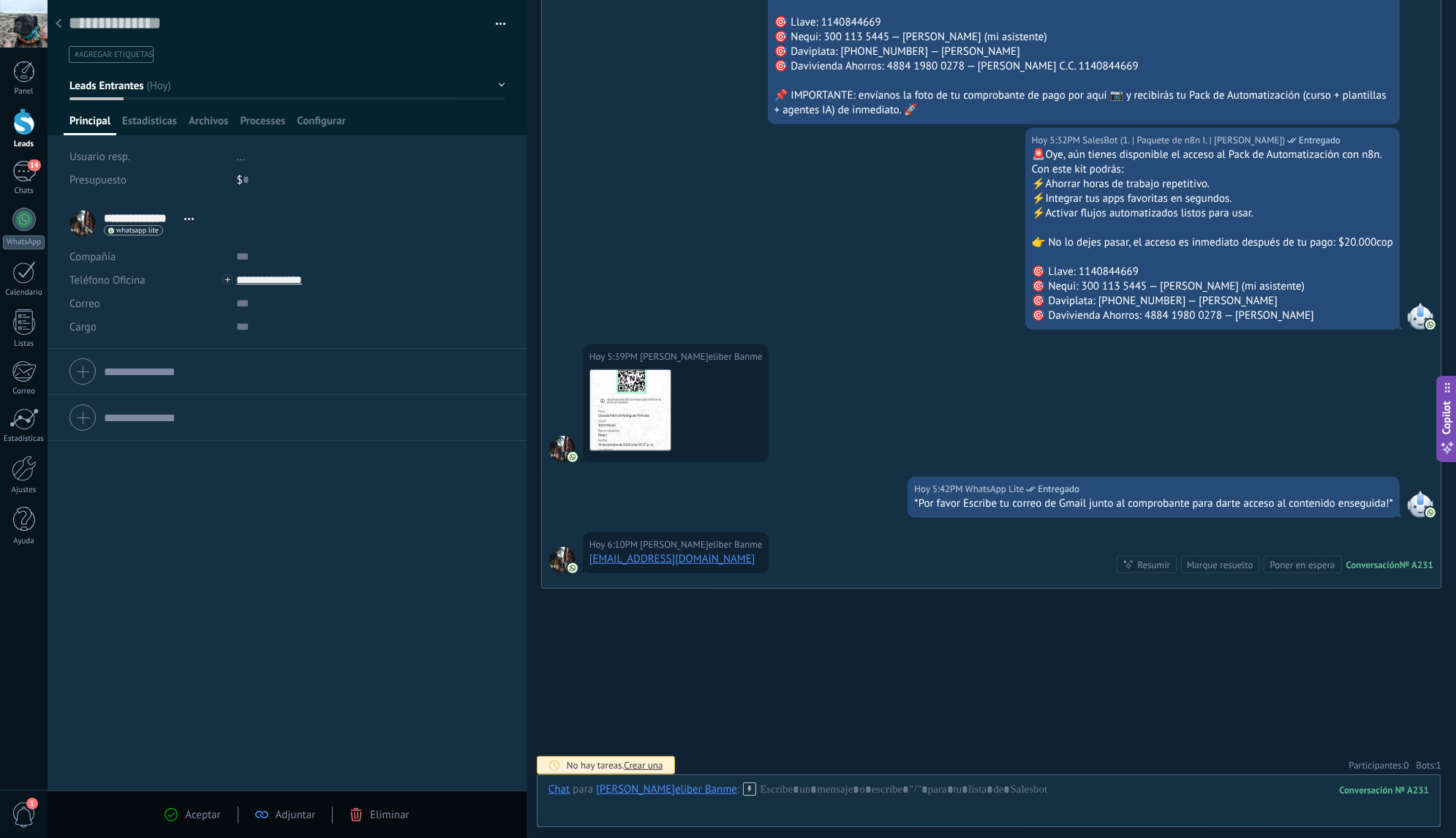
click at [61, 26] on div at bounding box center [59, 24] width 20 height 28
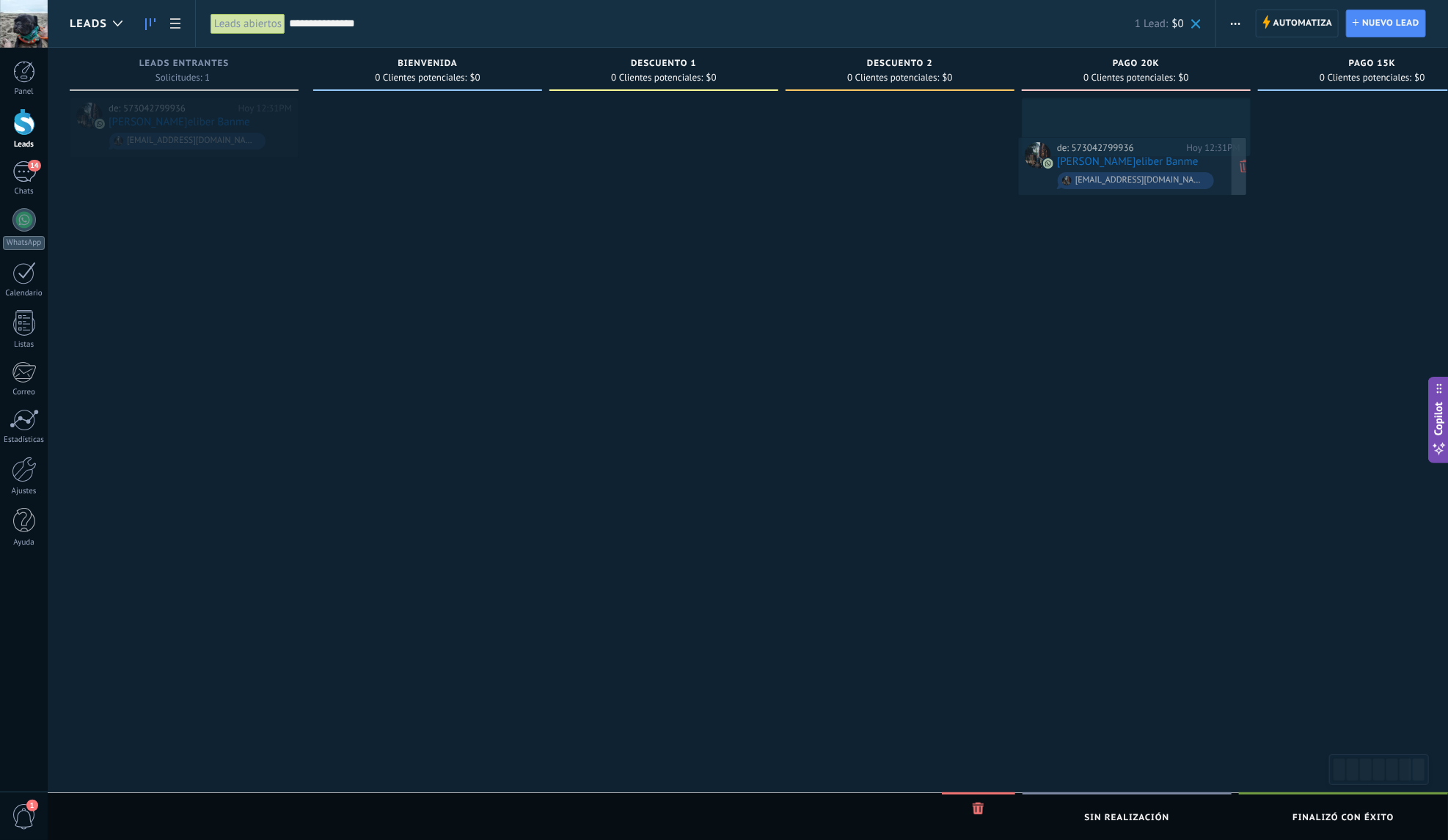
drag, startPoint x: 210, startPoint y: 122, endPoint x: 1158, endPoint y: 161, distance: 948.8
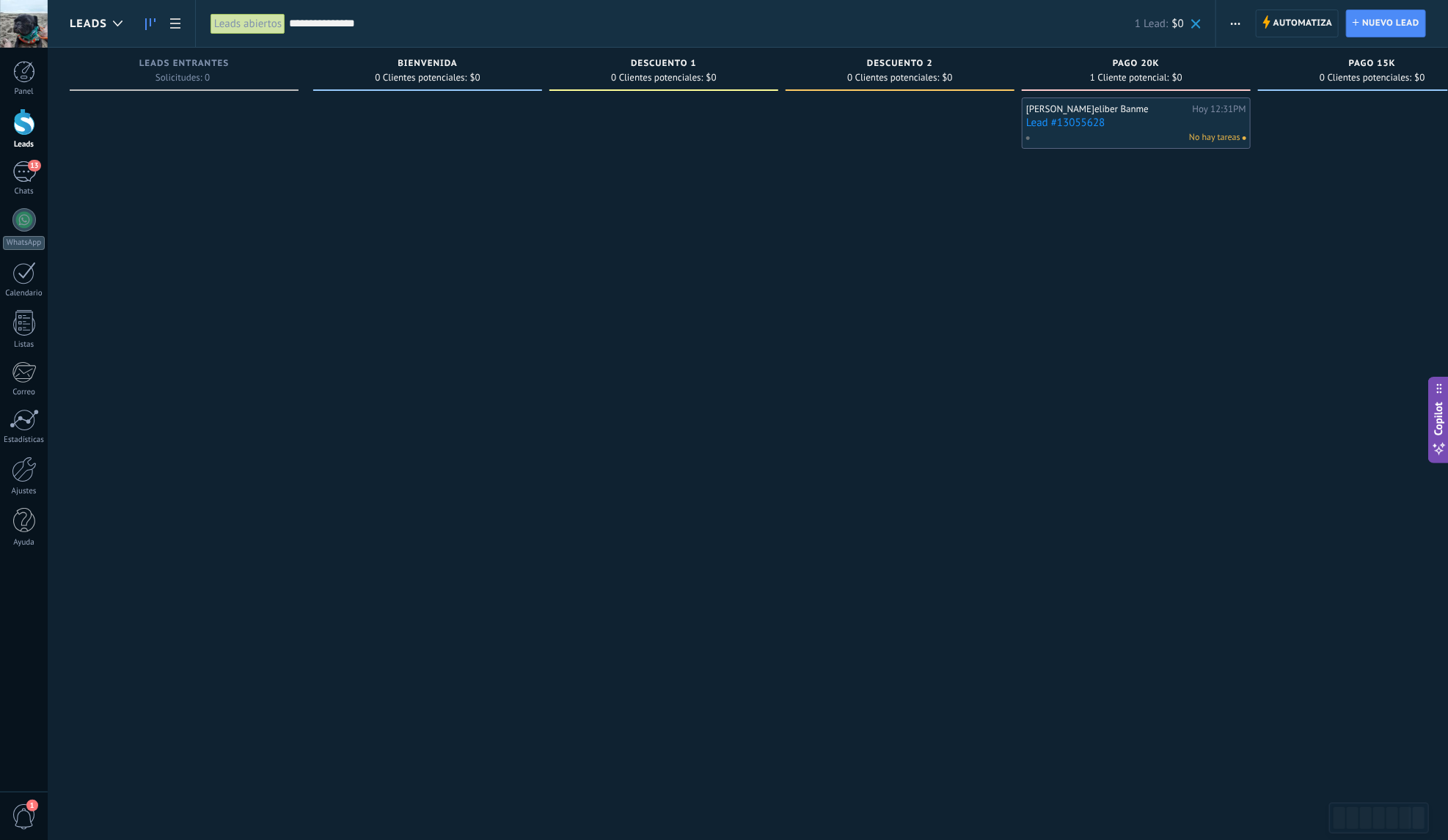
click at [1134, 122] on link "Lead #13055628" at bounding box center [1136, 123] width 220 height 13
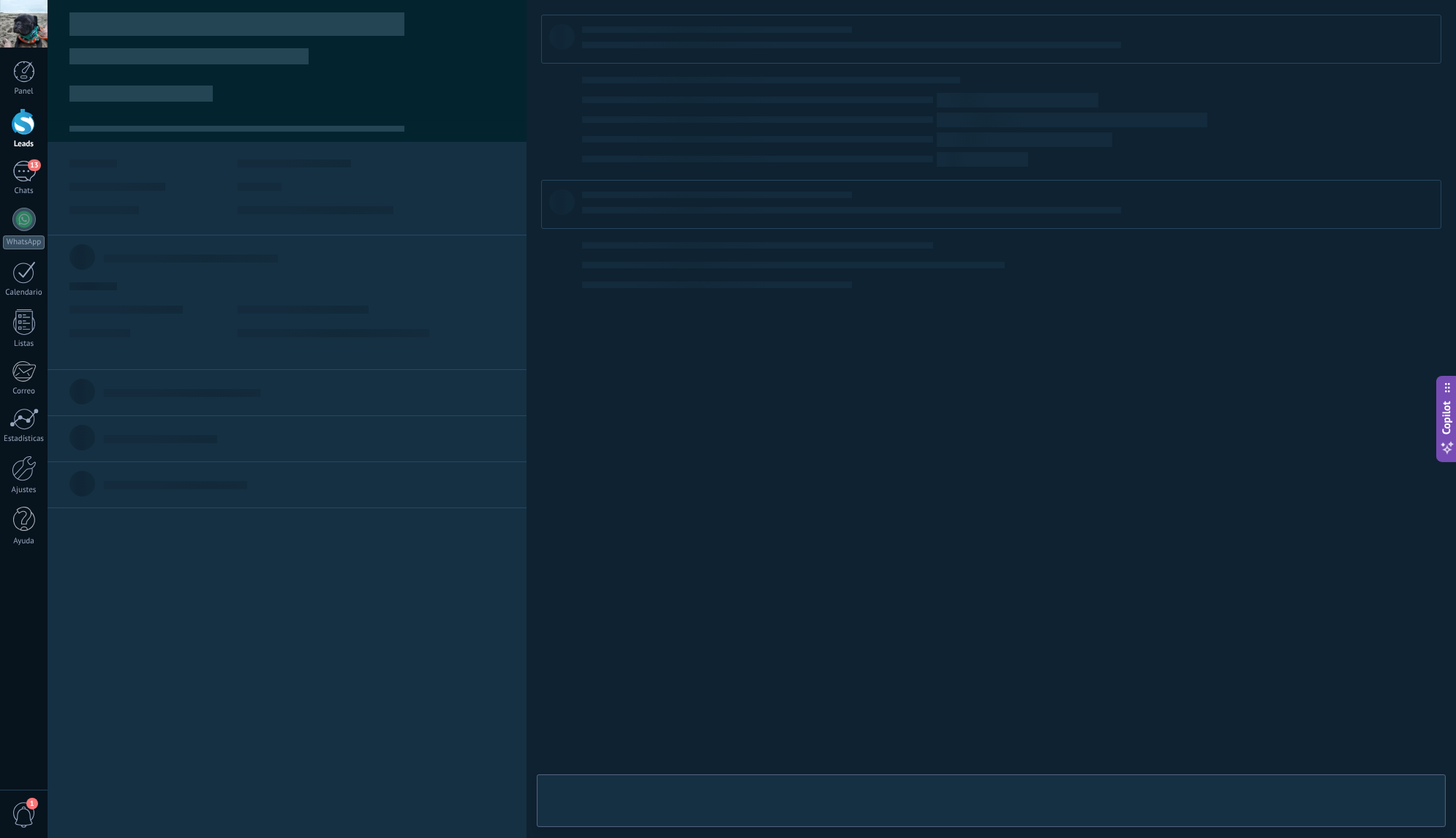
type textarea "**********"
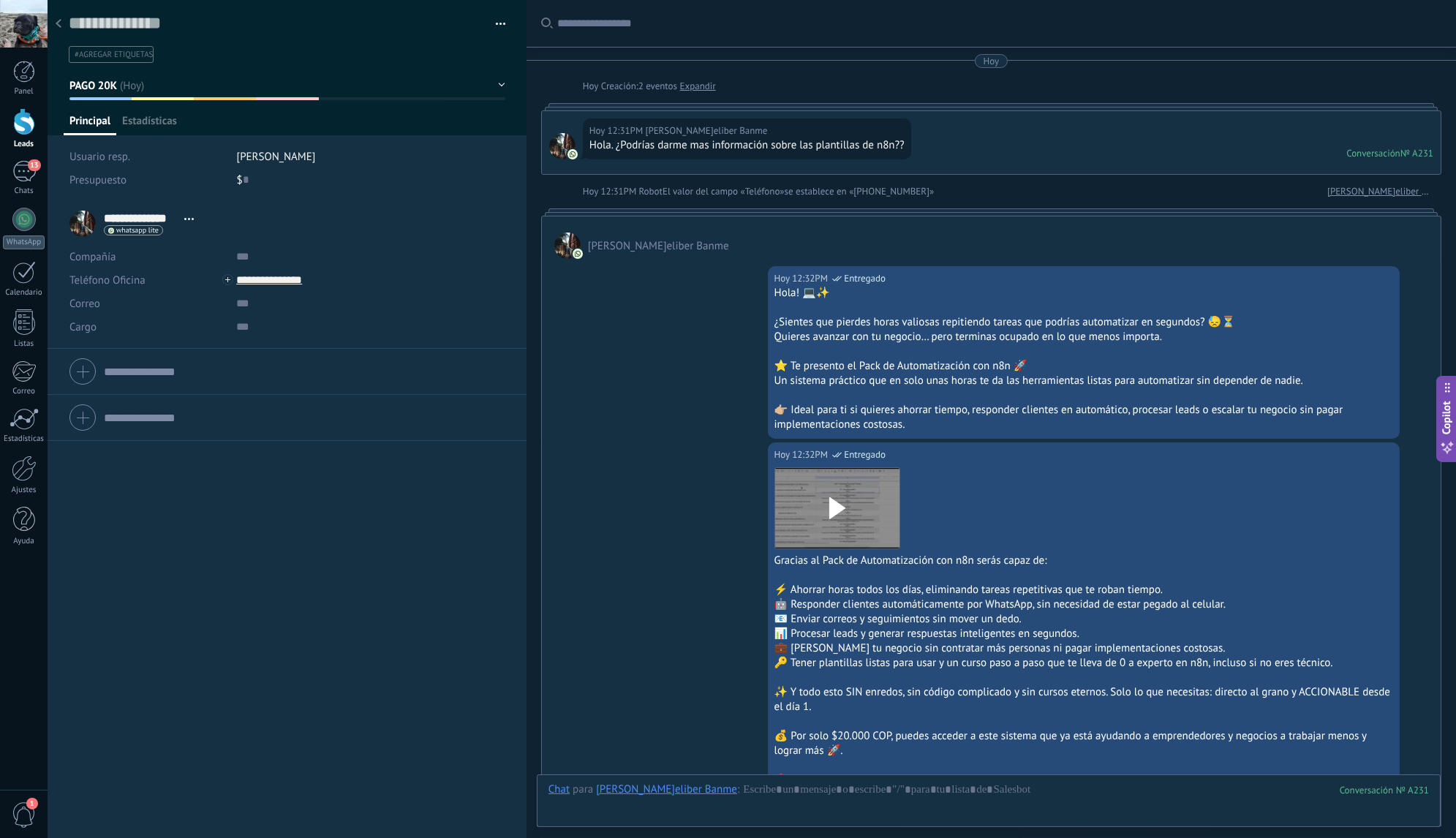
scroll to position [2142, 0]
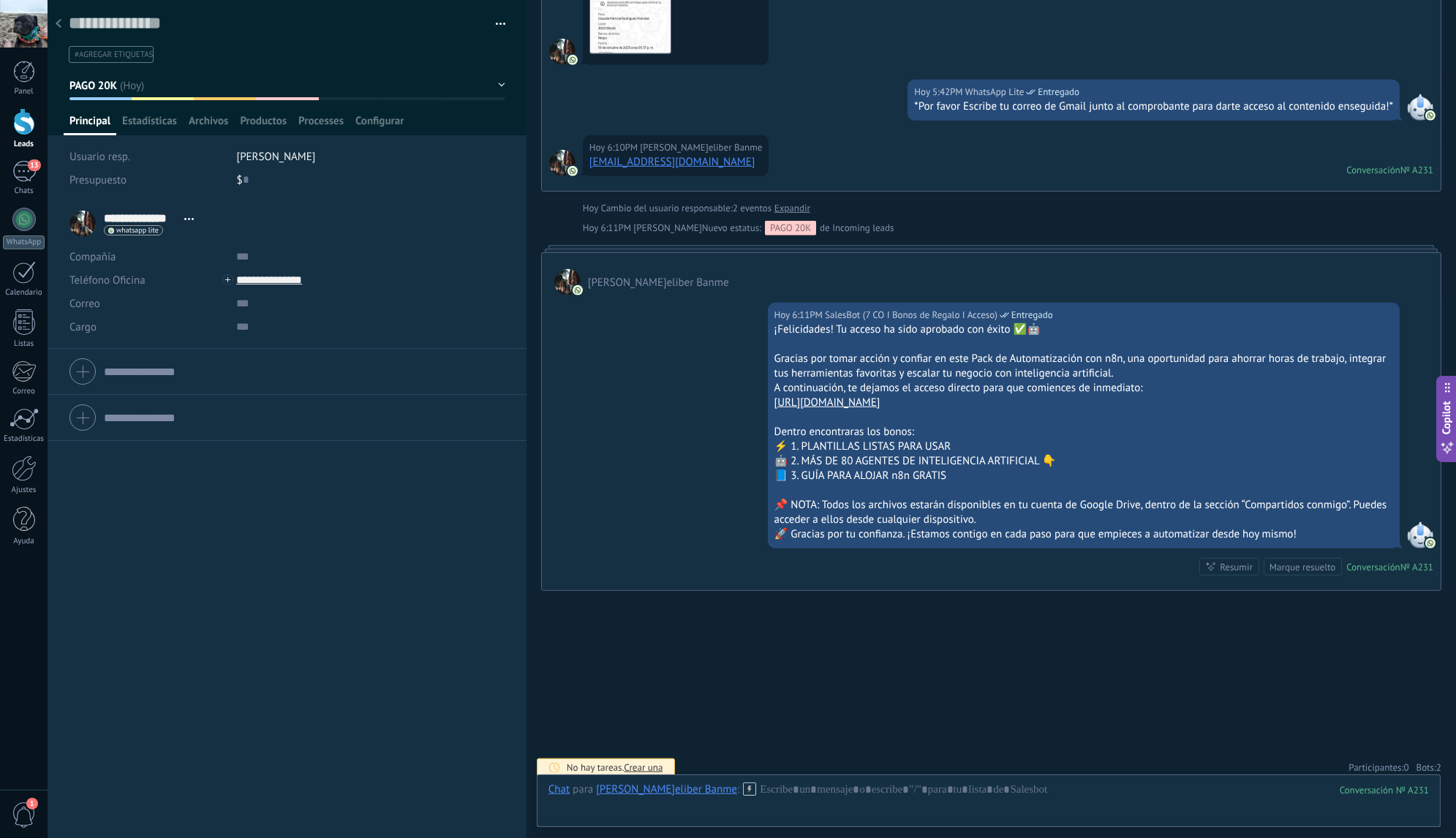
click at [1436, 761] on span "2" at bounding box center [1439, 767] width 5 height 13
click at [1423, 733] on icon at bounding box center [1425, 738] width 12 height 12
click at [1421, 733] on icon at bounding box center [1425, 738] width 12 height 12
drag, startPoint x: 701, startPoint y: 158, endPoint x: 590, endPoint y: 159, distance: 111.0
click at [590, 159] on div "[EMAIL_ADDRESS][DOMAIN_NAME]" at bounding box center [676, 162] width 173 height 15
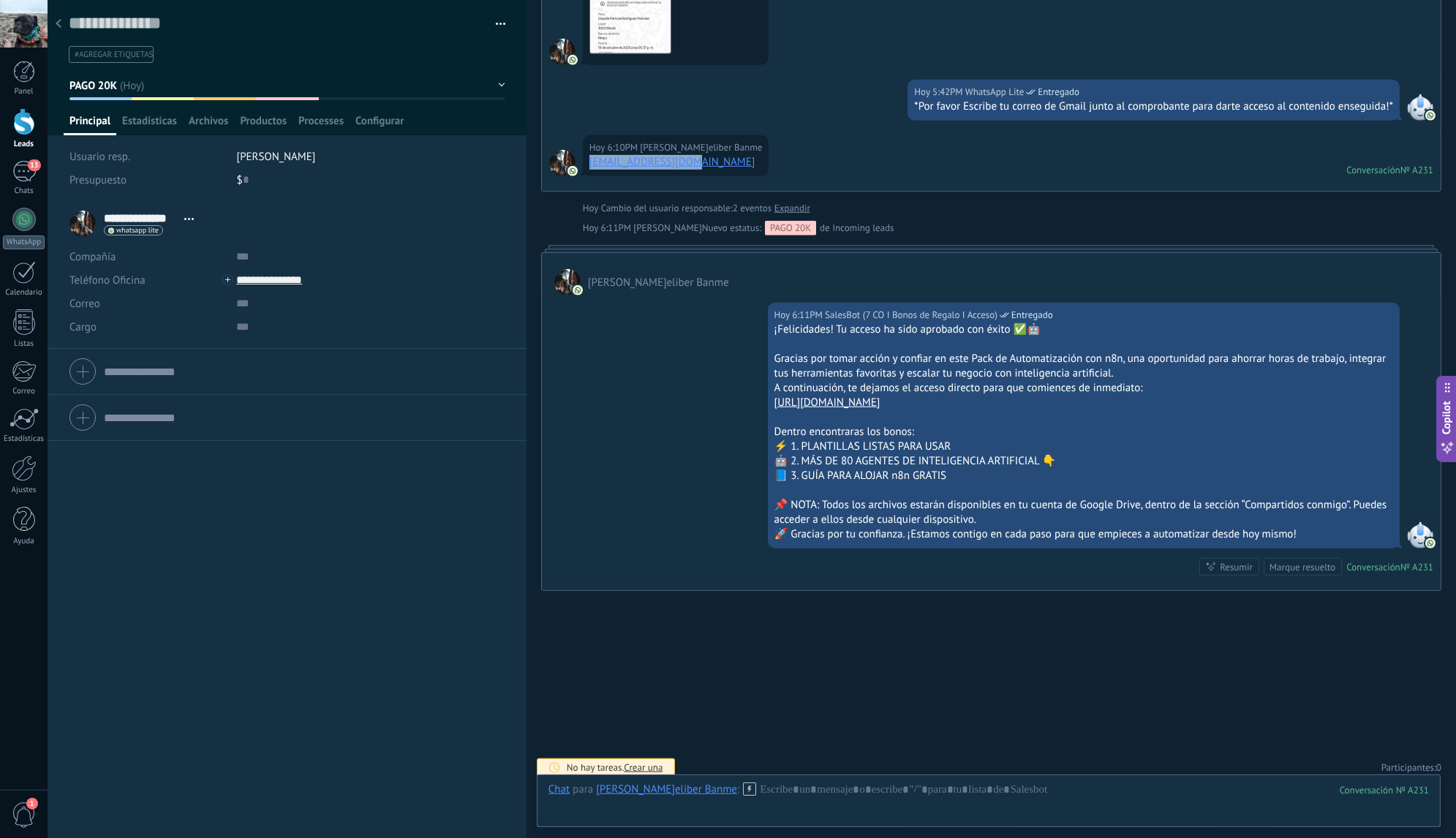
copy link "[EMAIL_ADDRESS][DOMAIN_NAME]"
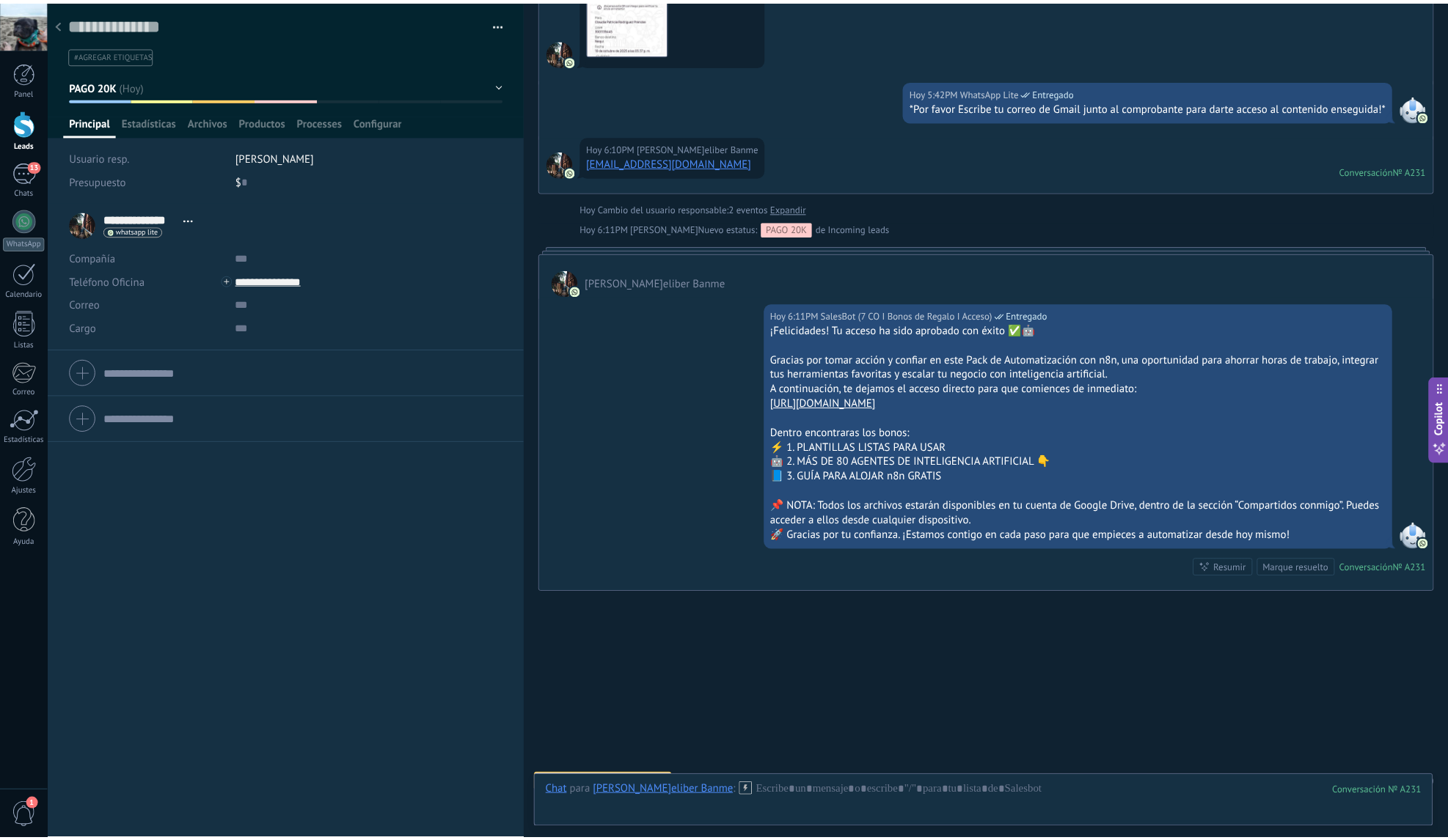
scroll to position [2161, 0]
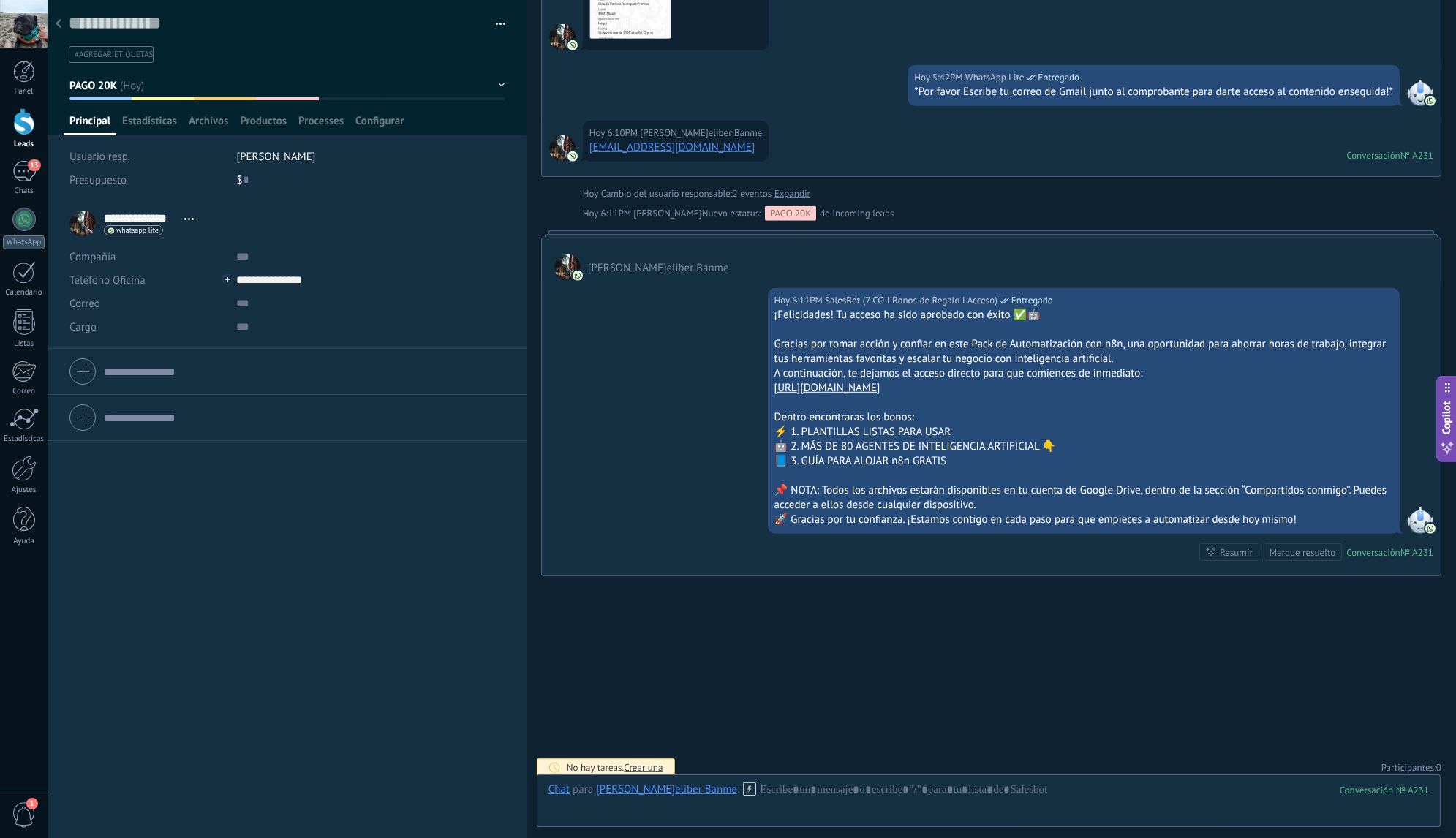
click at [1436, 761] on span "0" at bounding box center [1439, 767] width 5 height 13
click at [59, 26] on use at bounding box center [58, 23] width 5 height 9
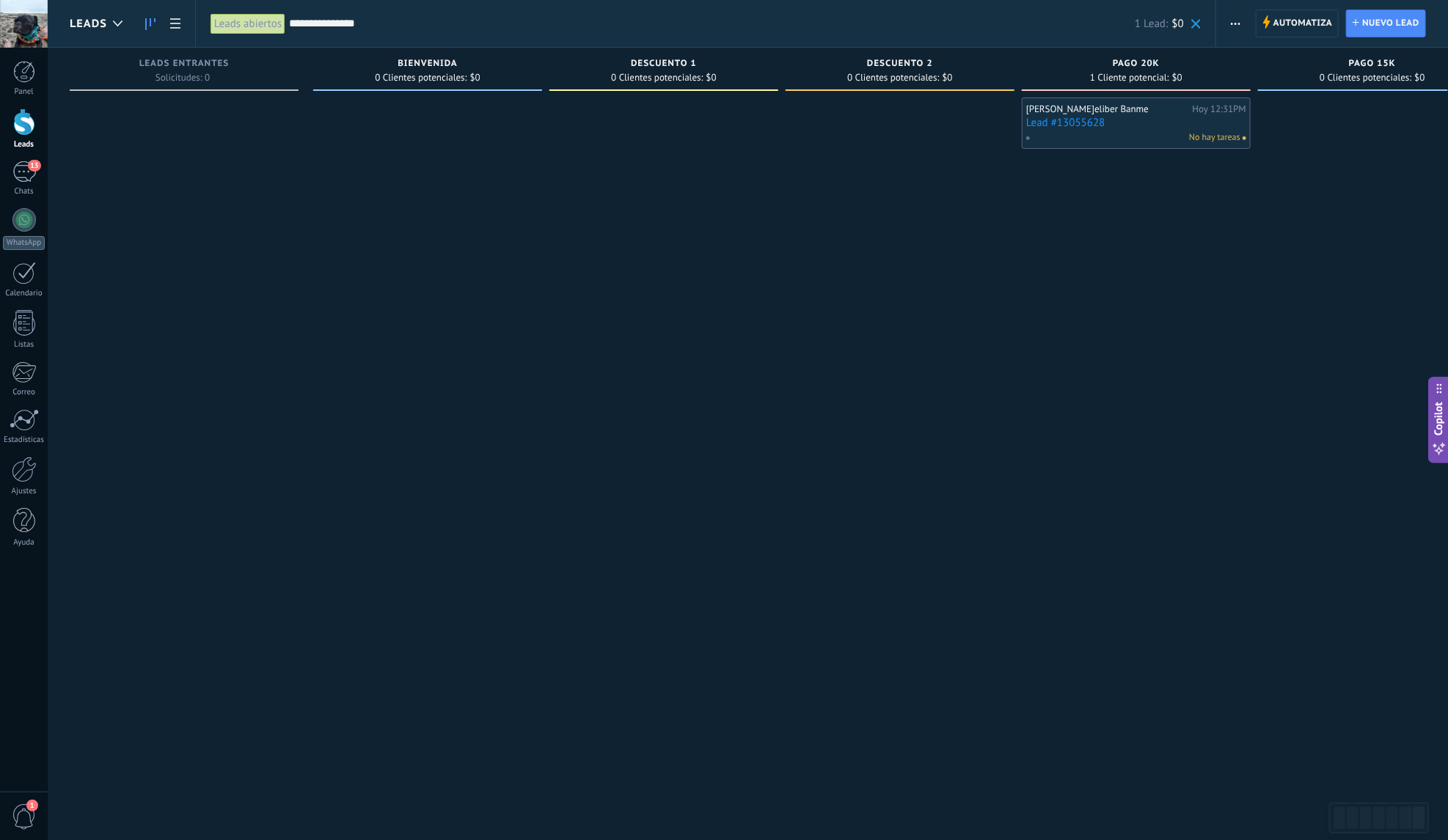
click at [1200, 28] on span at bounding box center [1196, 24] width 9 height 9
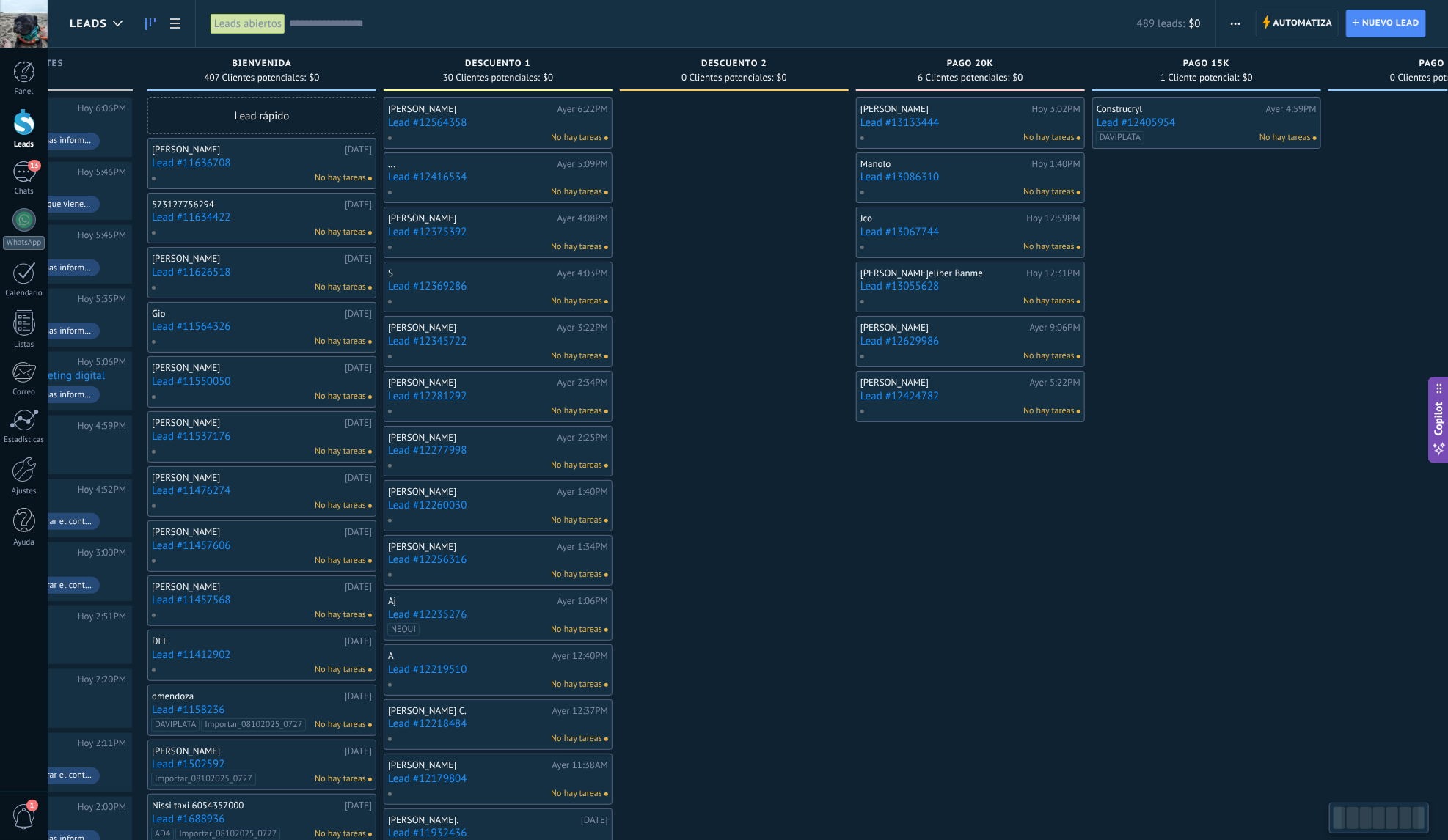
scroll to position [0, 296]
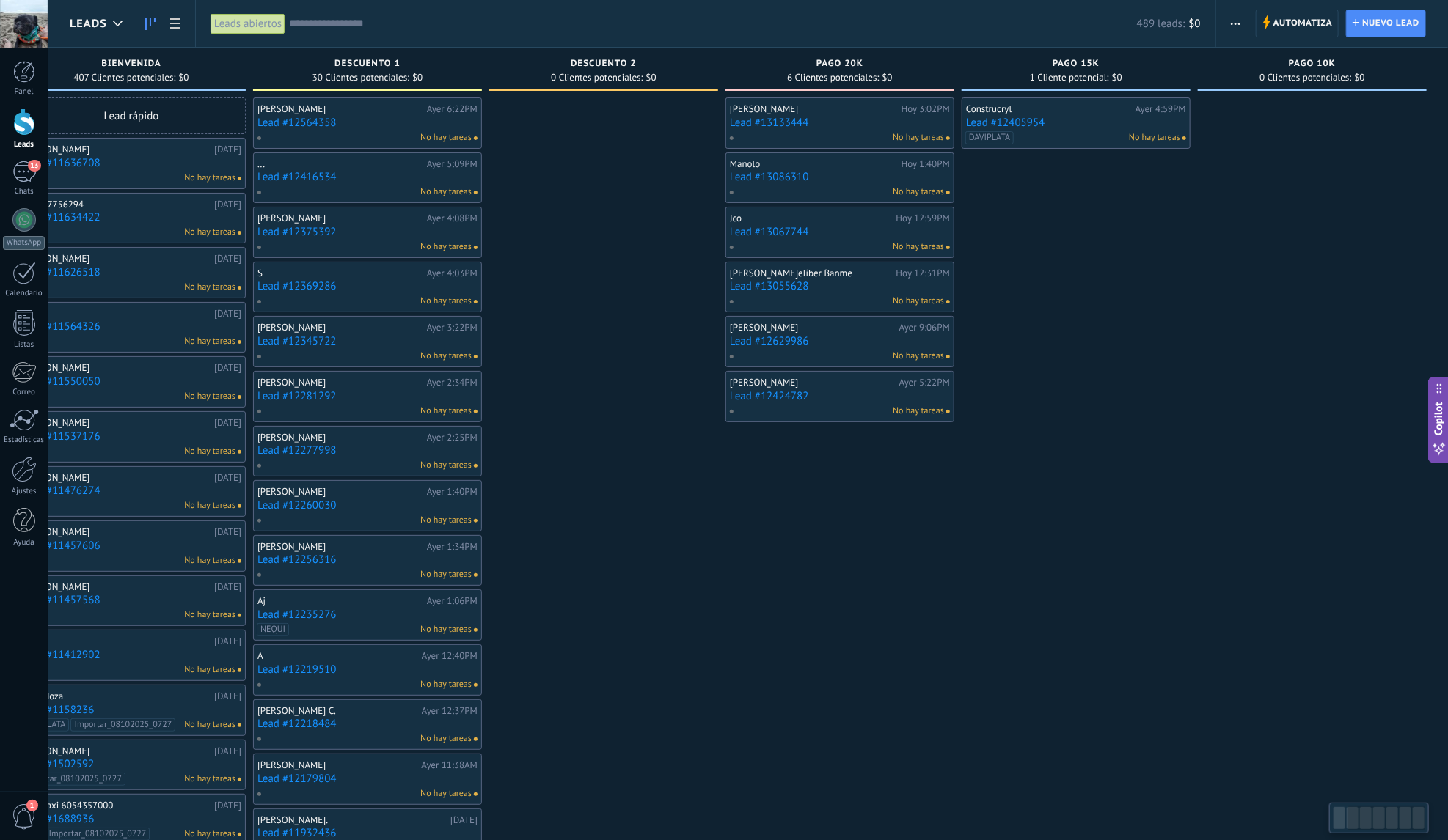
drag, startPoint x: 1365, startPoint y: 203, endPoint x: 635, endPoint y: 193, distance: 730.1
click at [635, 193] on div "Leads Entrantes Solicitudes: 45 0 0 0 45 0 0 0 45 de: 573042799936 Hoy 6:06PM […" at bounding box center [611, 706] width 1675 height 1316
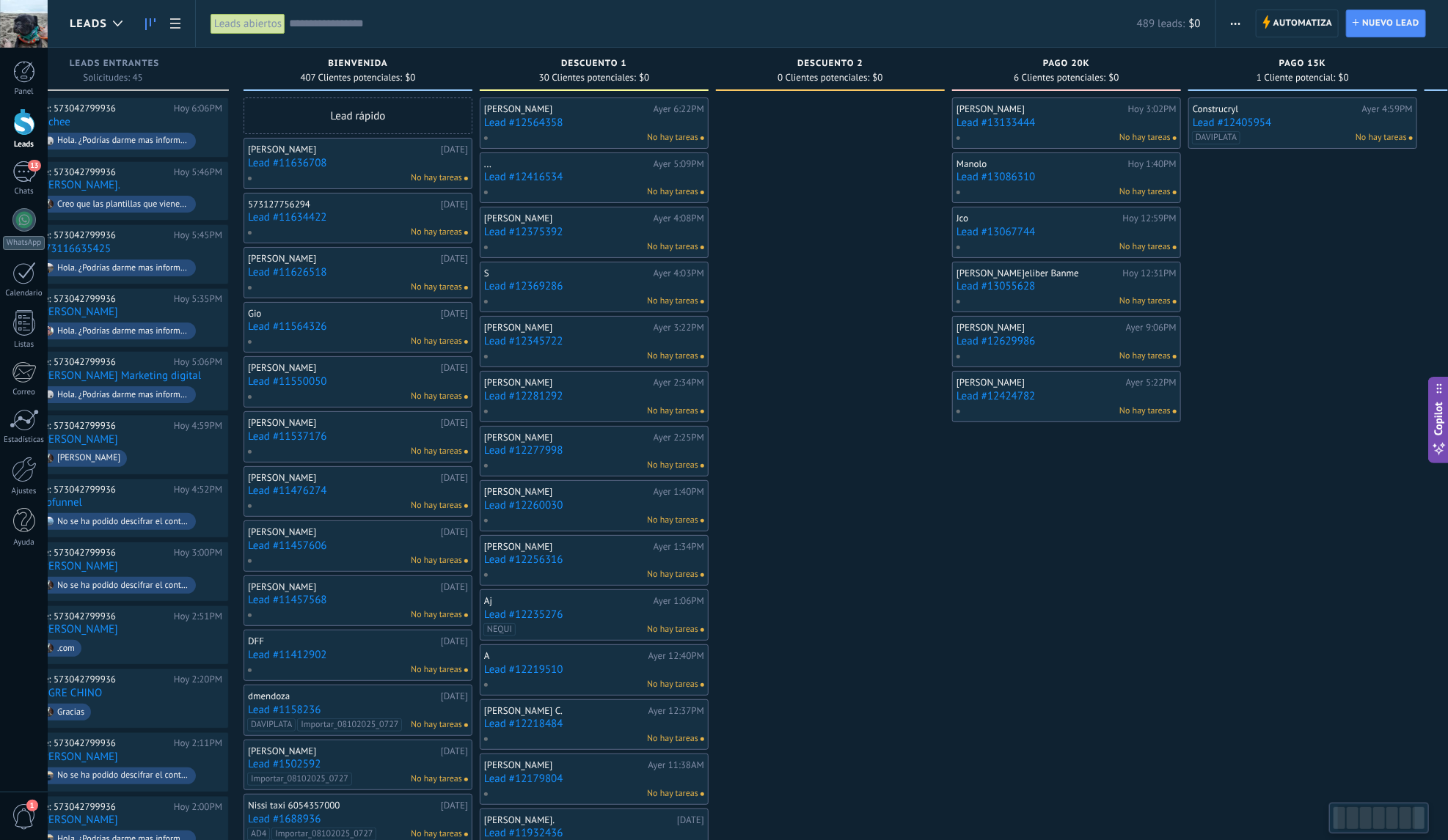
scroll to position [0, 0]
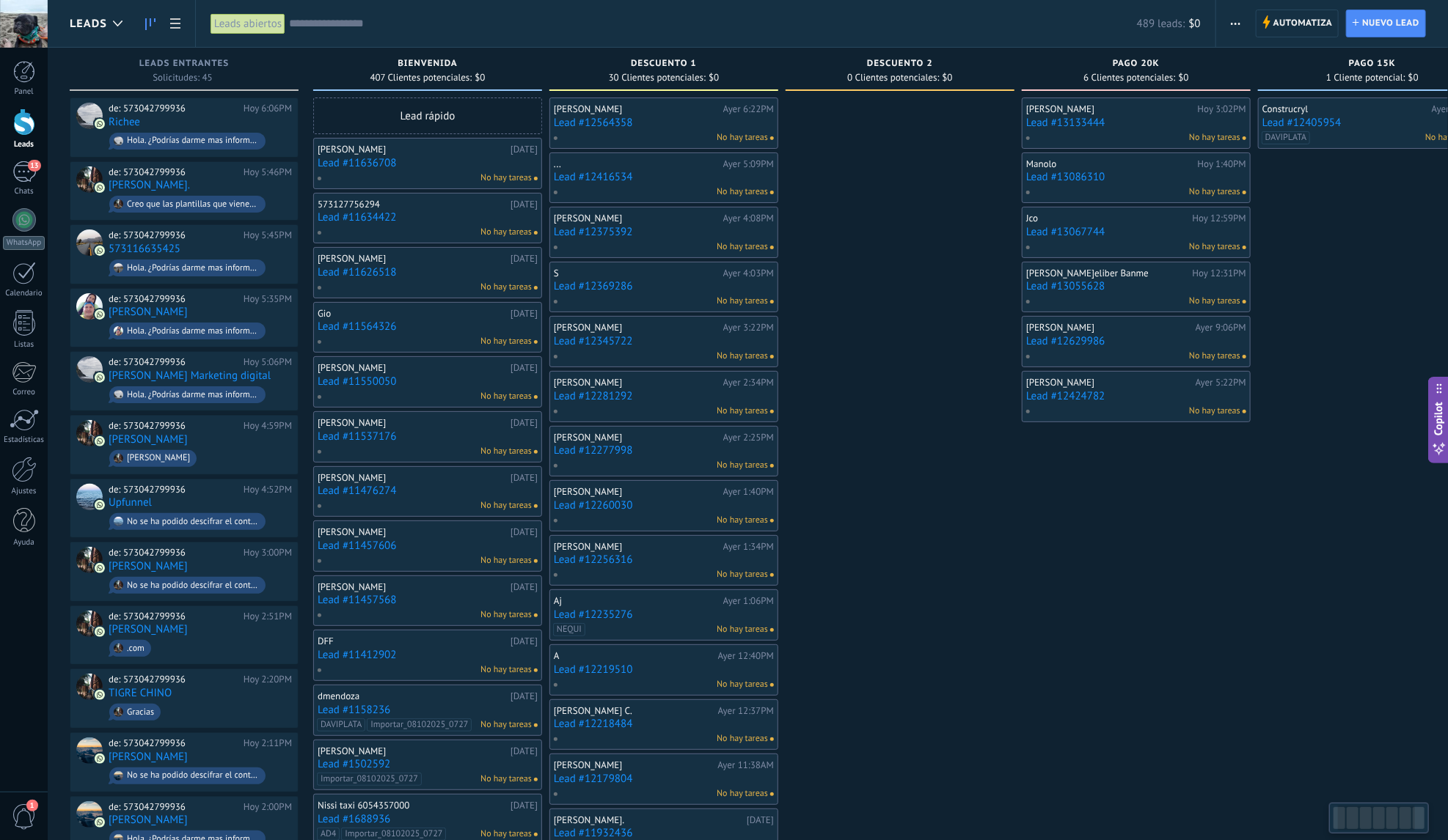
drag, startPoint x: 635, startPoint y: 193, endPoint x: 1235, endPoint y: 283, distance: 606.7
click at [1235, 283] on div "Leads Entrantes Solicitudes: 45 0 0 0 45 0 0 0 45 de: 573042799936 Hoy 6:06PM […" at bounding box center [907, 706] width 1675 height 1316
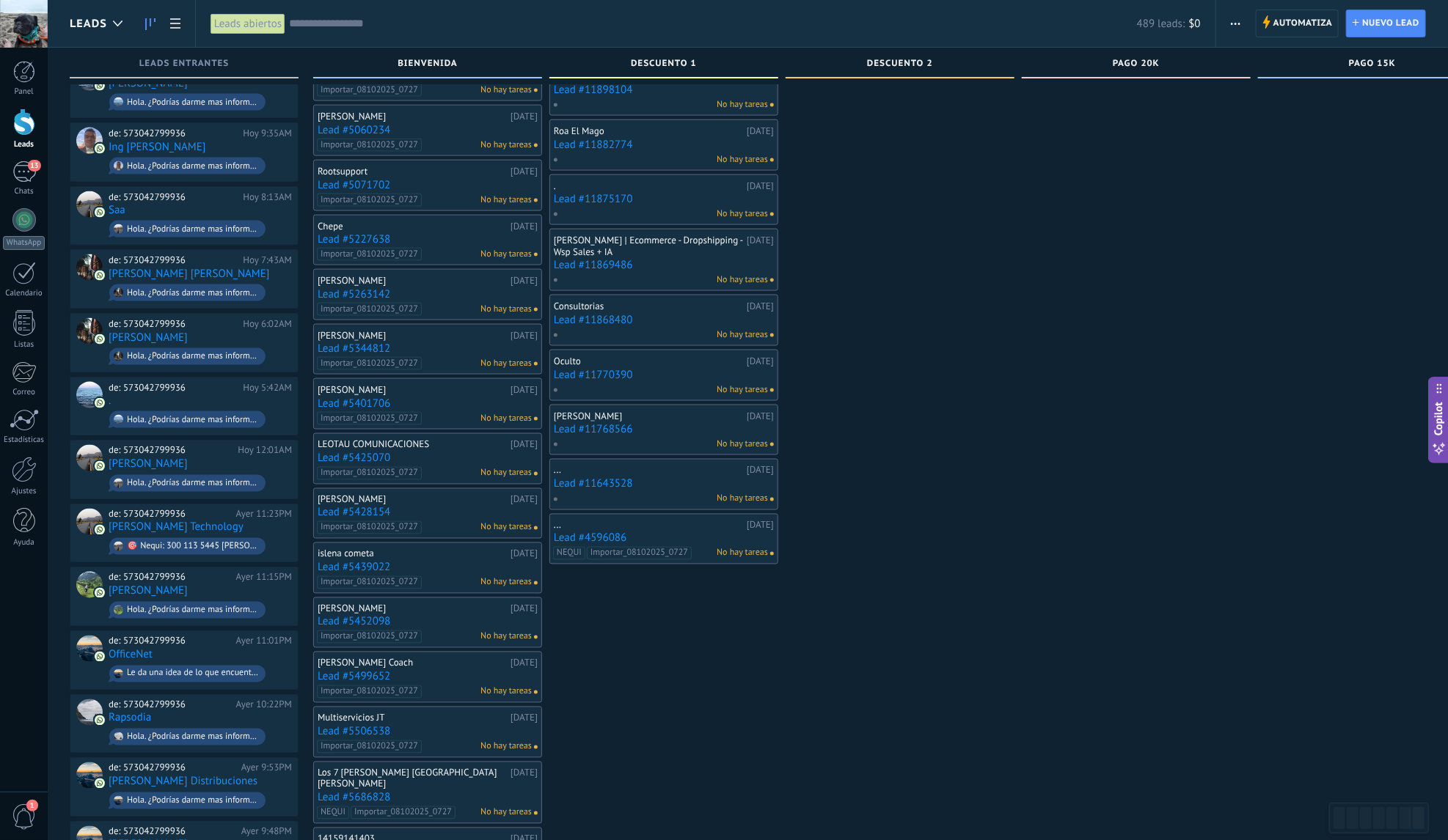
scroll to position [1186, 0]
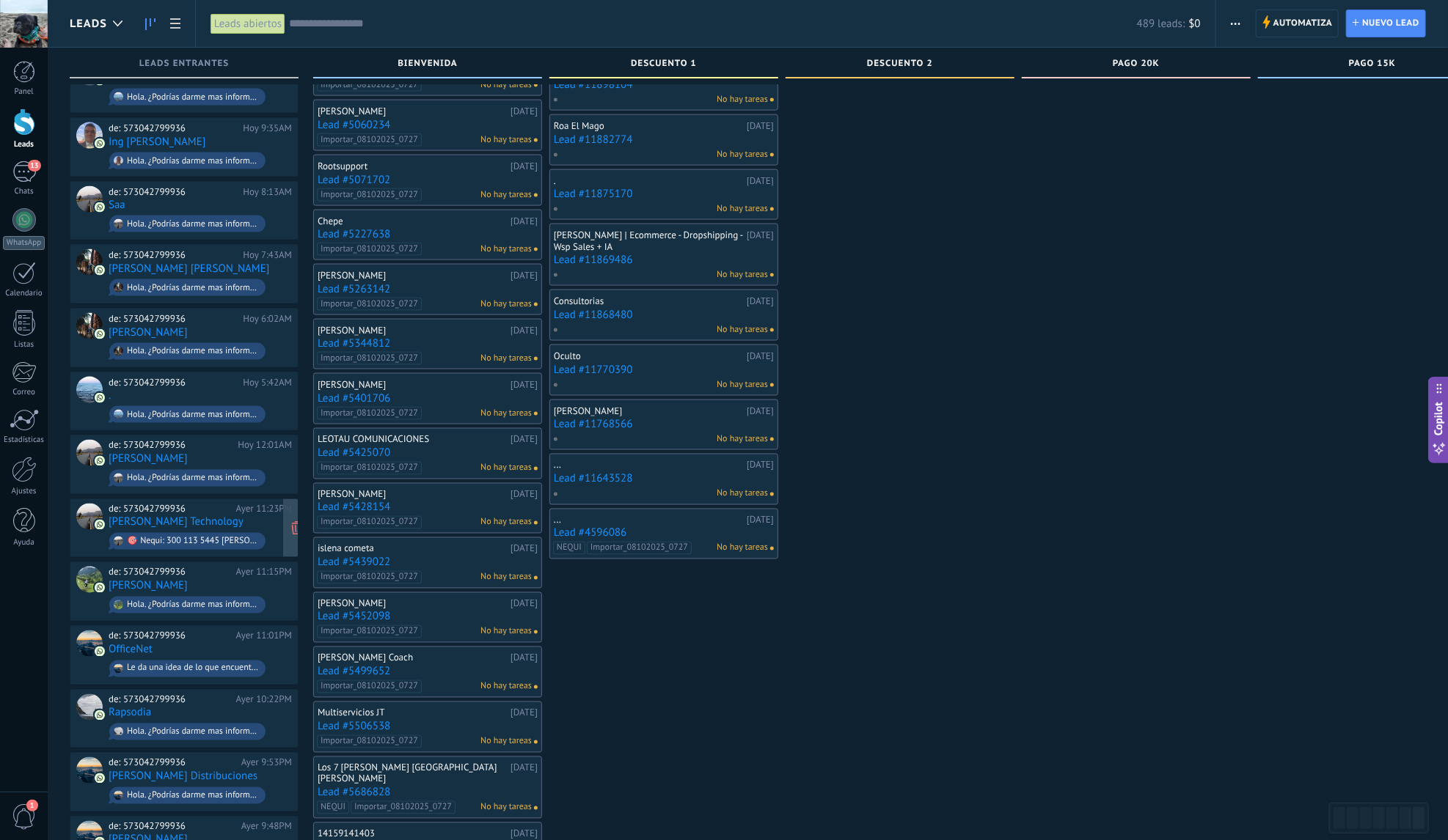
click at [188, 504] on div "de: 573042799936 Ayer 11:23PM [PERSON_NAME] Technology 🎯 Nequi: 300 113 5445 [P…" at bounding box center [200, 528] width 183 height 50
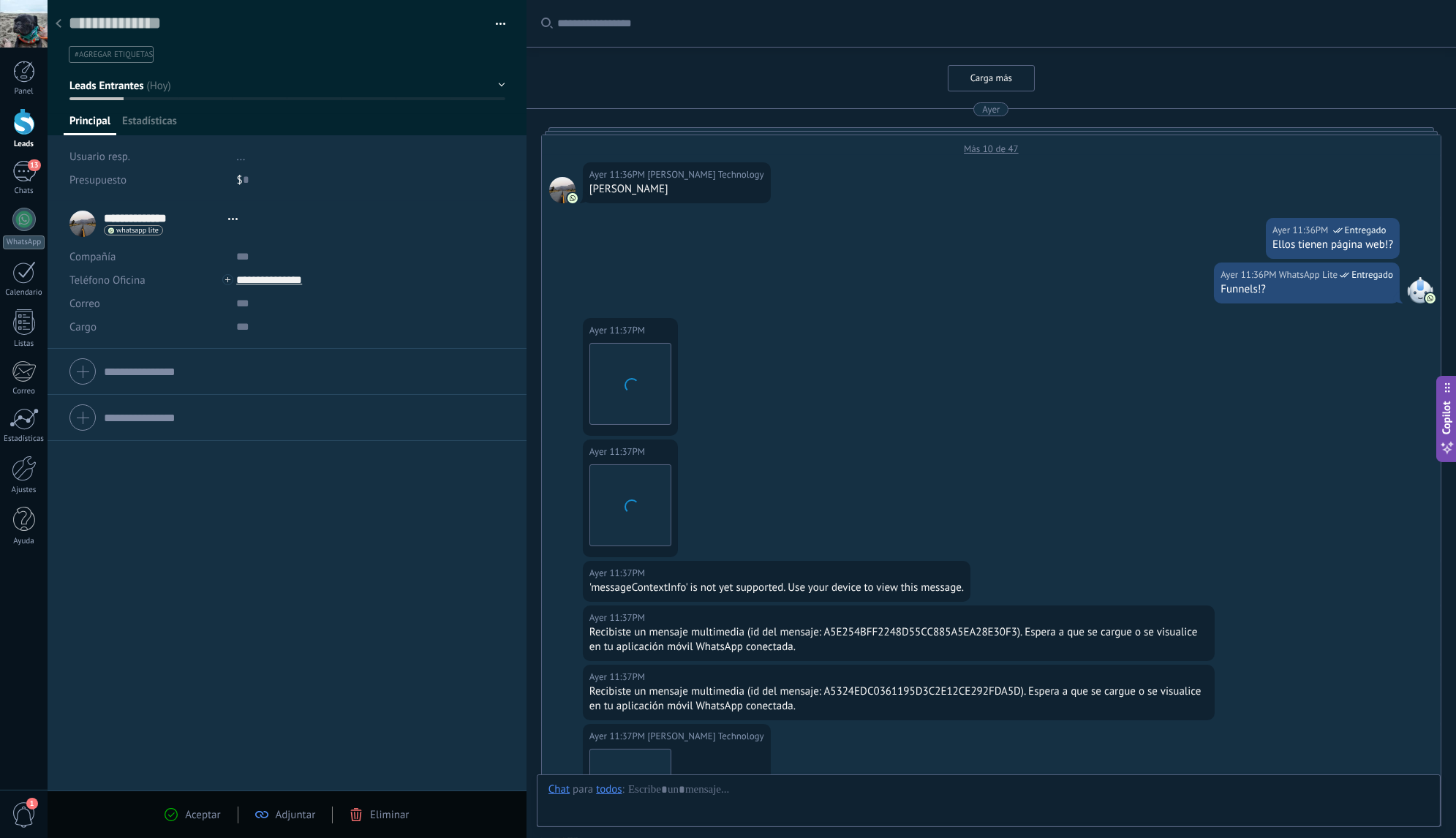
type textarea "**********"
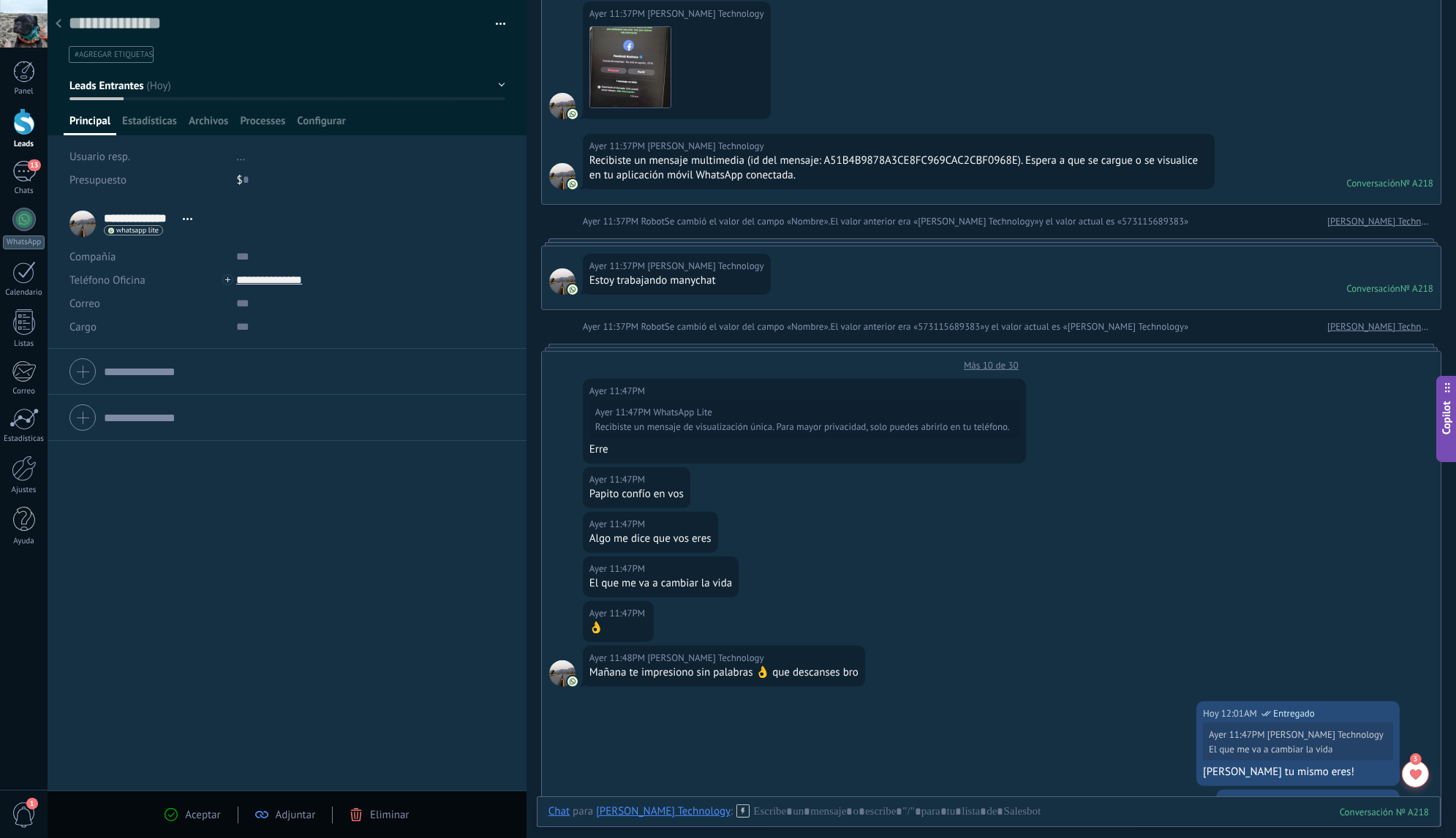
scroll to position [1728, 0]
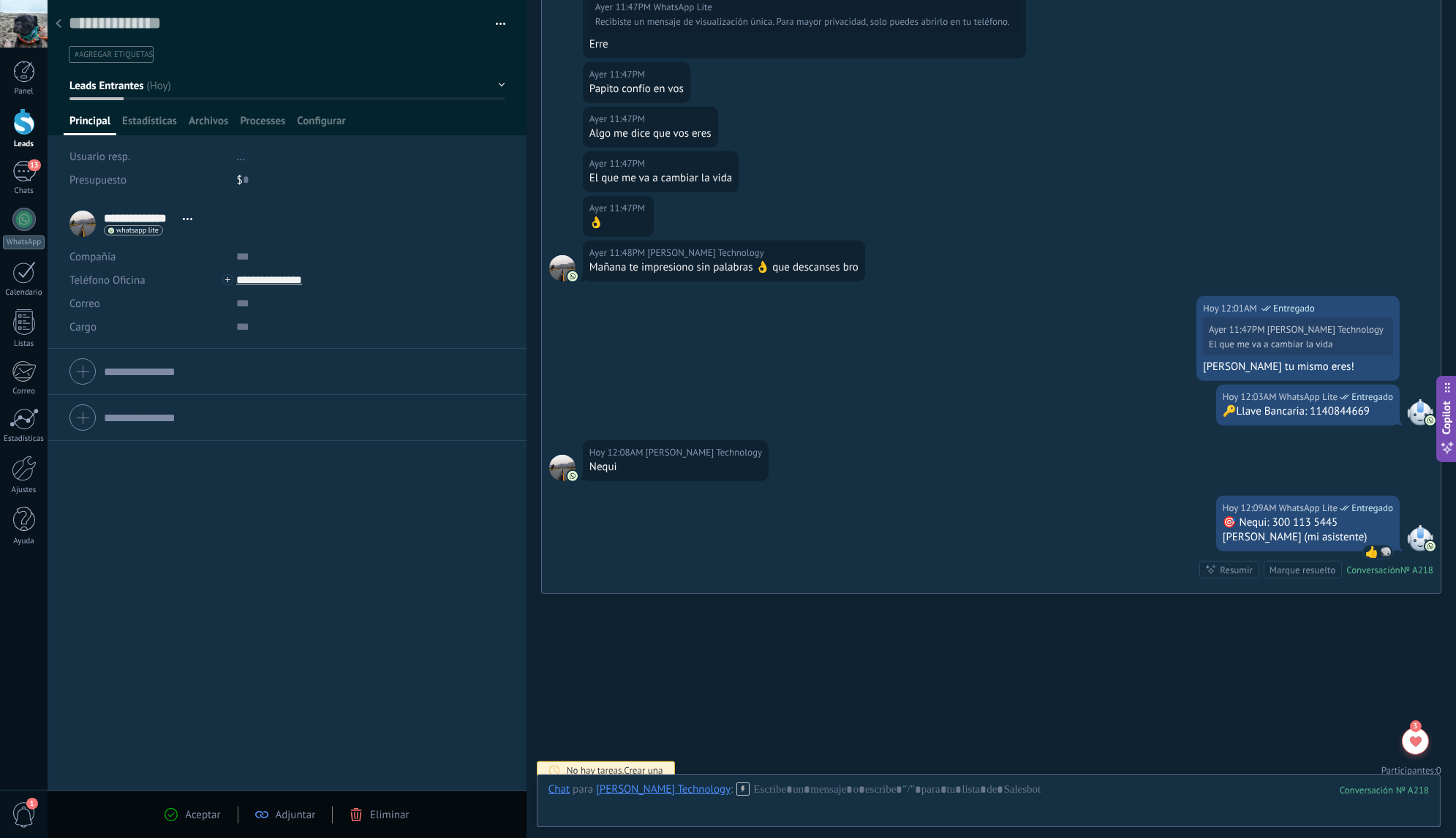
click at [736, 786] on icon at bounding box center [743, 789] width 13 height 13
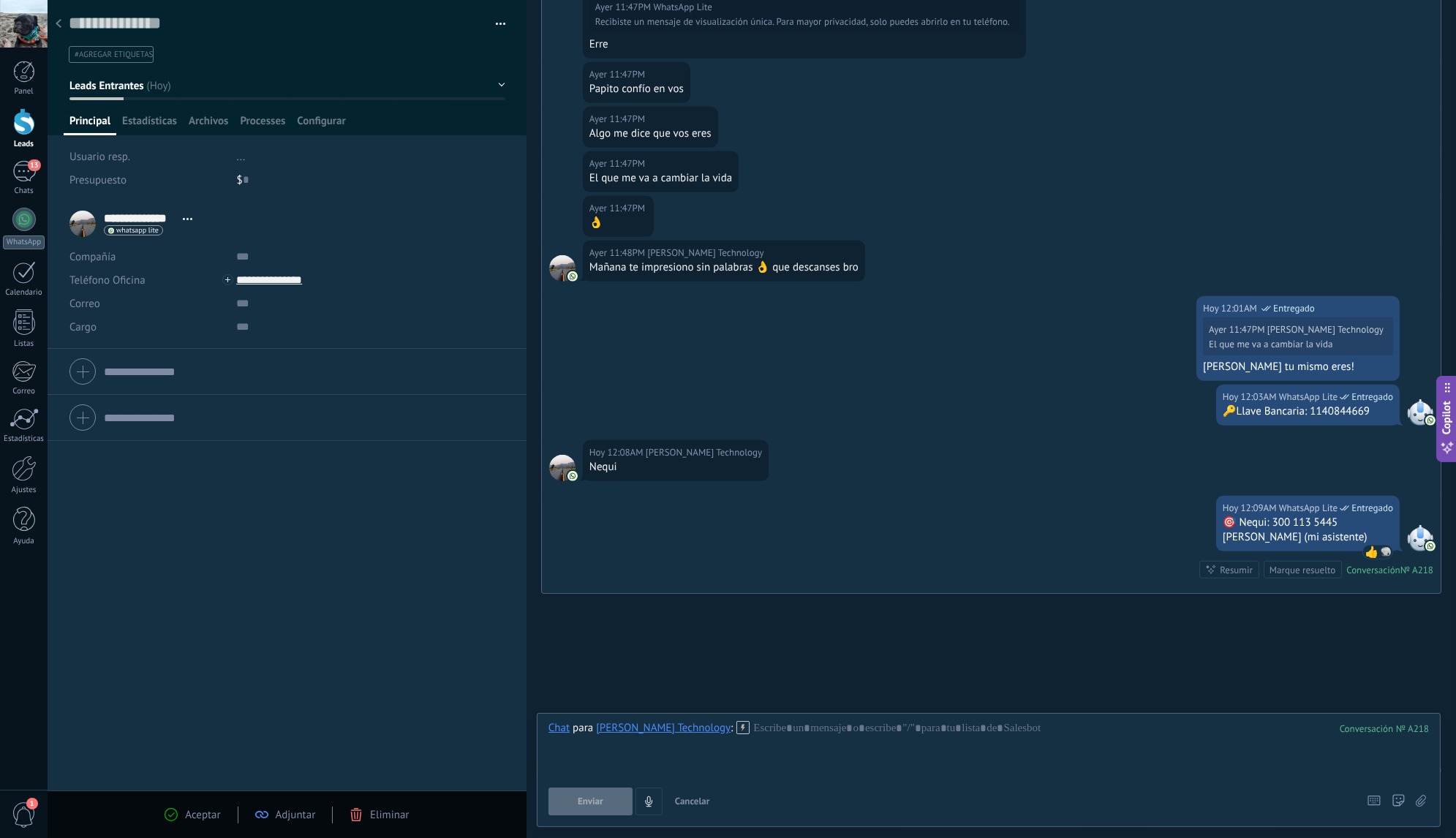
click at [57, 20] on icon at bounding box center [58, 23] width 5 height 9
